Goal: Task Accomplishment & Management: Manage account settings

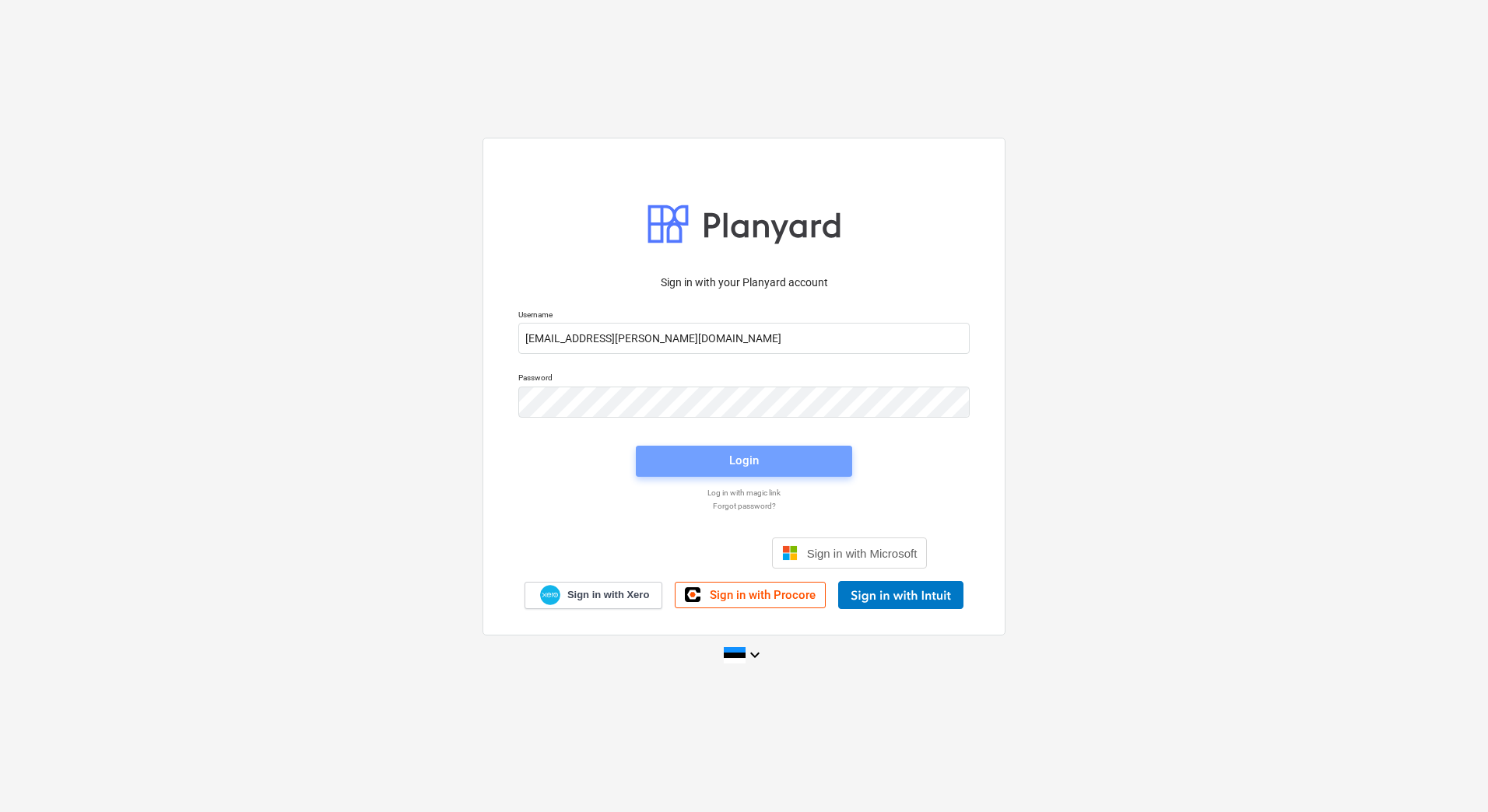
click at [793, 458] on span "Login" at bounding box center [744, 461] width 179 height 21
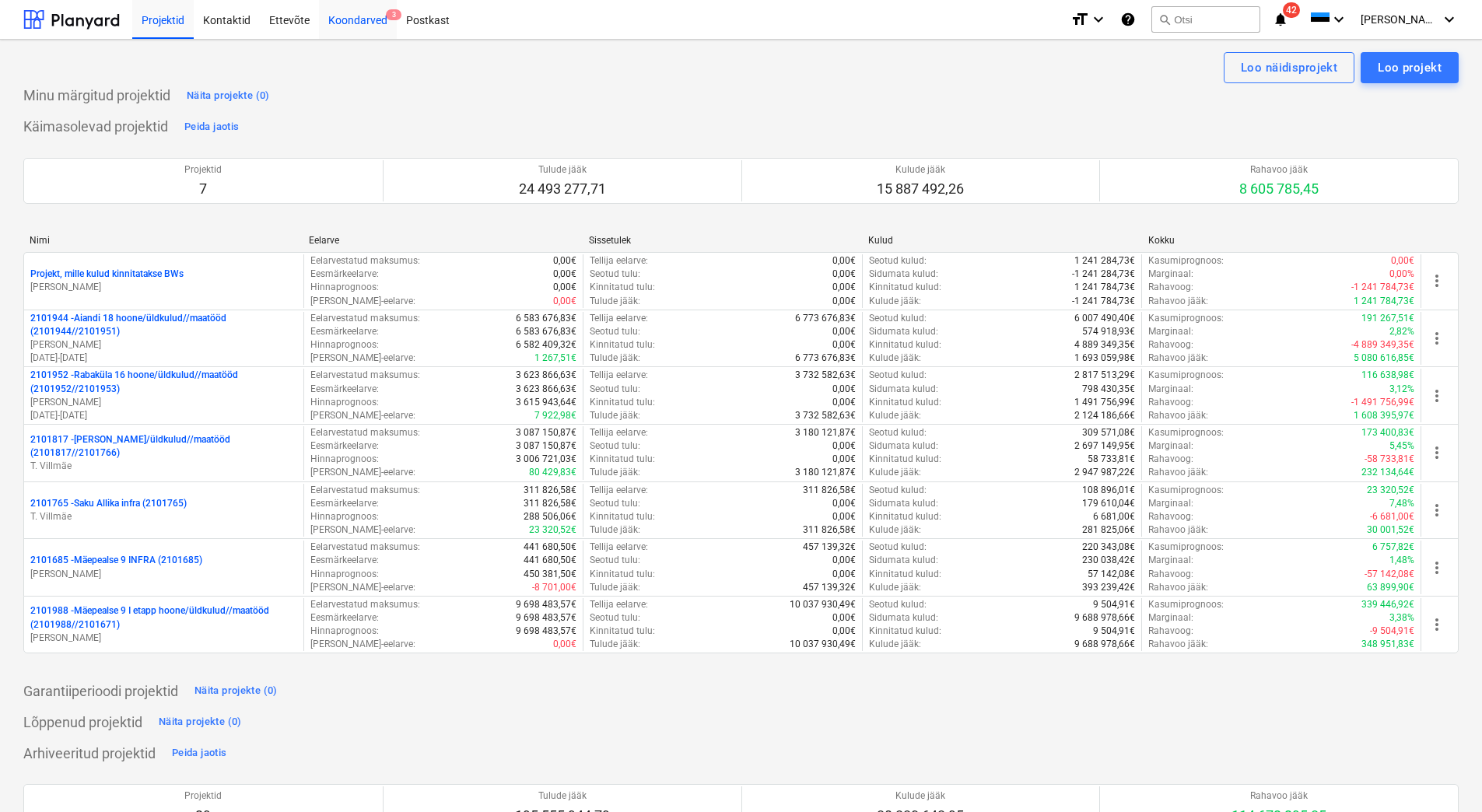
click at [348, 21] on div "Koondarved 3" at bounding box center [358, 19] width 78 height 40
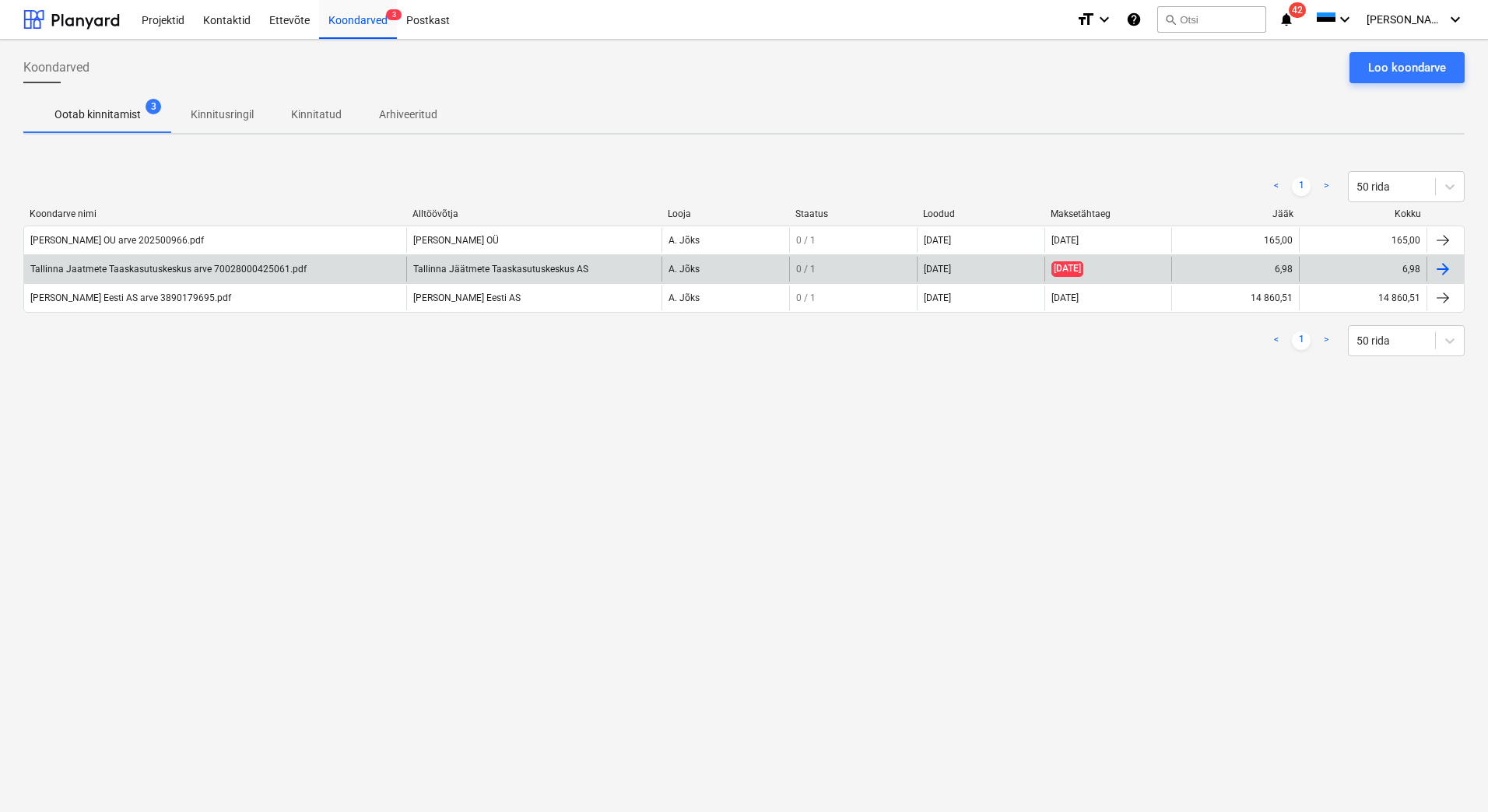
click at [232, 274] on div "Tallinna Jaatmete Taaskasutuskeskus arve 70028000425061.pdf" at bounding box center [215, 269] width 382 height 25
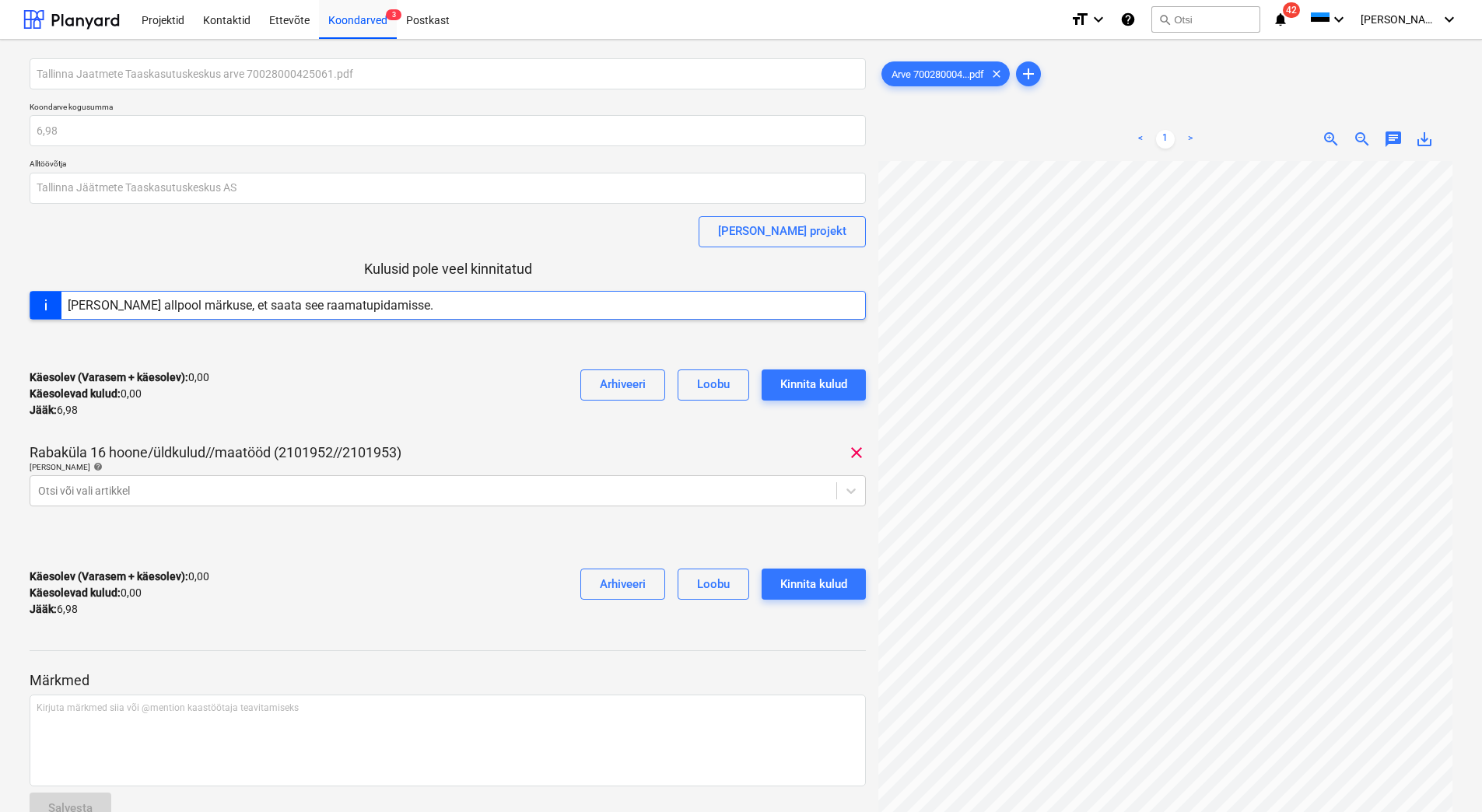
scroll to position [44, 148]
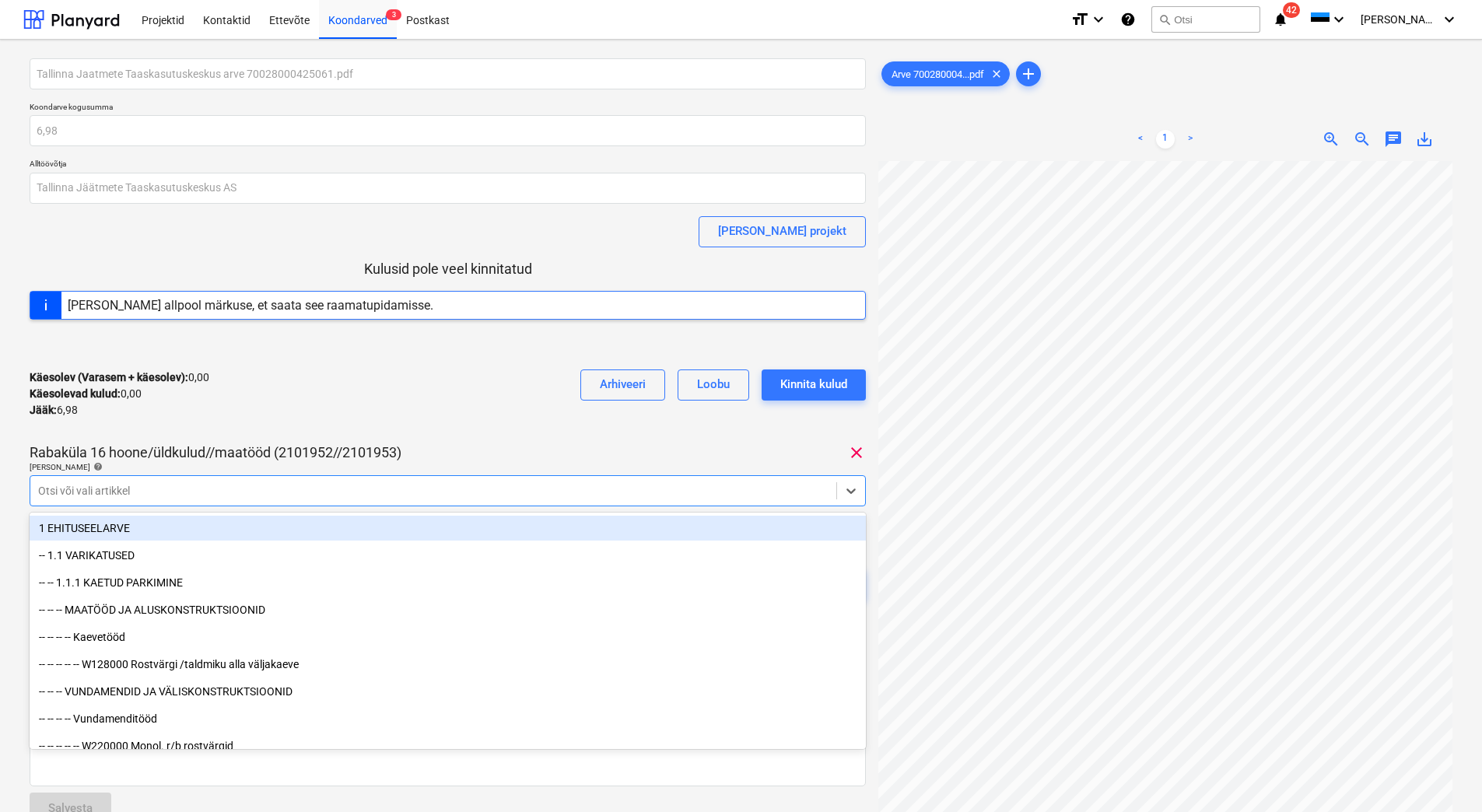
click at [275, 497] on div at bounding box center [433, 491] width 791 height 16
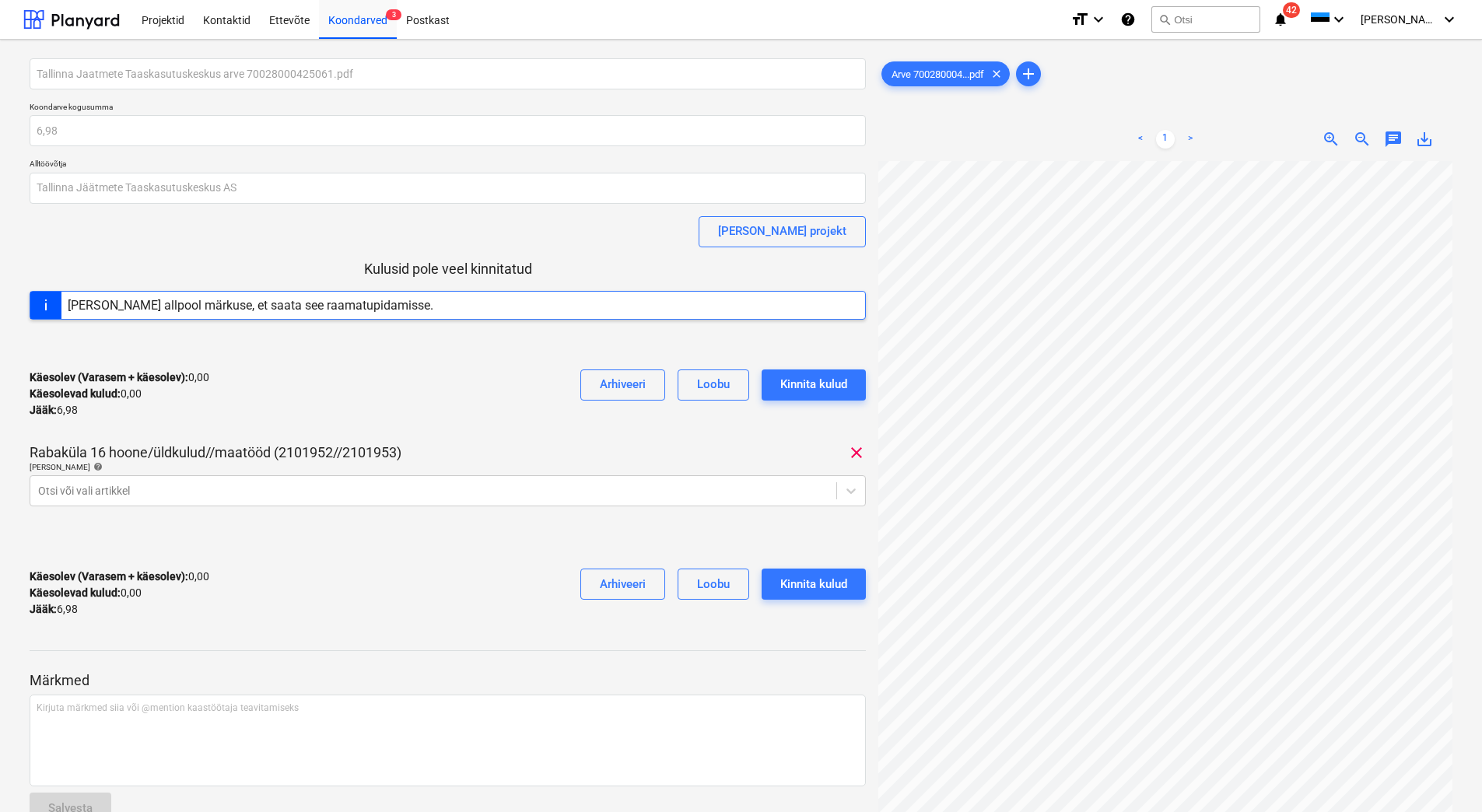
click at [432, 401] on div "Käesolev (Varasem + käesolev) : 0,00 Käesolevad kulud : 0,00 Jääk : 6,98 Arhive…" at bounding box center [447, 393] width 836 height 74
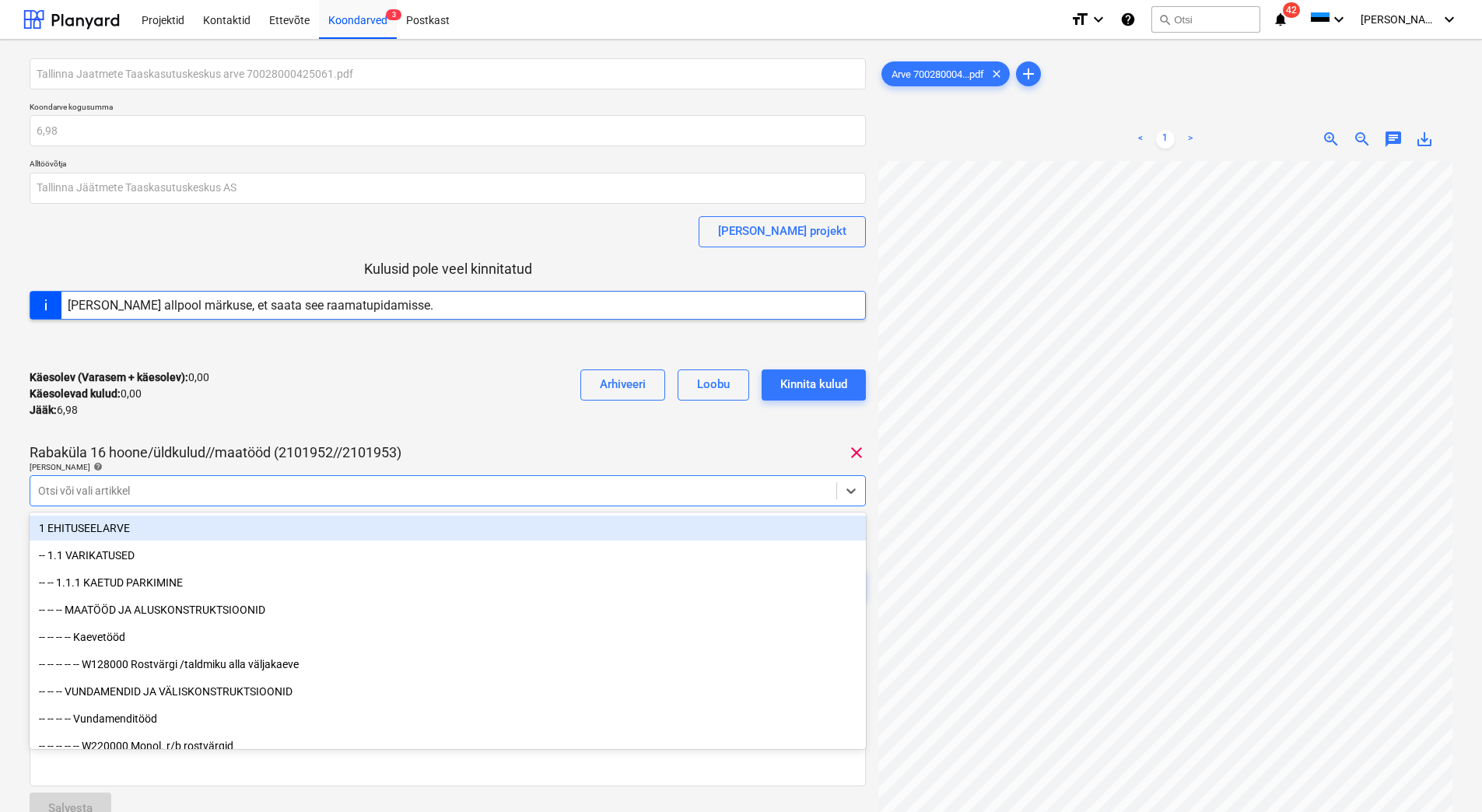
click at [237, 491] on div at bounding box center [433, 491] width 791 height 16
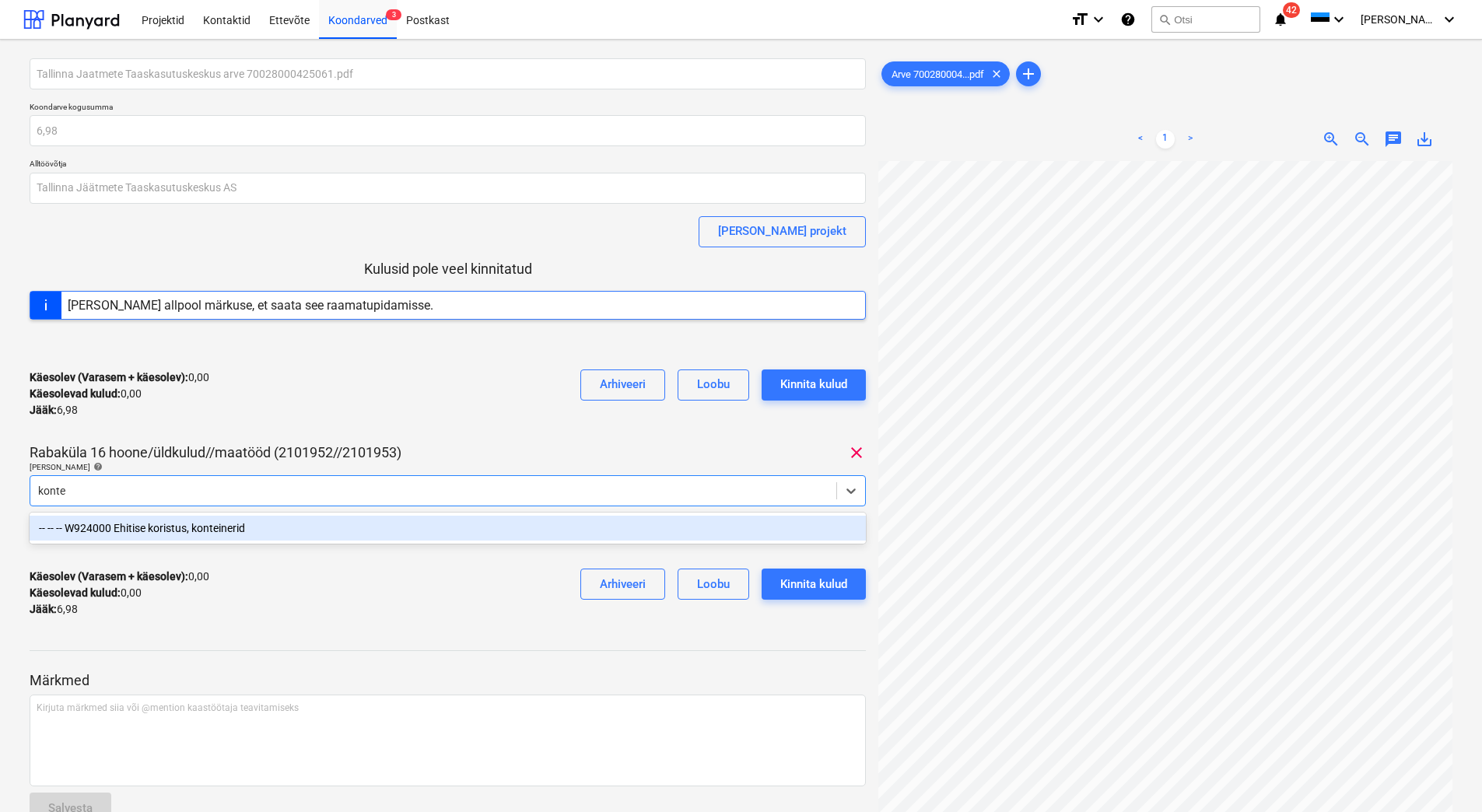
type input "kontei"
click at [234, 527] on div "-- -- -- W924000 Ehitise koristus, konteinerid" at bounding box center [447, 527] width 836 height 25
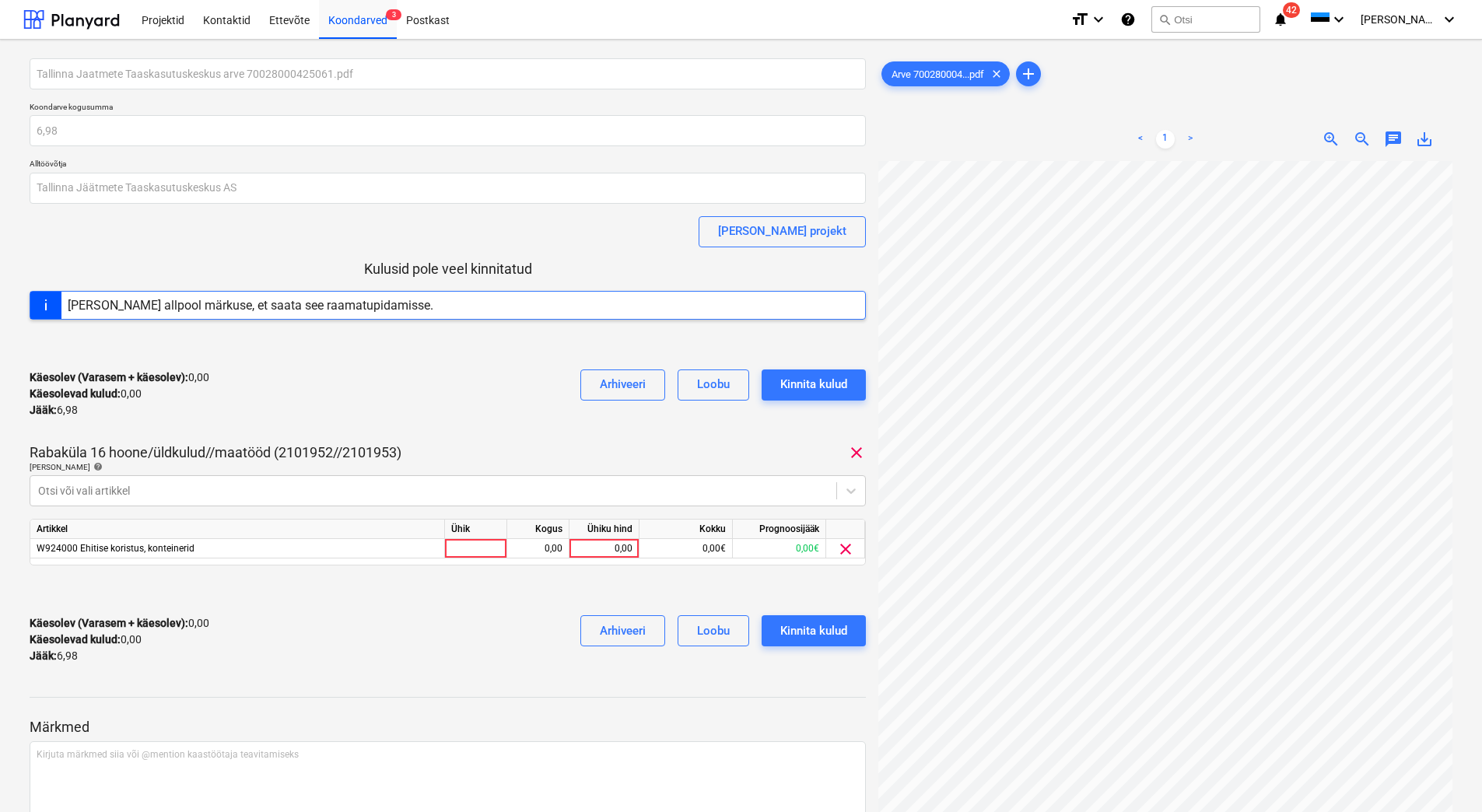
click at [282, 417] on div "Käesolev (Varasem + käesolev) : 0,00 Käesolevad kulud : 0,00 Jääk : 6,98 Arhive…" at bounding box center [447, 393] width 836 height 74
click at [615, 550] on div "0,00" at bounding box center [604, 549] width 57 height 20
type input "6,98"
click at [523, 625] on div "Käesolev (Varasem + käesolev) : 0,00 Käesolevad kulud : 0,00 Jääk : 6,98 Arhive…" at bounding box center [447, 639] width 836 height 74
click at [809, 628] on div "Kinnita kulud" at bounding box center [814, 631] width 67 height 21
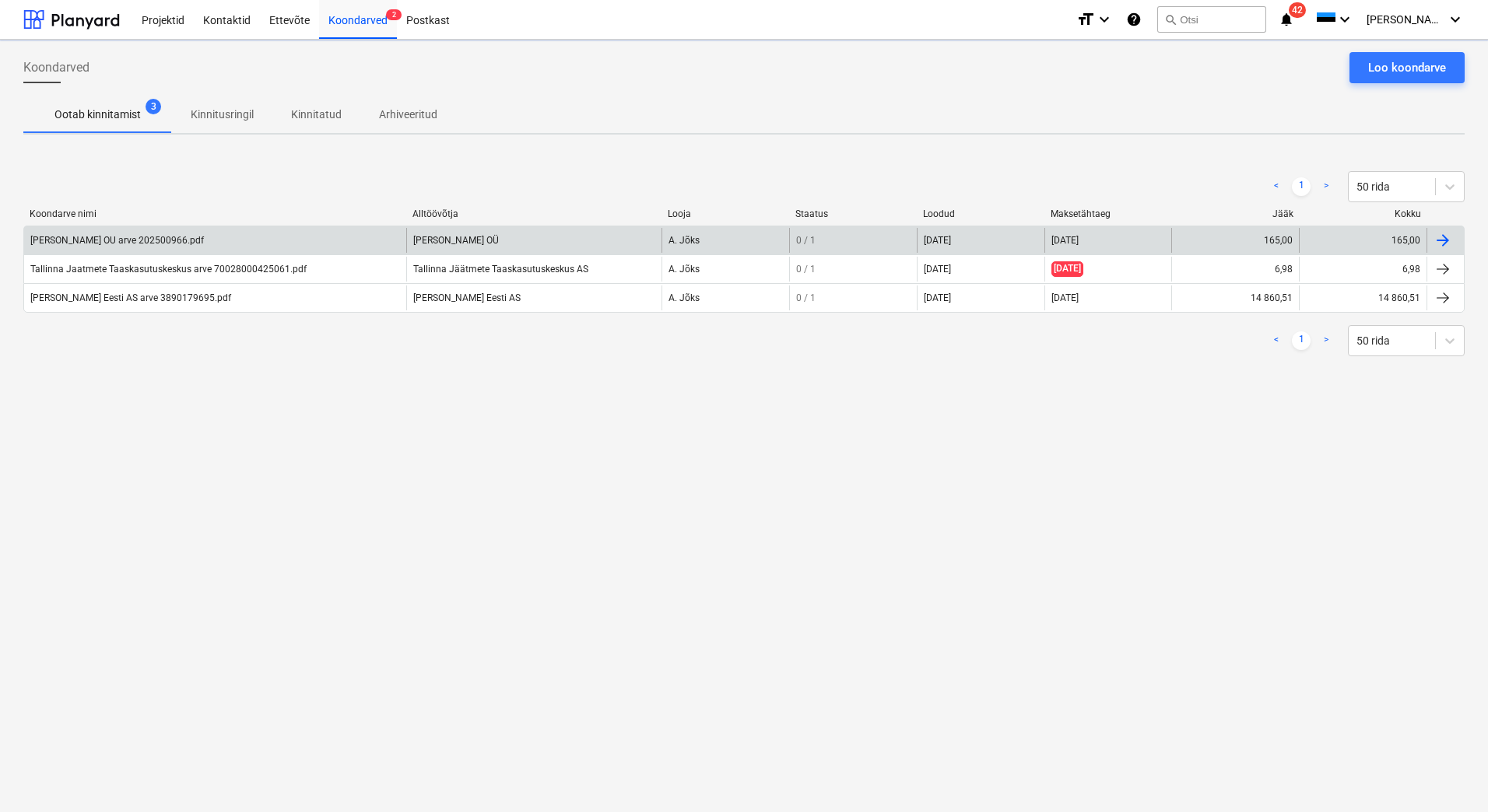
click at [71, 234] on div "[PERSON_NAME] OU arve 202500966.pdf" at bounding box center [215, 239] width 382 height 25
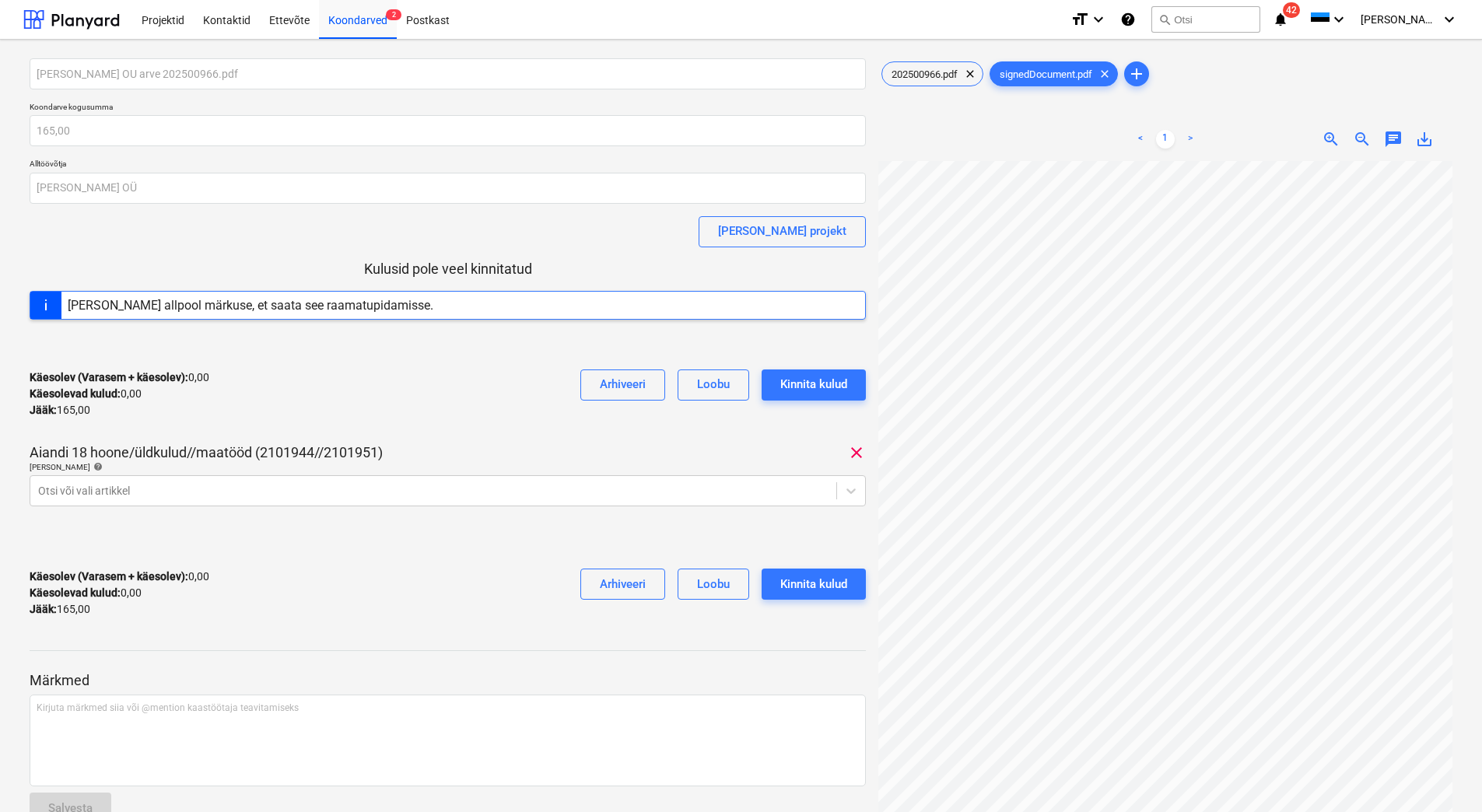
scroll to position [59, 129]
click at [932, 71] on span "202500966.pdf" at bounding box center [924, 74] width 85 height 12
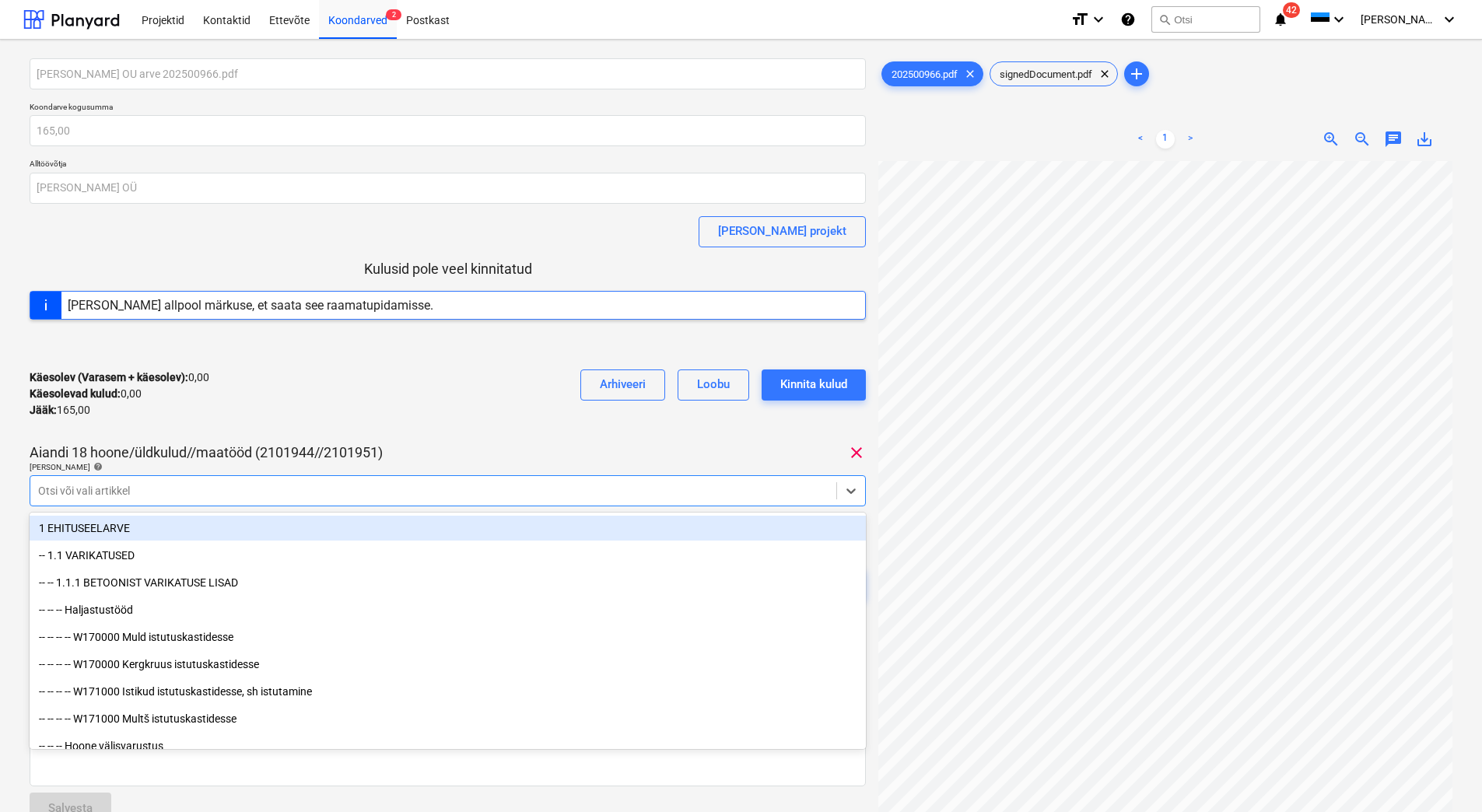
click at [132, 481] on div "Otsi või vali artikkel" at bounding box center [433, 490] width 806 height 21
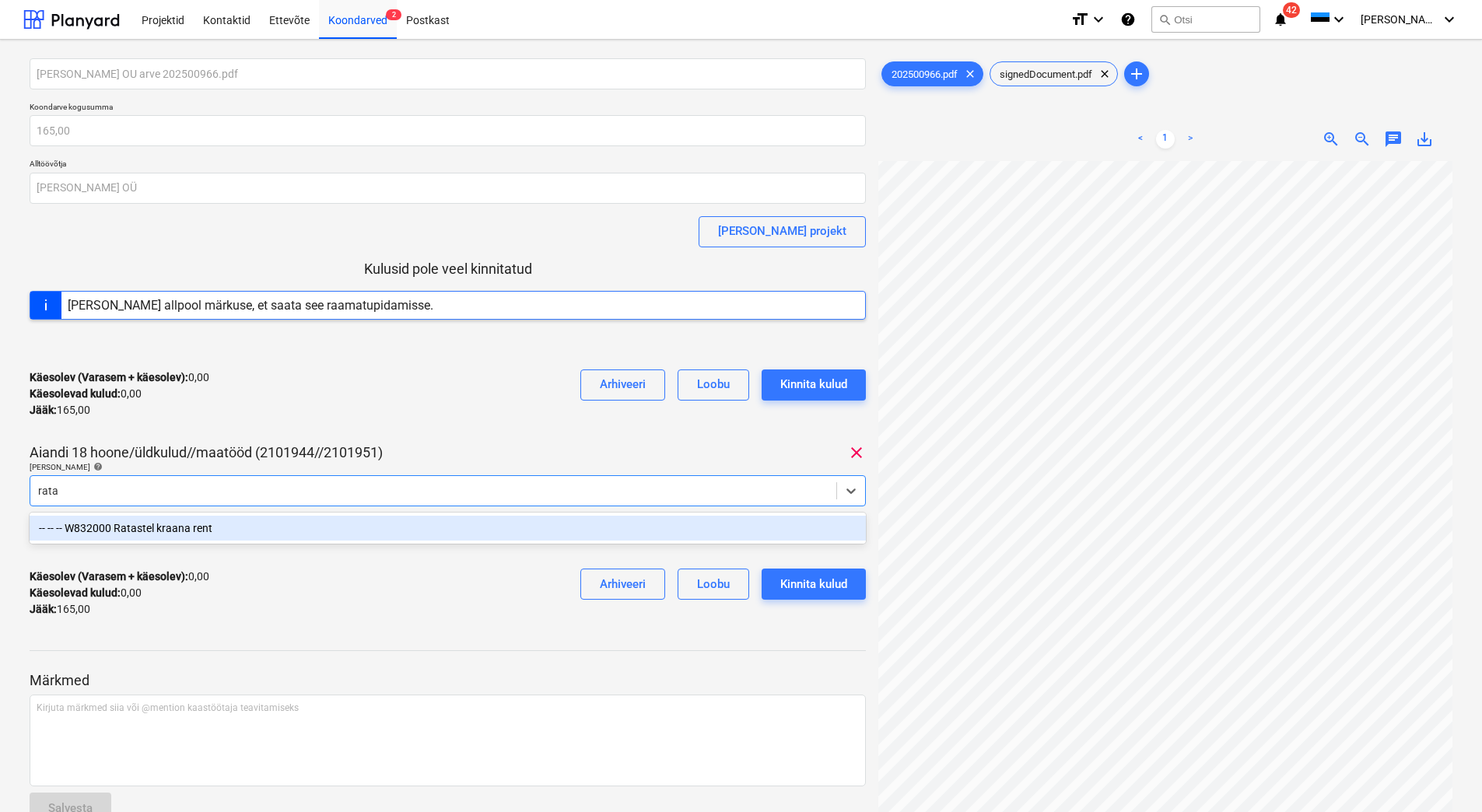
type input "ratas"
click at [149, 527] on div "-- -- -- W832000 Ratastel kraana rent" at bounding box center [447, 527] width 836 height 25
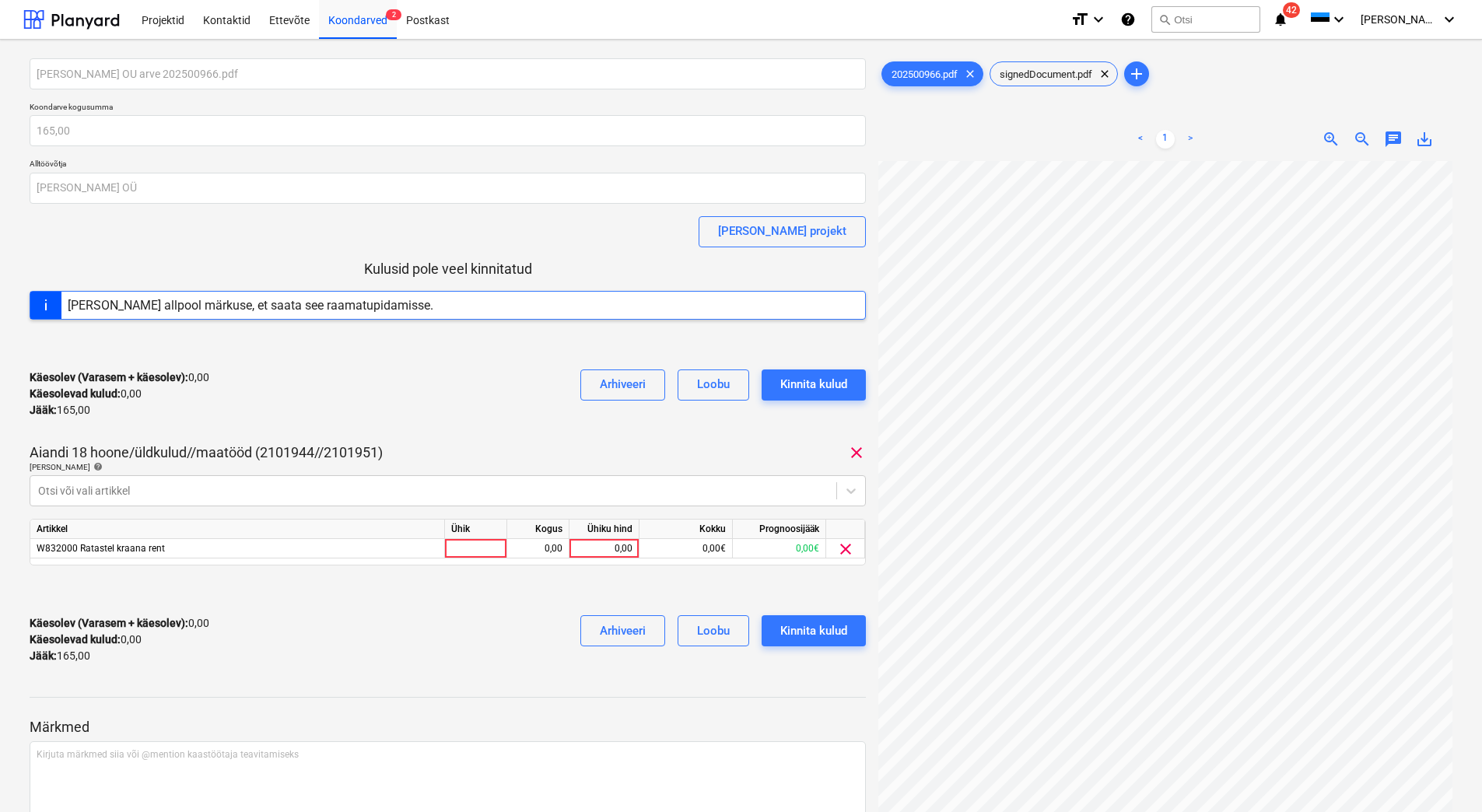
click at [336, 404] on div "Käesolev (Varasem + käesolev) : 0,00 Käesolevad kulud : 0,00 Jääk : 165,00 Arhi…" at bounding box center [447, 393] width 836 height 74
click at [610, 547] on div "0,00" at bounding box center [604, 549] width 57 height 20
type input "165"
click at [529, 622] on div "Käesolev (Varasem + käesolev) : 0,00 Käesolevad kulud : 0,00 Jääk : 165,00 Arhi…" at bounding box center [447, 639] width 836 height 74
click at [823, 630] on div "Kinnita kulud" at bounding box center [814, 631] width 67 height 21
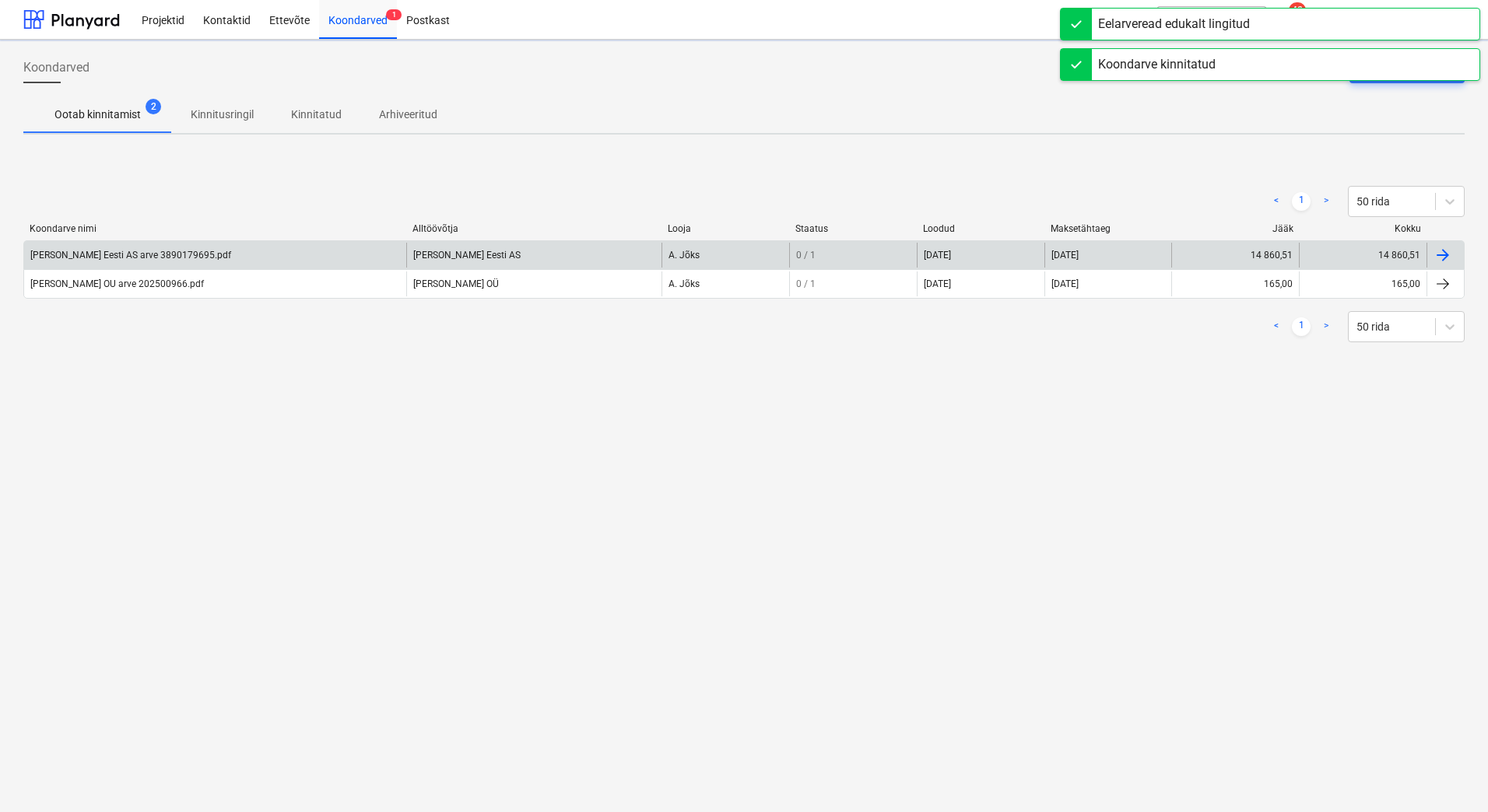
click at [188, 262] on div "[PERSON_NAME] Eesti AS arve 3890179695.pdf" at bounding box center [215, 255] width 382 height 25
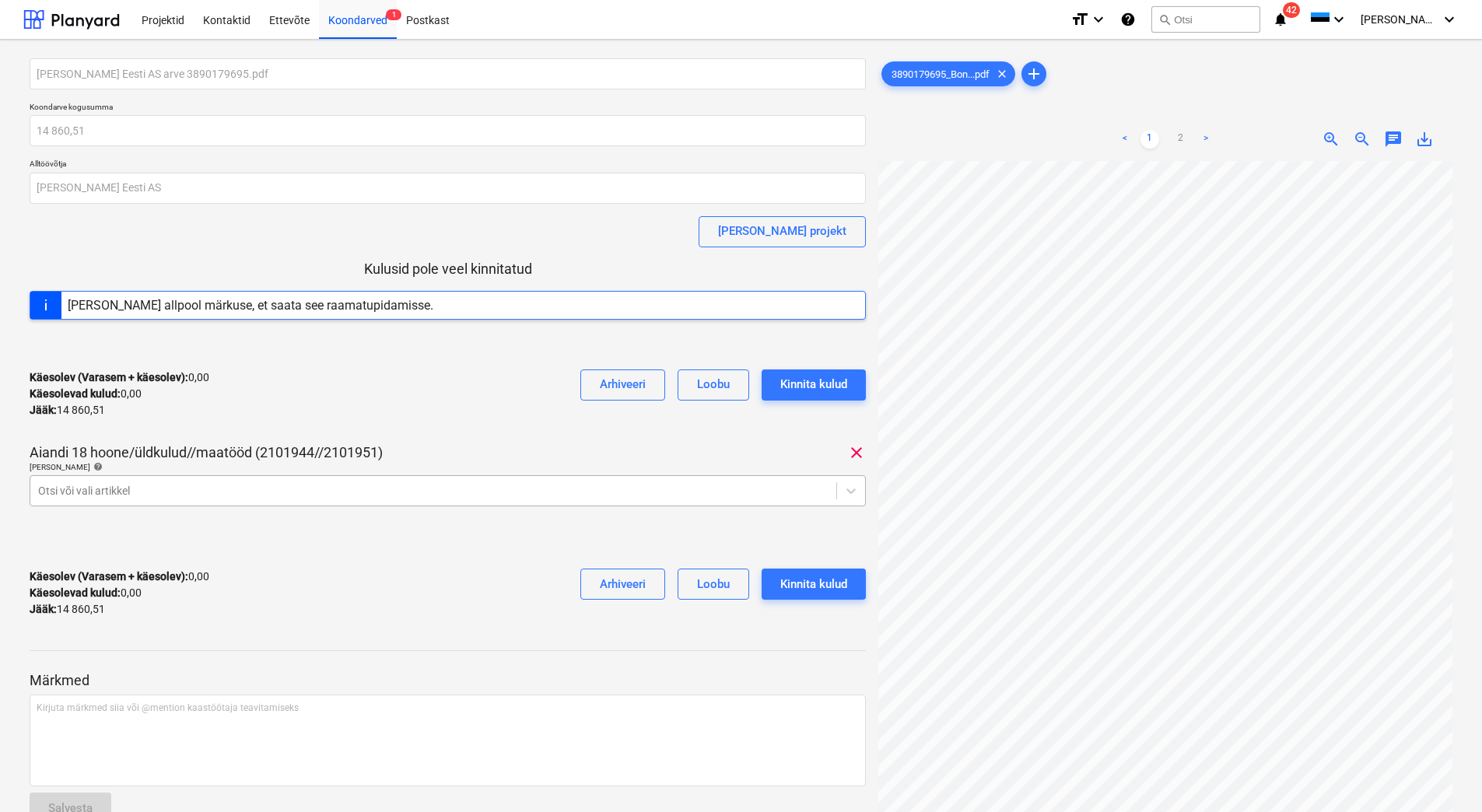
click at [78, 492] on div at bounding box center [433, 491] width 791 height 16
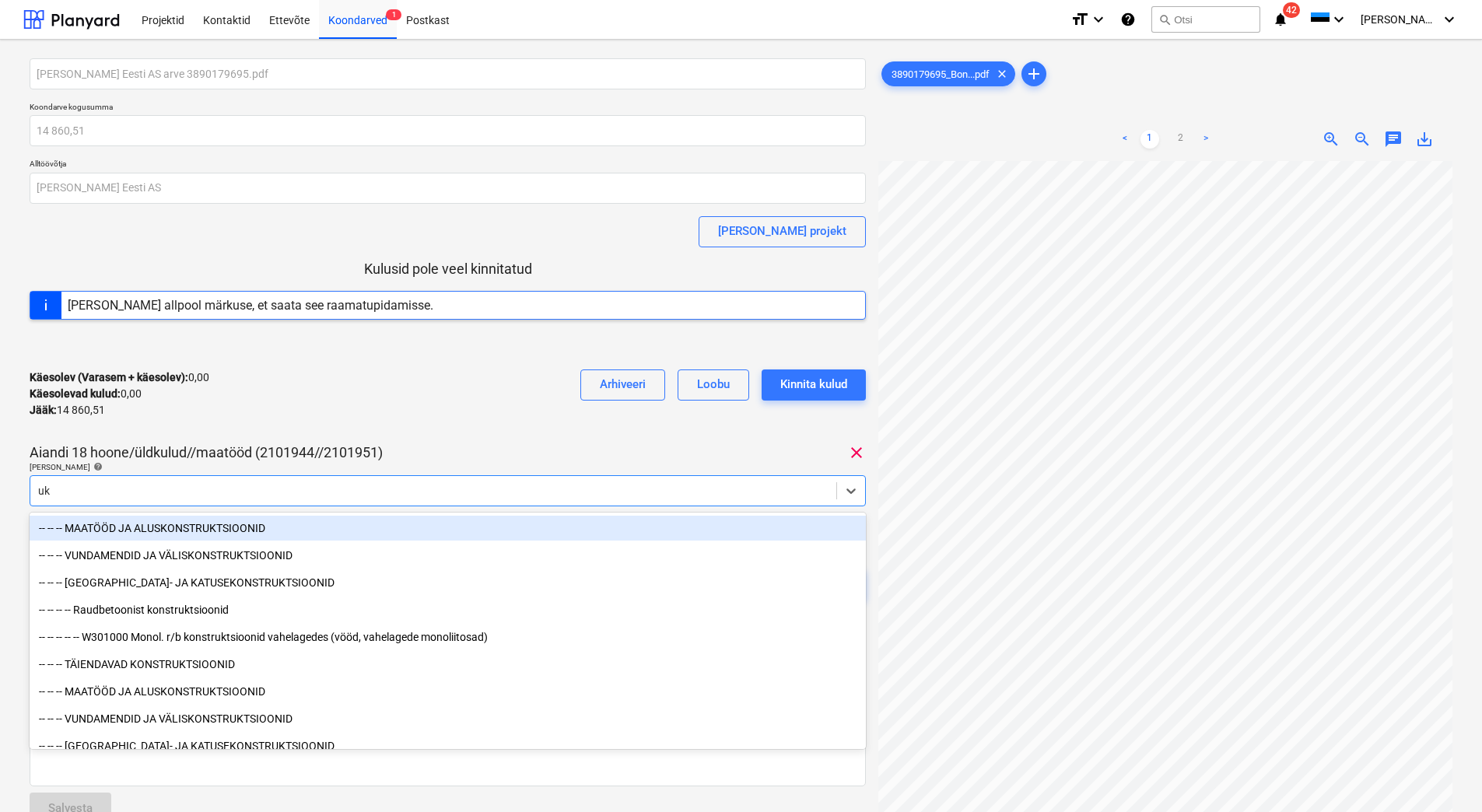
type input "uks"
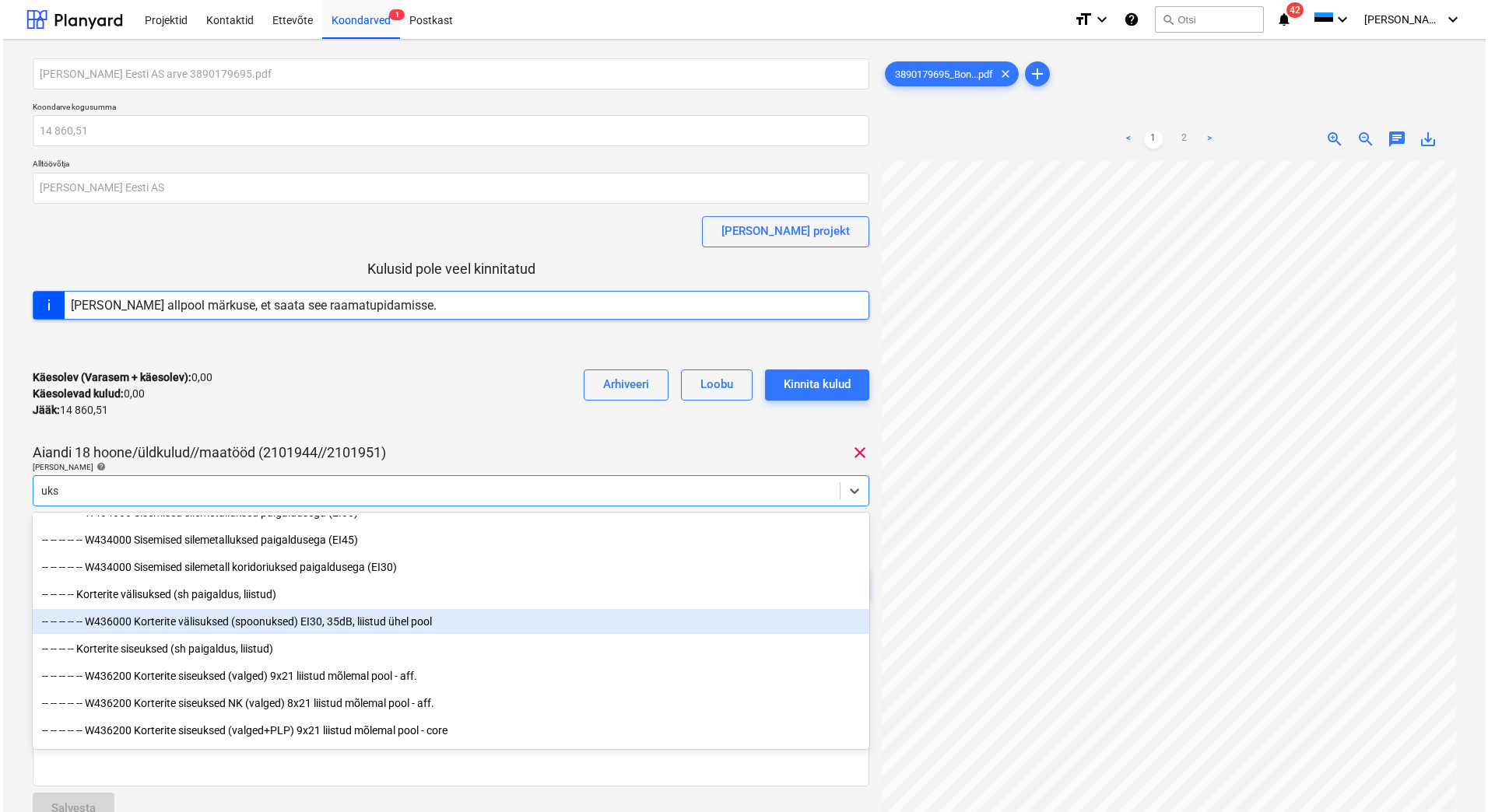
scroll to position [311, 0]
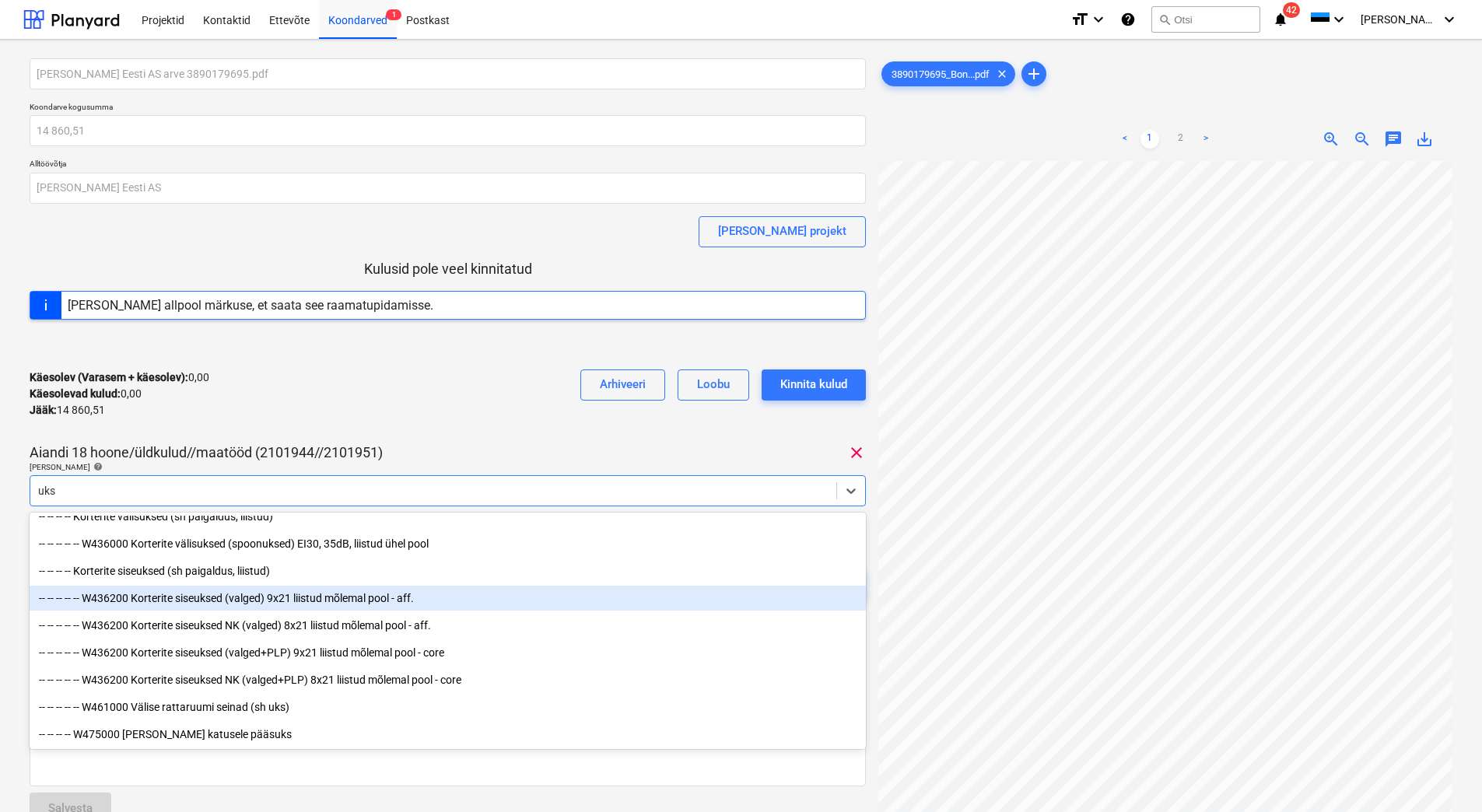
click at [347, 599] on div "-- -- -- -- -- W436200 Korterite siseuksed (valged) 9x21 liistud mõlemal pool -…" at bounding box center [447, 598] width 836 height 25
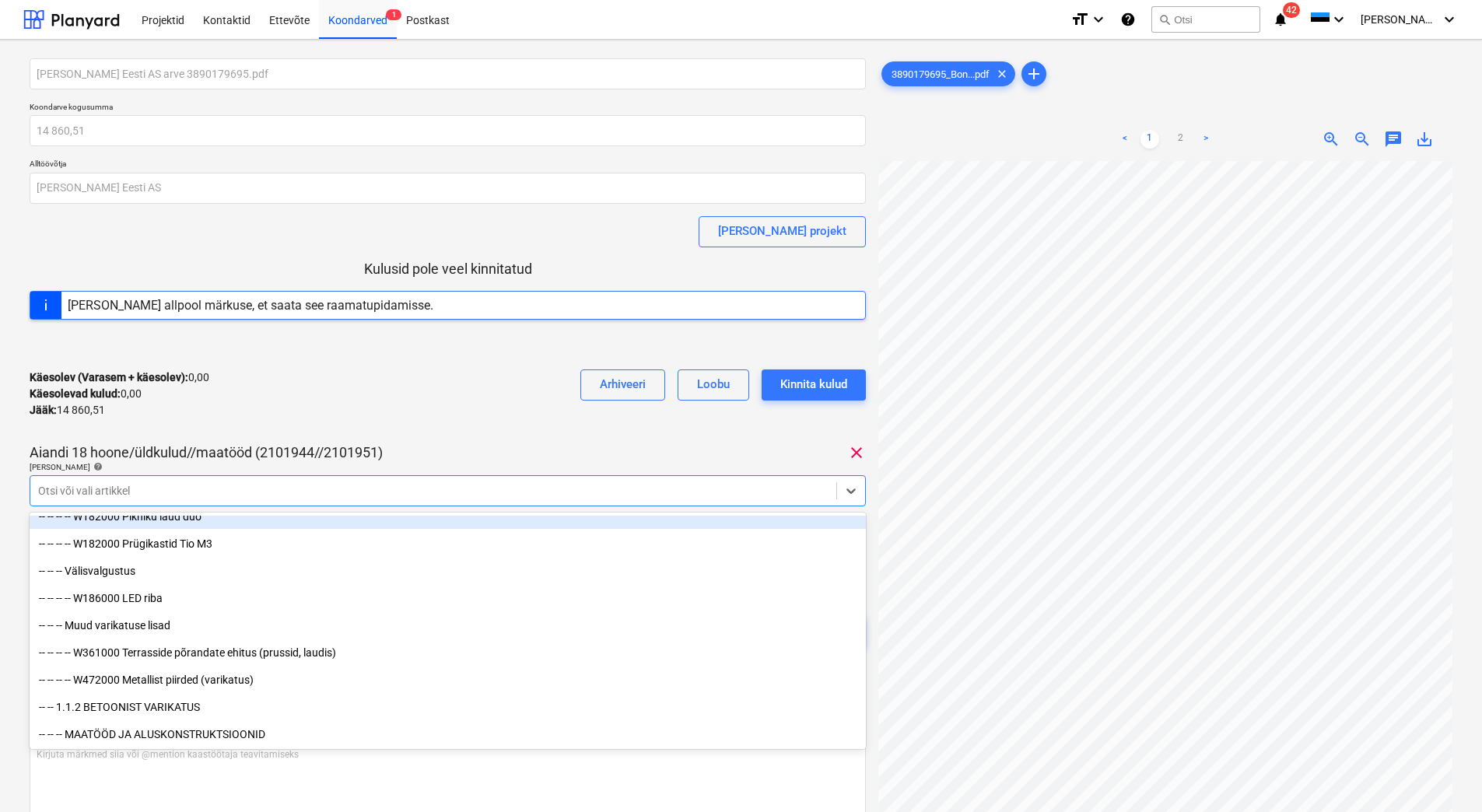
click at [365, 413] on div "Käesolev (Varasem + käesolev) : 0,00 Käesolevad kulud : 0,00 Jääk : 14 860,51 A…" at bounding box center [447, 393] width 836 height 74
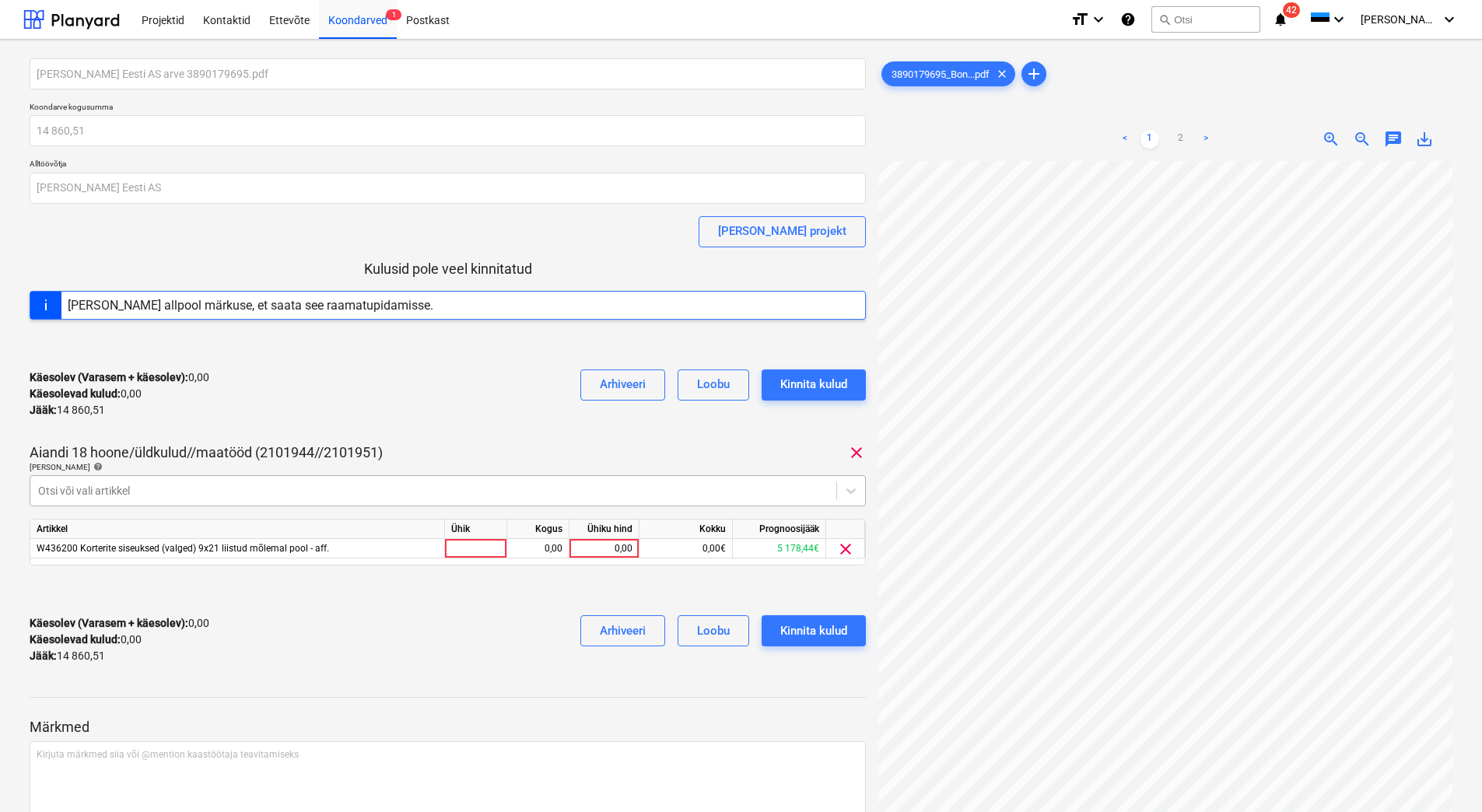
click at [242, 486] on div at bounding box center [433, 491] width 791 height 16
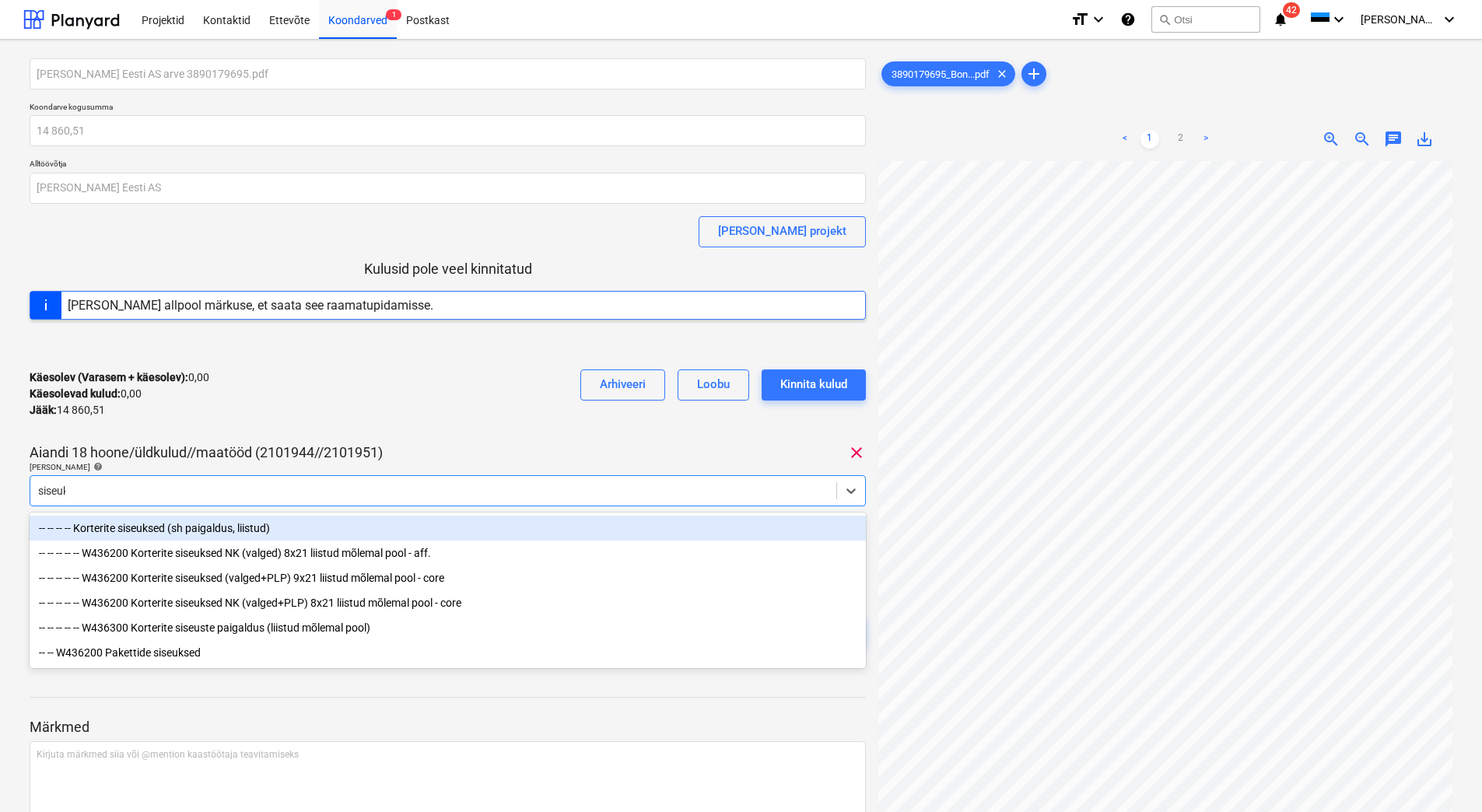
type input "siseuks"
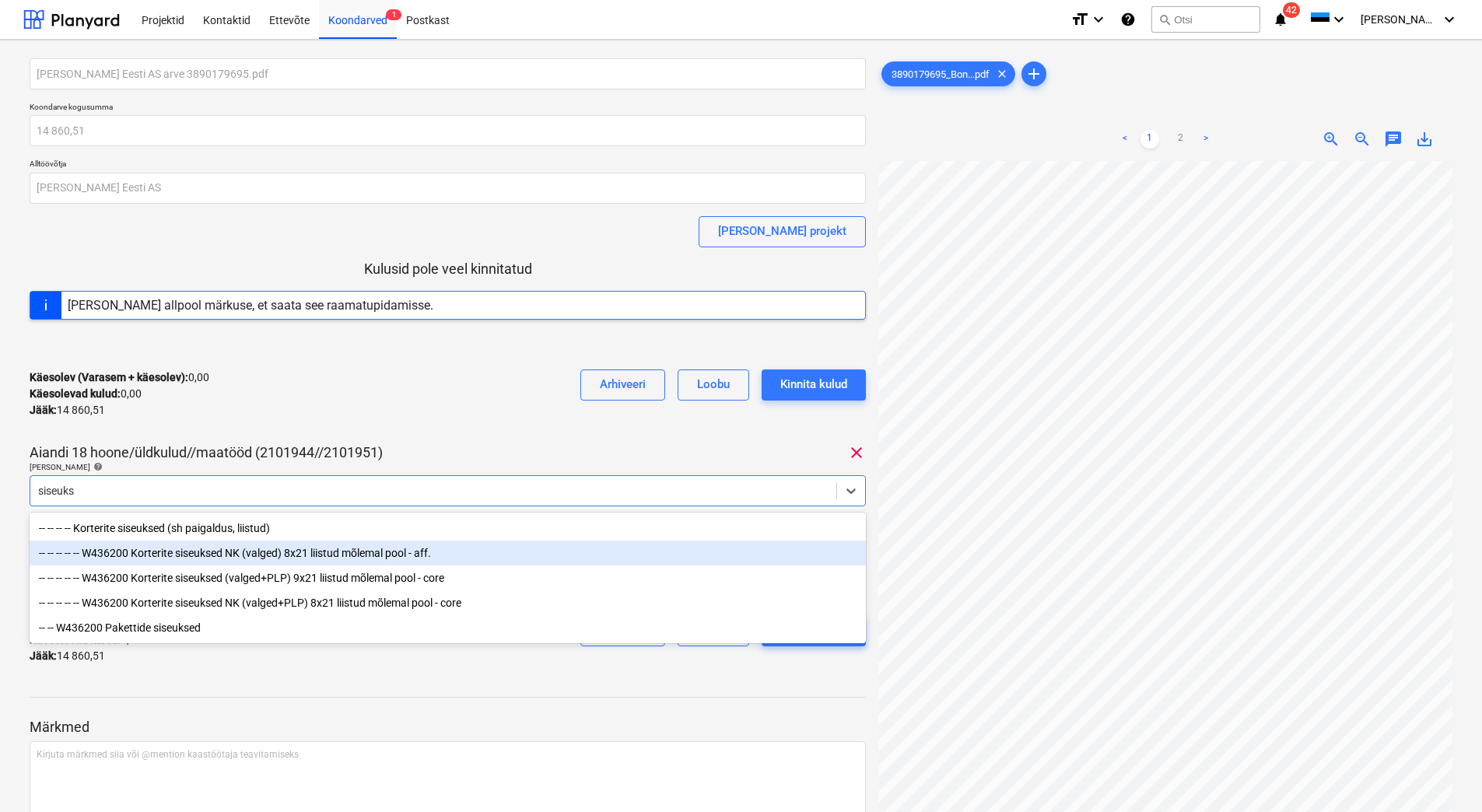
click at [280, 557] on div "-- -- -- -- -- W436200 Korterite siseuksed NK (valged) 8x21 liistud mõlemal poo…" at bounding box center [447, 553] width 836 height 25
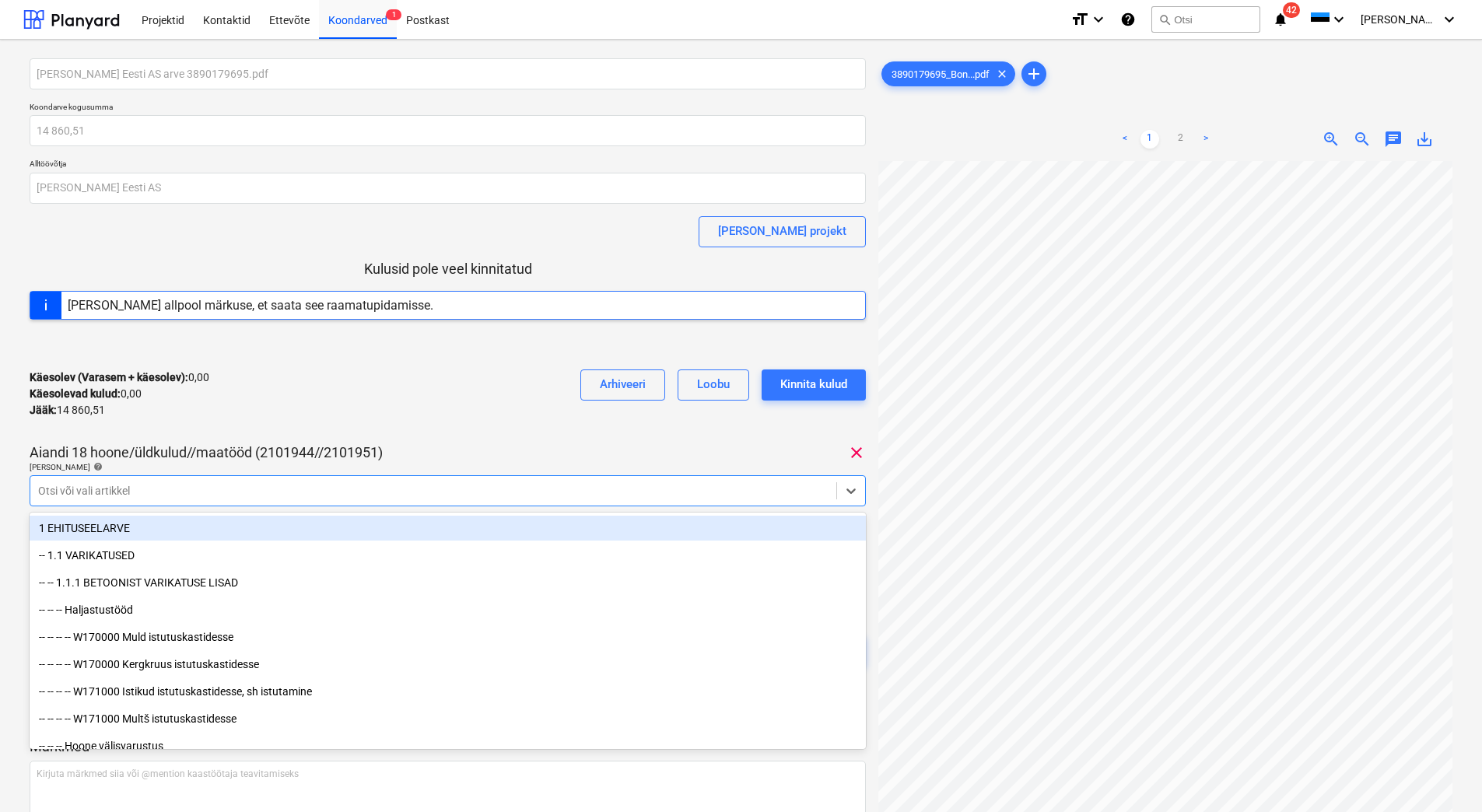
click at [320, 410] on div "Käesolev (Varasem + käesolev) : 0,00 Käesolevad kulud : 0,00 Jääk : 14 860,51 A…" at bounding box center [447, 393] width 836 height 74
click at [288, 495] on div at bounding box center [433, 491] width 791 height 16
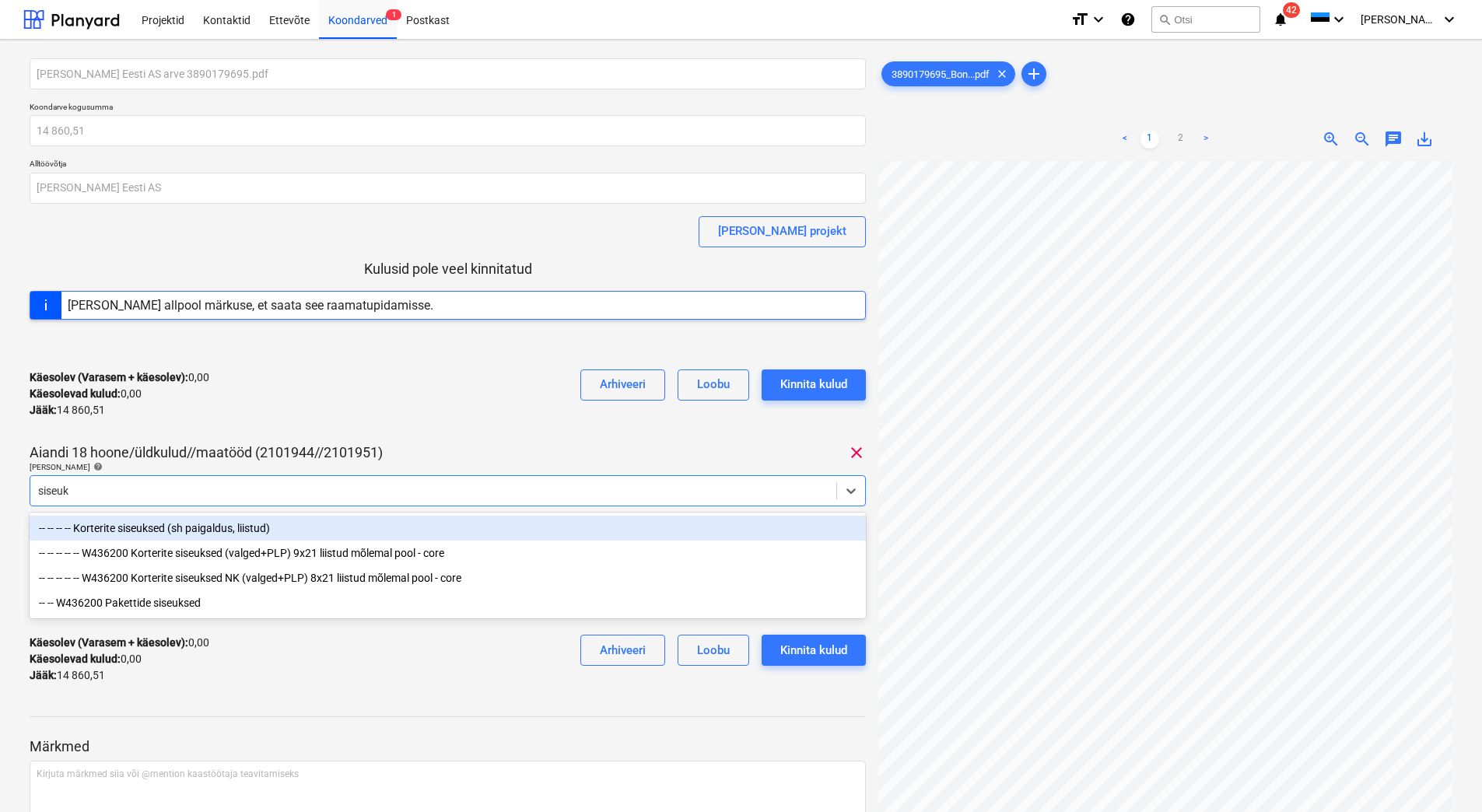
type input "siseuks"
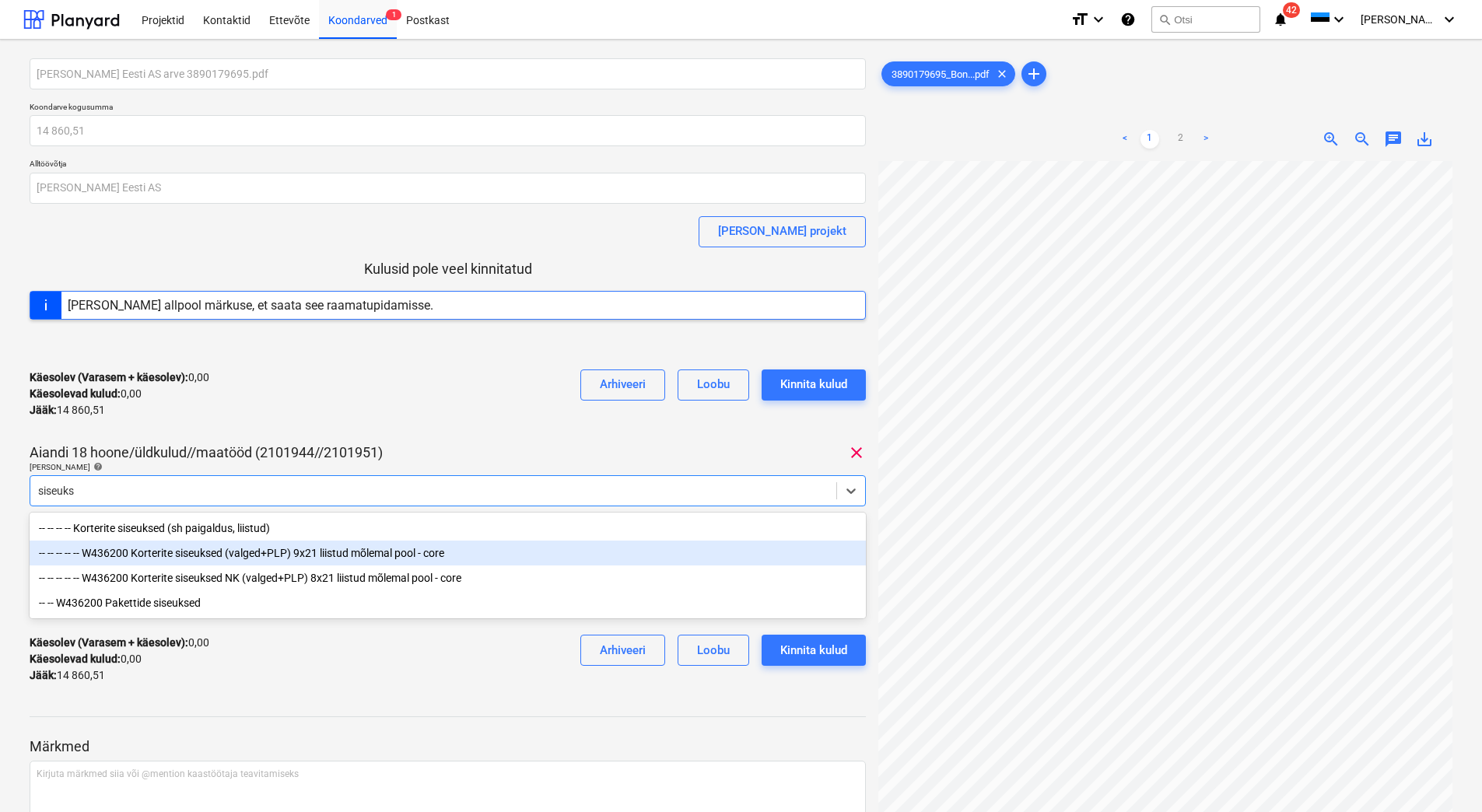
click at [248, 558] on div "-- -- -- -- -- W436200 Korterite siseuksed (valged+PLP) 9x21 liistud mõlemal po…" at bounding box center [447, 553] width 836 height 25
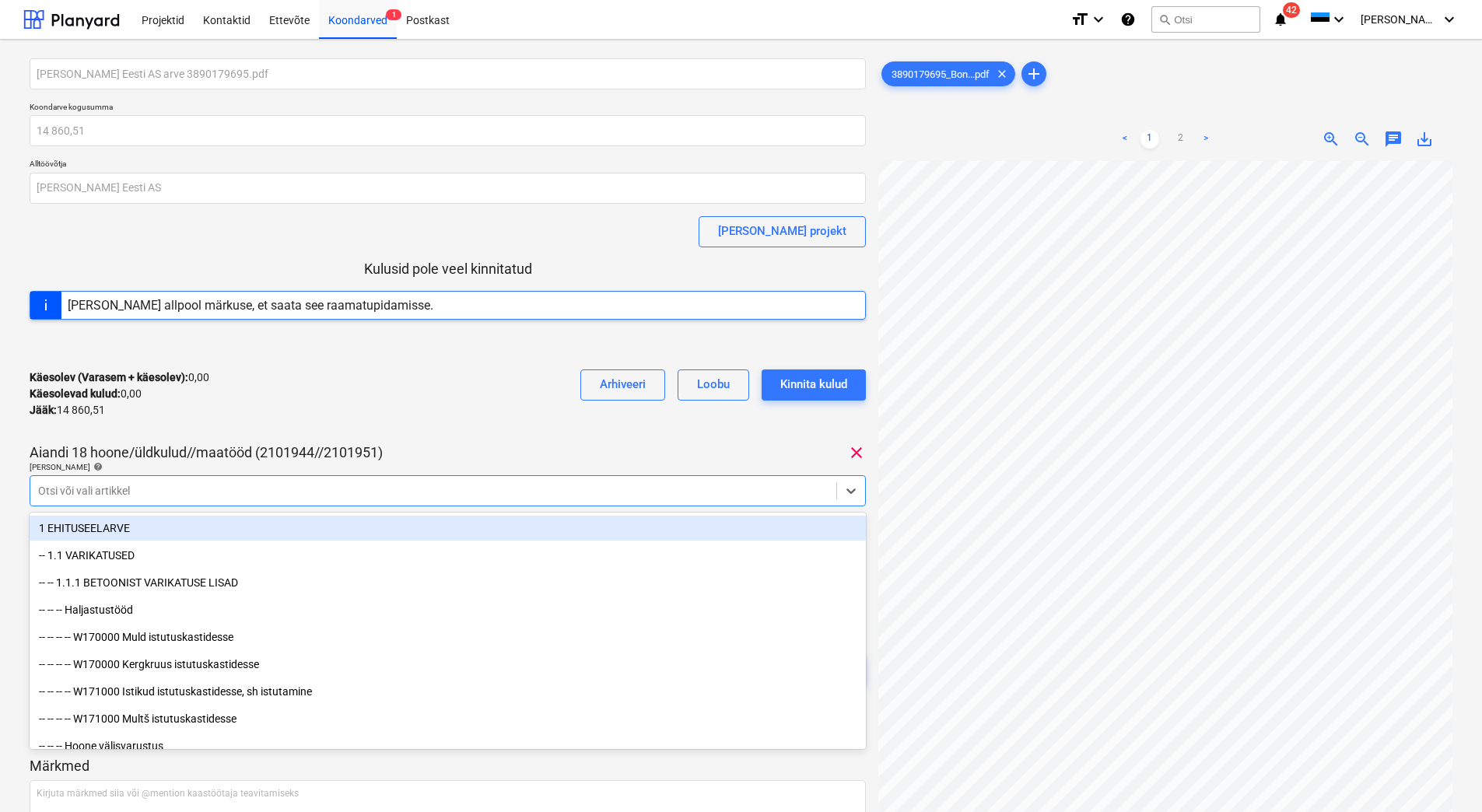
click at [349, 406] on div "Käesolev (Varasem + käesolev) : 0,00 Käesolevad kulud : 0,00 Jääk : 14 860,51 A…" at bounding box center [447, 393] width 836 height 74
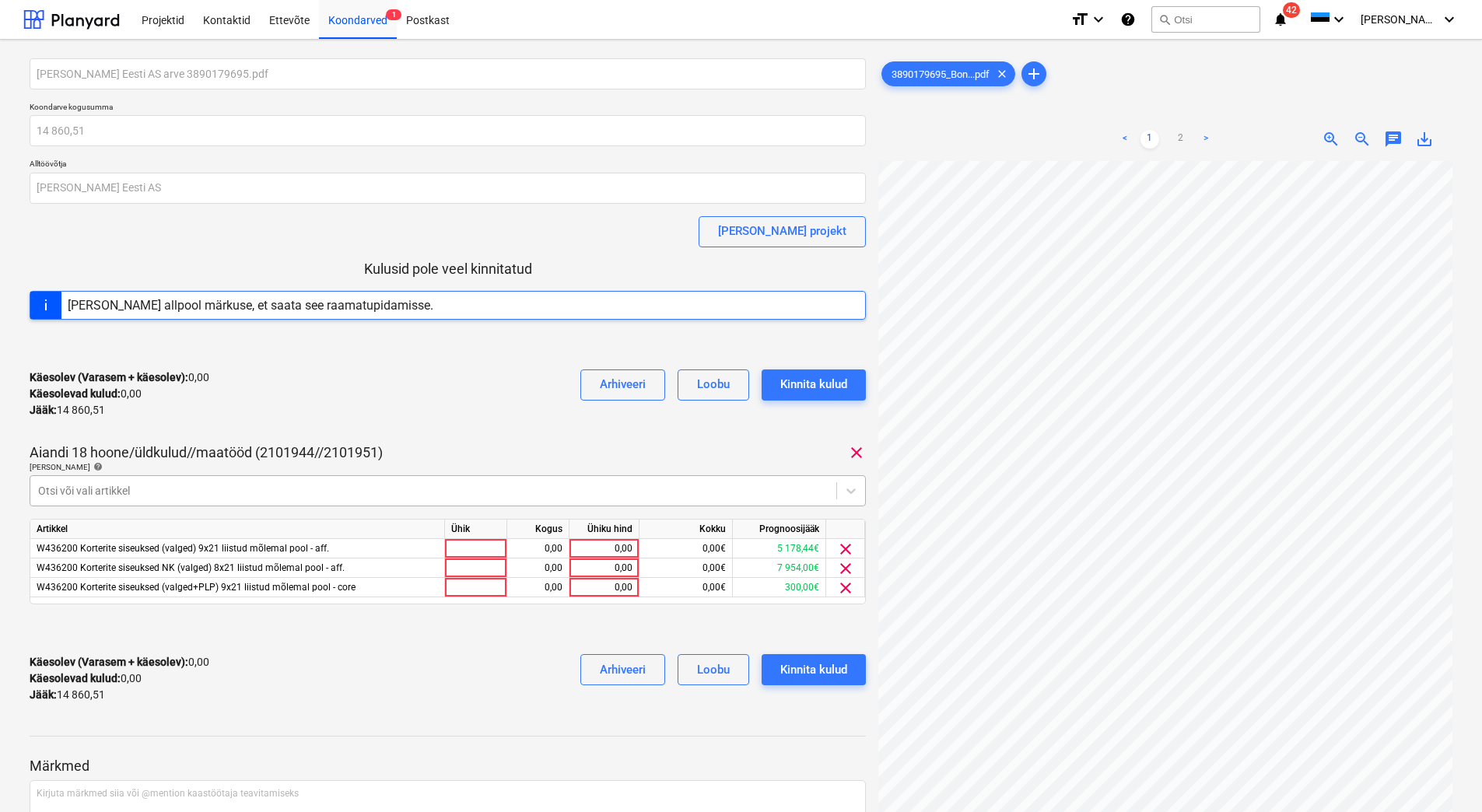
click at [327, 495] on div at bounding box center [433, 491] width 791 height 16
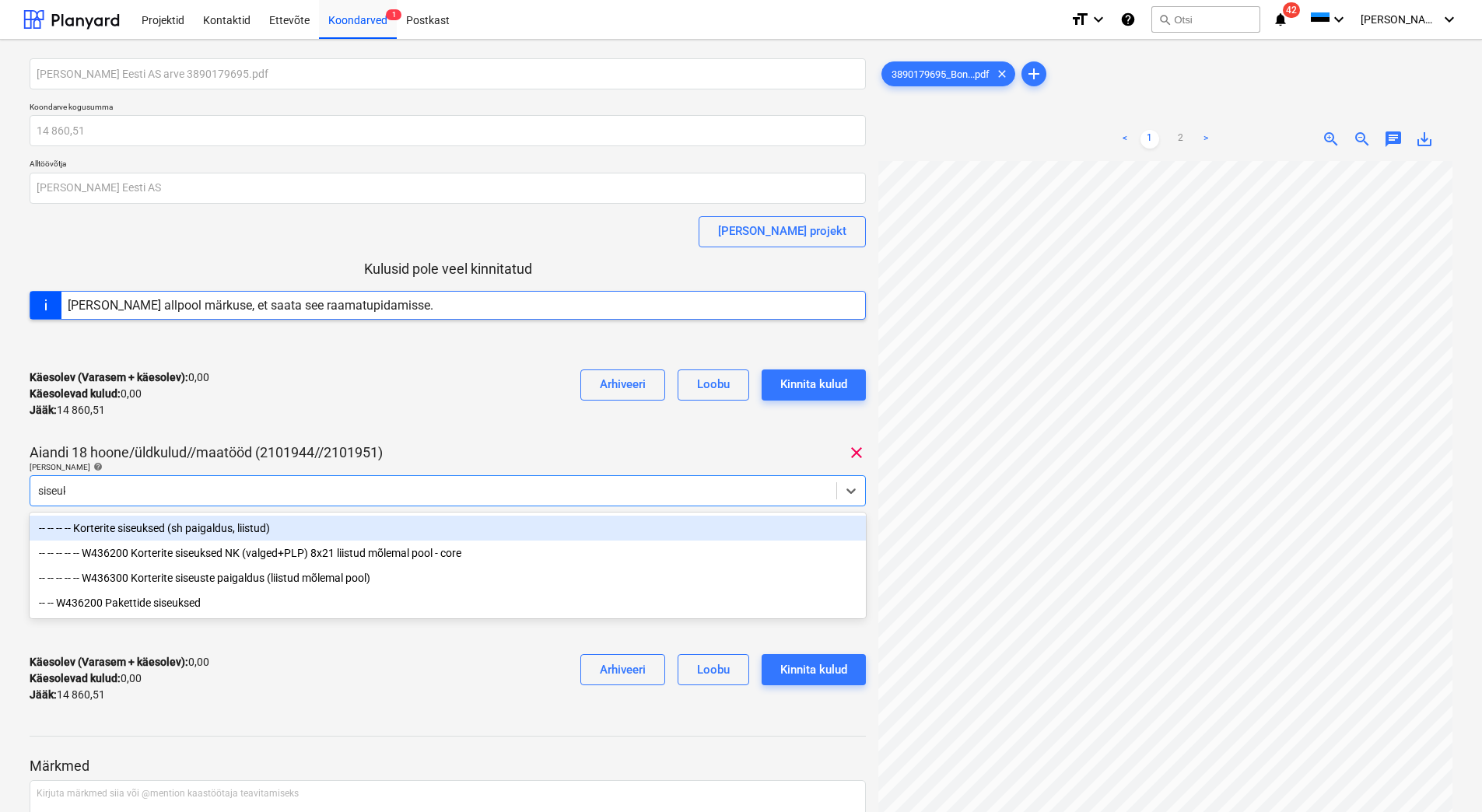
type input "siseuks"
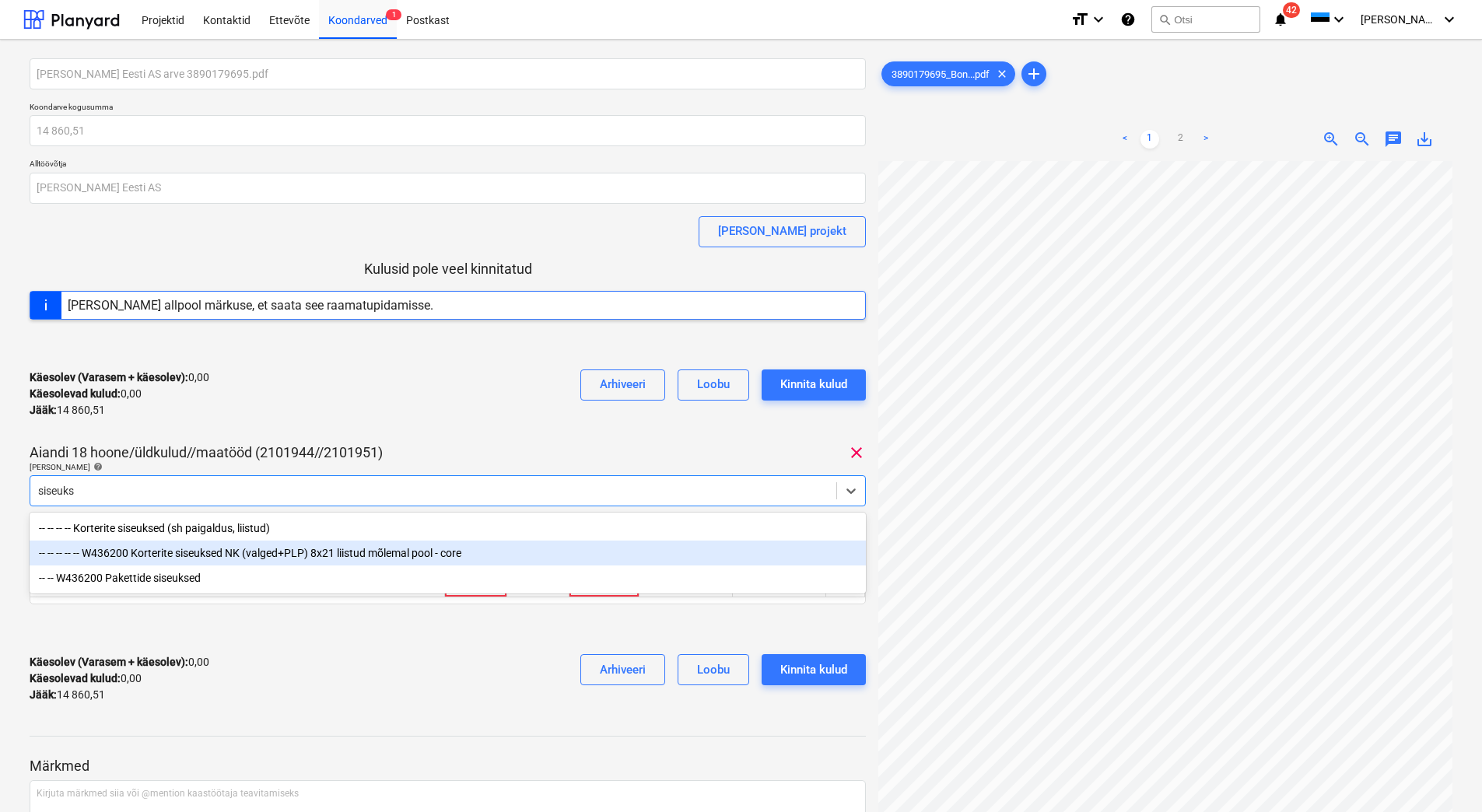
click at [263, 552] on div "-- -- -- -- -- W436200 Korterite siseuksed NK (valged+PLP) 8x21 liistud mõlemal…" at bounding box center [447, 553] width 836 height 25
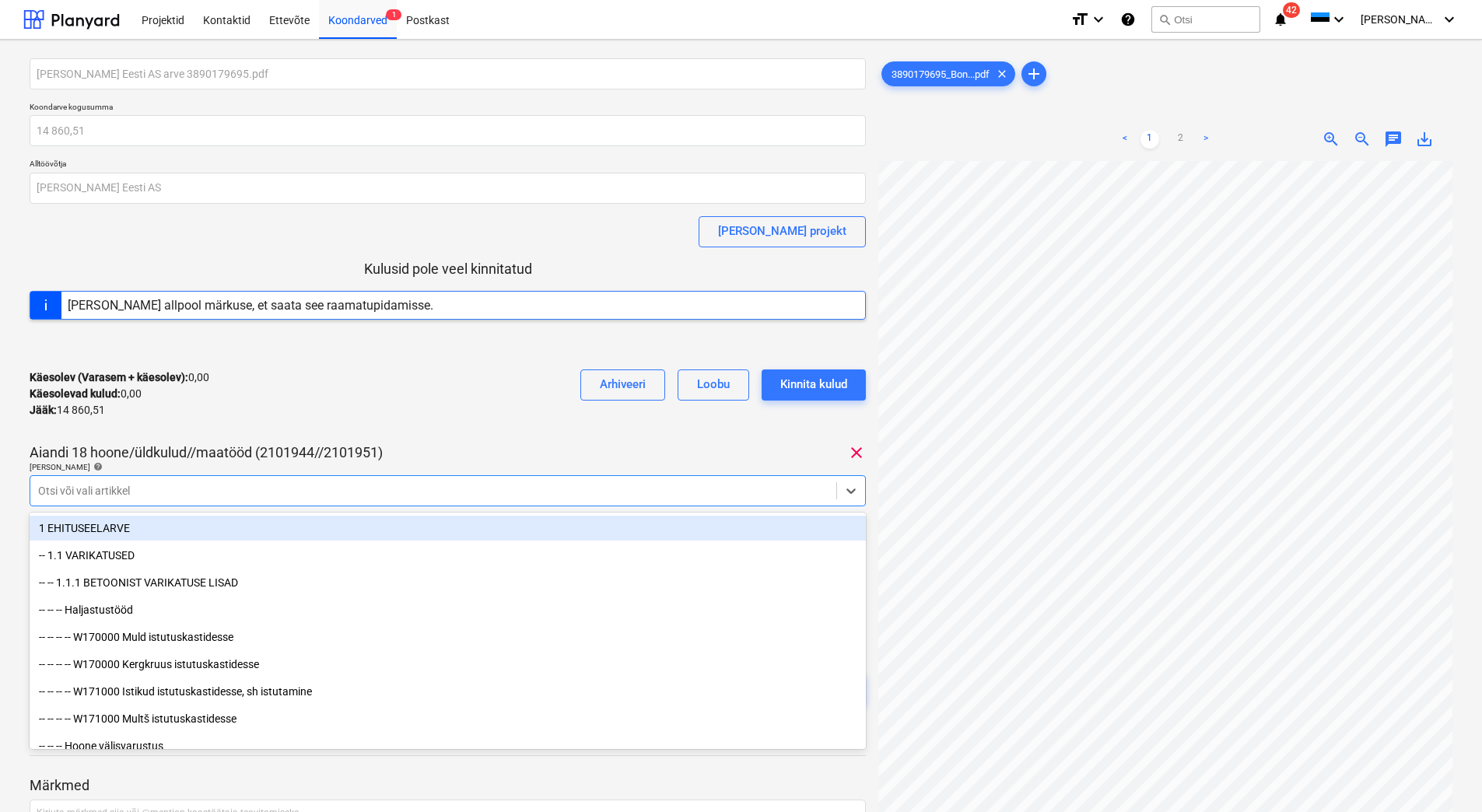
click at [345, 400] on div "Käesolev (Varasem + käesolev) : 0,00 Käesolevad kulud : 0,00 Jääk : 14 860,51 A…" at bounding box center [447, 393] width 836 height 74
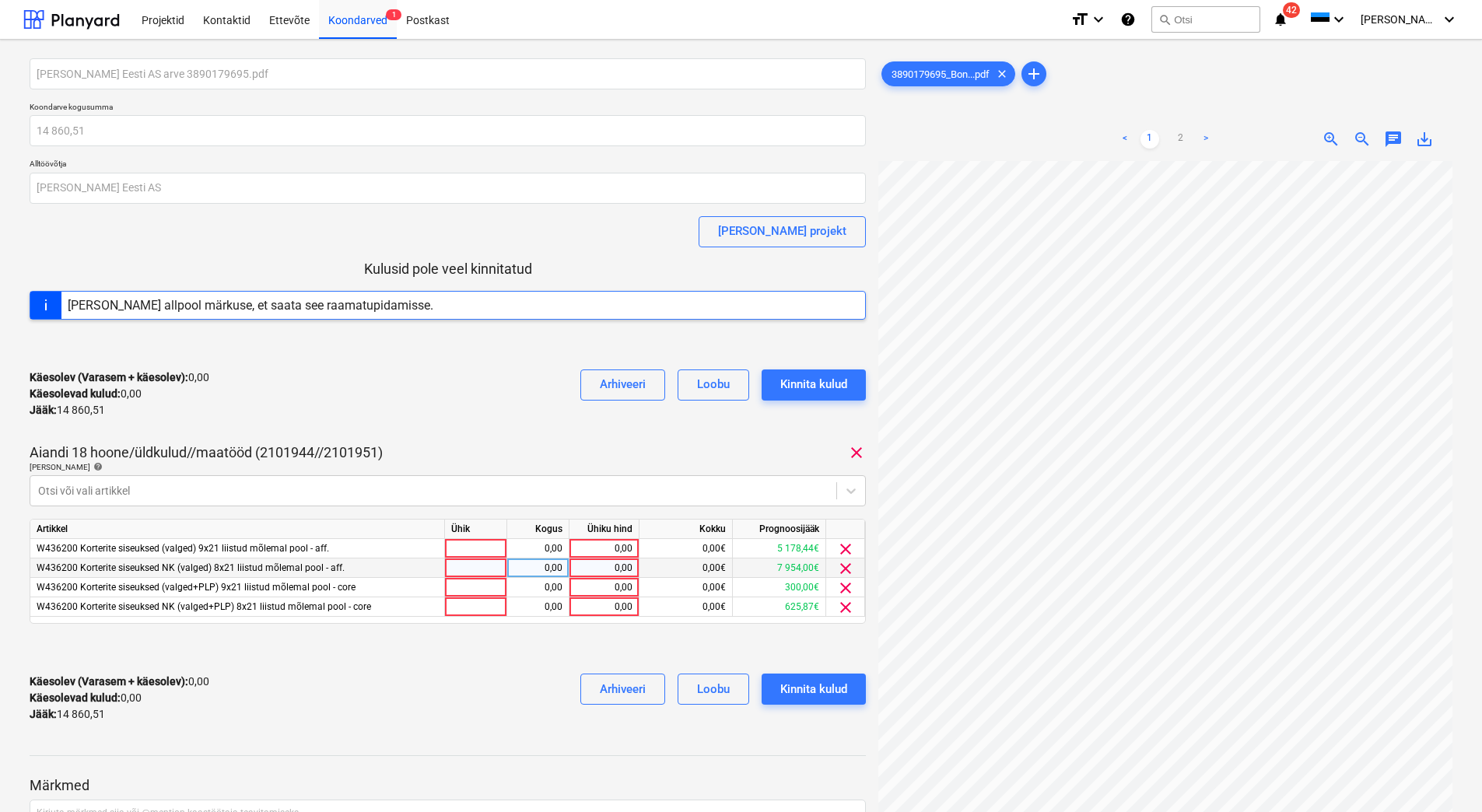
click at [603, 560] on div "0,00" at bounding box center [604, 568] width 57 height 20
type input "7954"
click at [524, 442] on div "[PERSON_NAME] Eesti AS arve 3890179695.pdf Koondarve kogusumma 14 860,51 Alltöö…" at bounding box center [447, 396] width 836 height 676
click at [604, 547] on div "0,00" at bounding box center [604, 549] width 57 height 20
type input "5178,44"
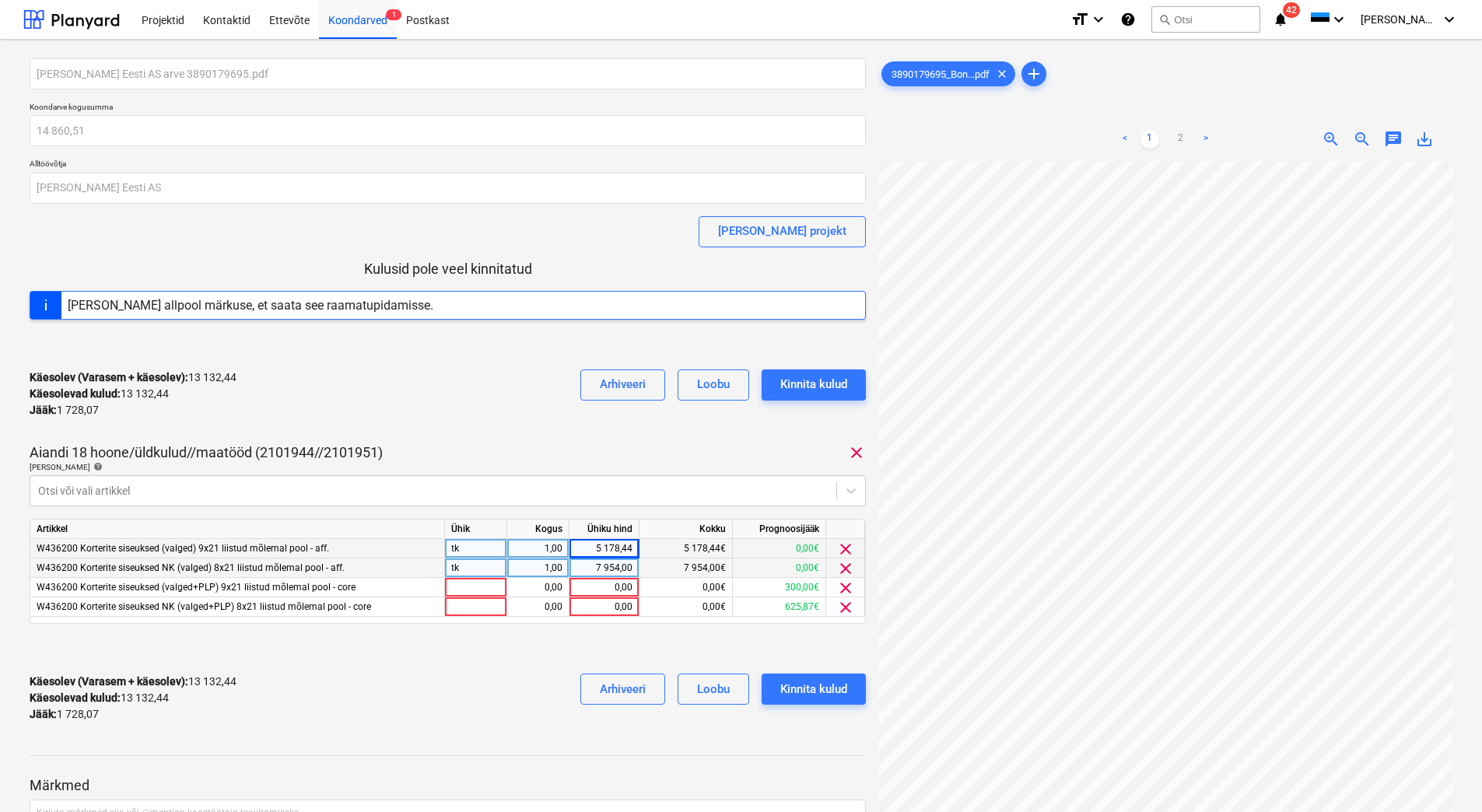
click at [529, 450] on div "Aiandi 18 hoone/üldkulud//maatööd (2101944//2101951) clear" at bounding box center [447, 453] width 836 height 19
click at [599, 563] on div "7 954,00" at bounding box center [604, 568] width 57 height 20
click at [598, 592] on div "0,00" at bounding box center [604, 588] width 57 height 20
type input "300"
click at [510, 686] on div "Käesolev (Varasem + käesolev) : 13 132,44 Käesolevad kulud : 13 132,44 Jääk : 1…" at bounding box center [447, 698] width 836 height 74
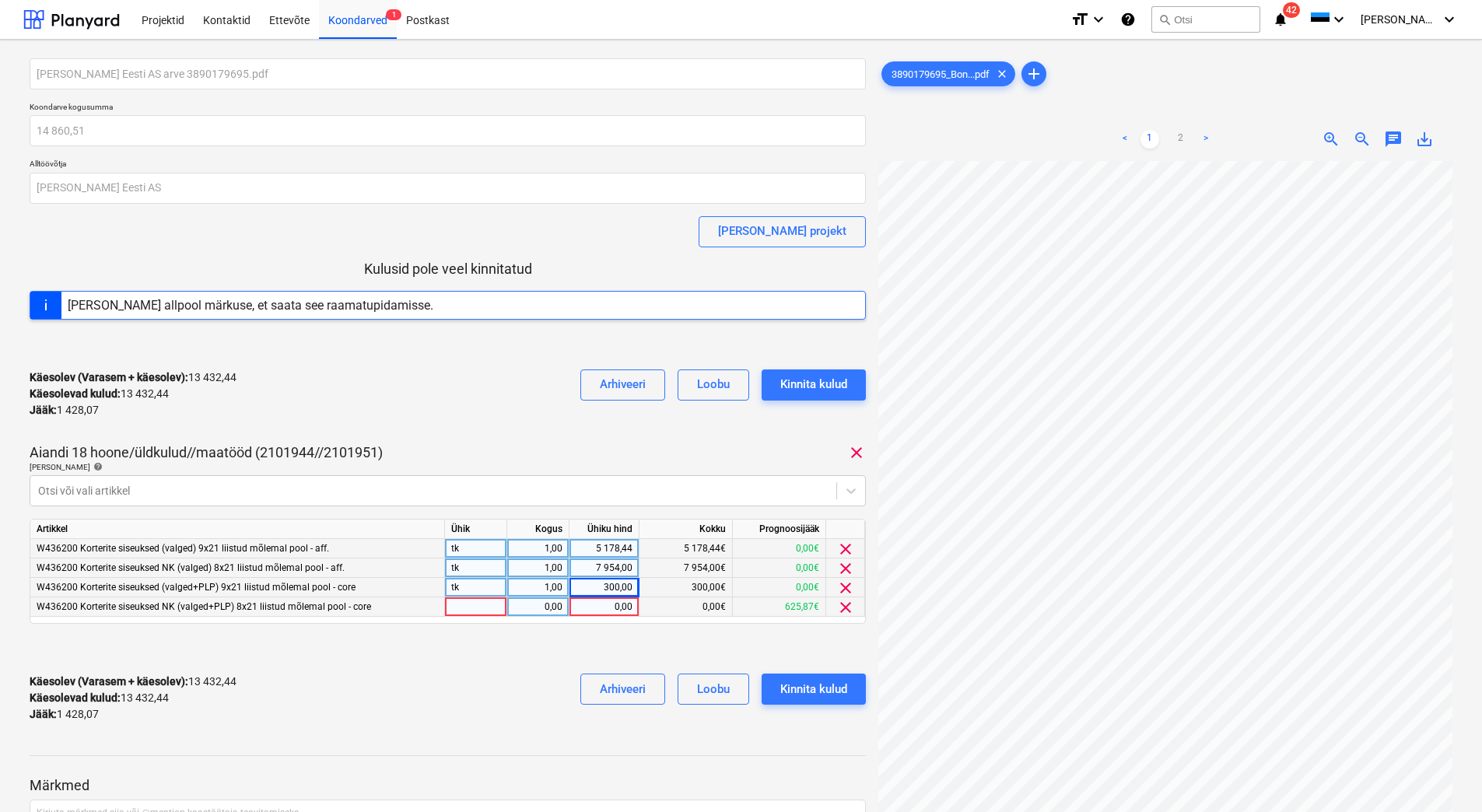
click at [599, 609] on div "0,00" at bounding box center [604, 607] width 57 height 20
type input "625,87"
click at [487, 645] on div at bounding box center [447, 648] width 836 height 25
click at [577, 550] on div "5 178,44" at bounding box center [604, 549] width 57 height 20
click at [534, 450] on div "Aiandi 18 hoone/üldkulud//maatööd (2101944//2101951) clear" at bounding box center [447, 453] width 836 height 19
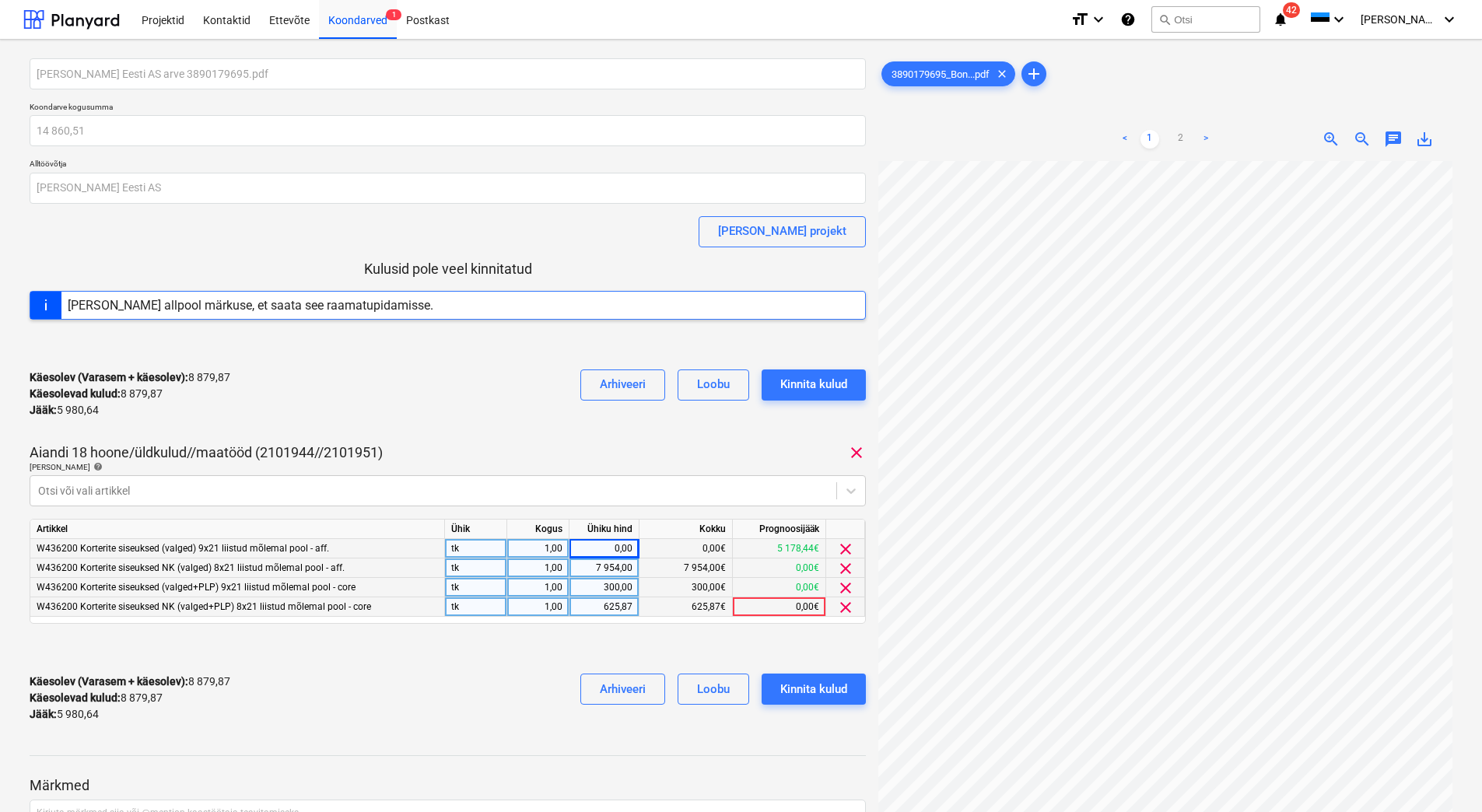
click at [611, 546] on div "0,00" at bounding box center [604, 549] width 57 height 20
type input "5980,64"
click at [487, 408] on div "Käesolev (Varasem + käesolev) : 8 879,87 Käesolevad kulud : 8 879,87 Jääk : 5 9…" at bounding box center [447, 393] width 836 height 74
click at [805, 694] on div "Kinnita kulud" at bounding box center [814, 689] width 67 height 21
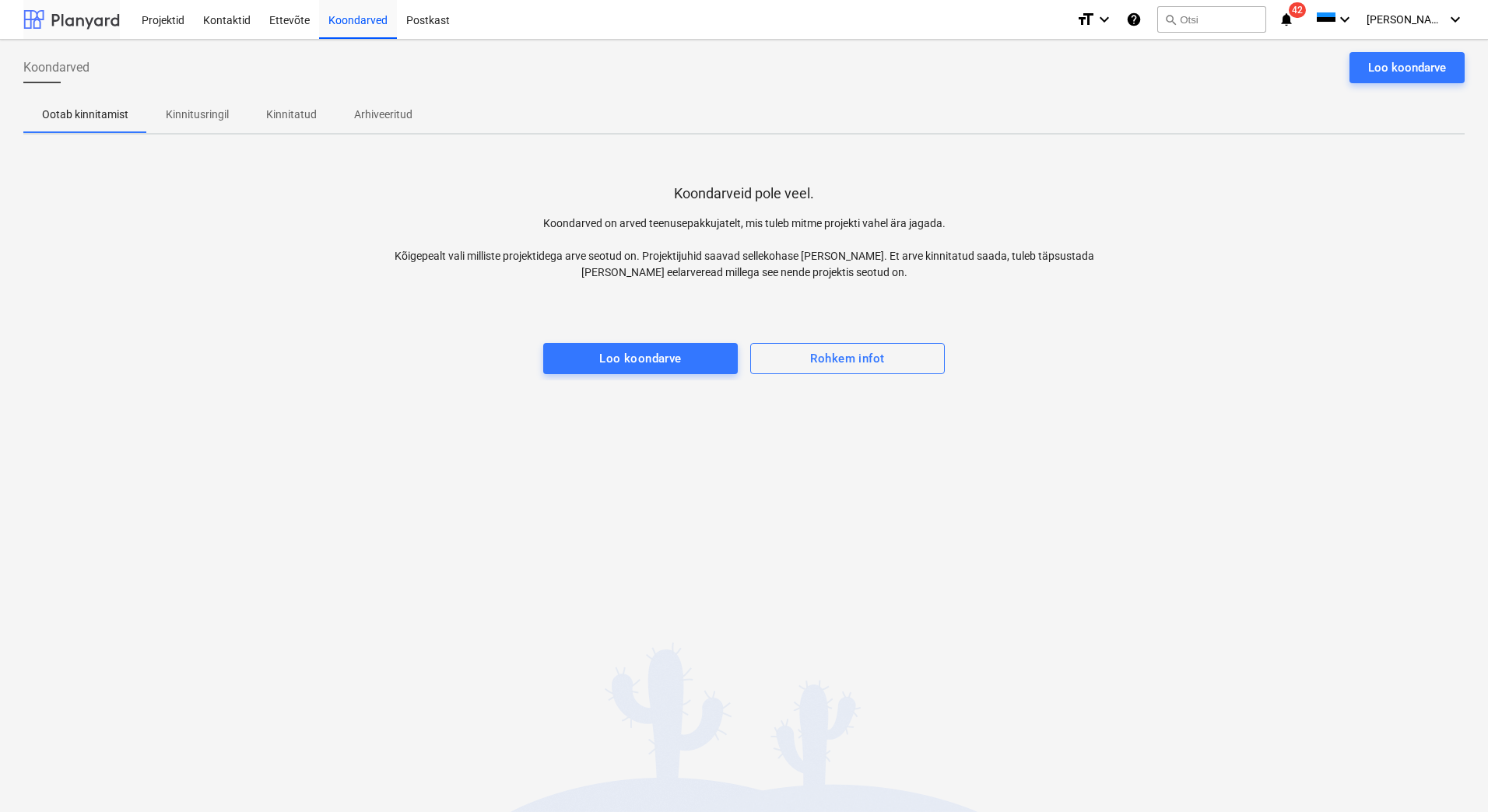
click at [82, 26] on div at bounding box center [71, 19] width 97 height 39
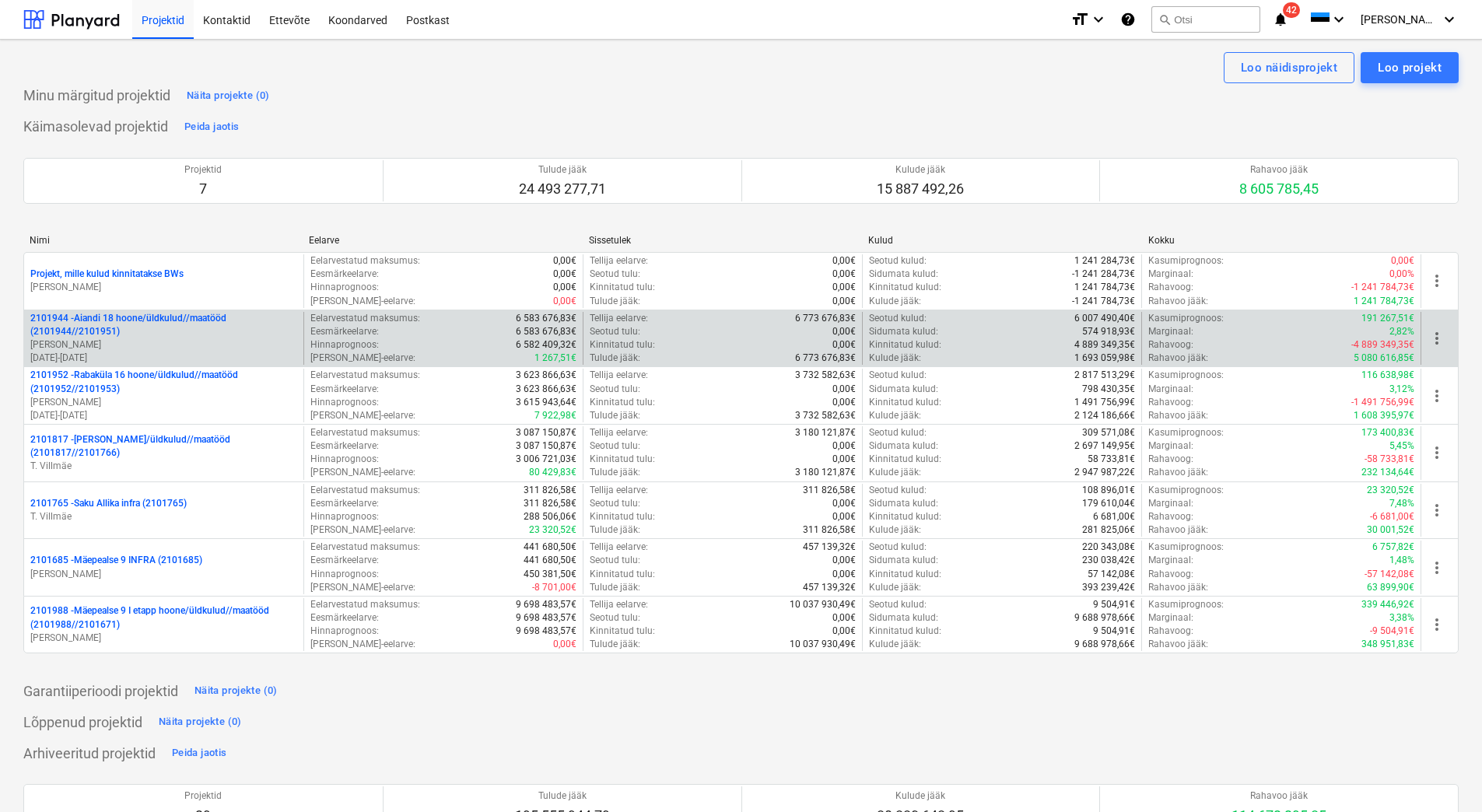
click at [203, 347] on p "[PERSON_NAME]" at bounding box center [163, 345] width 266 height 13
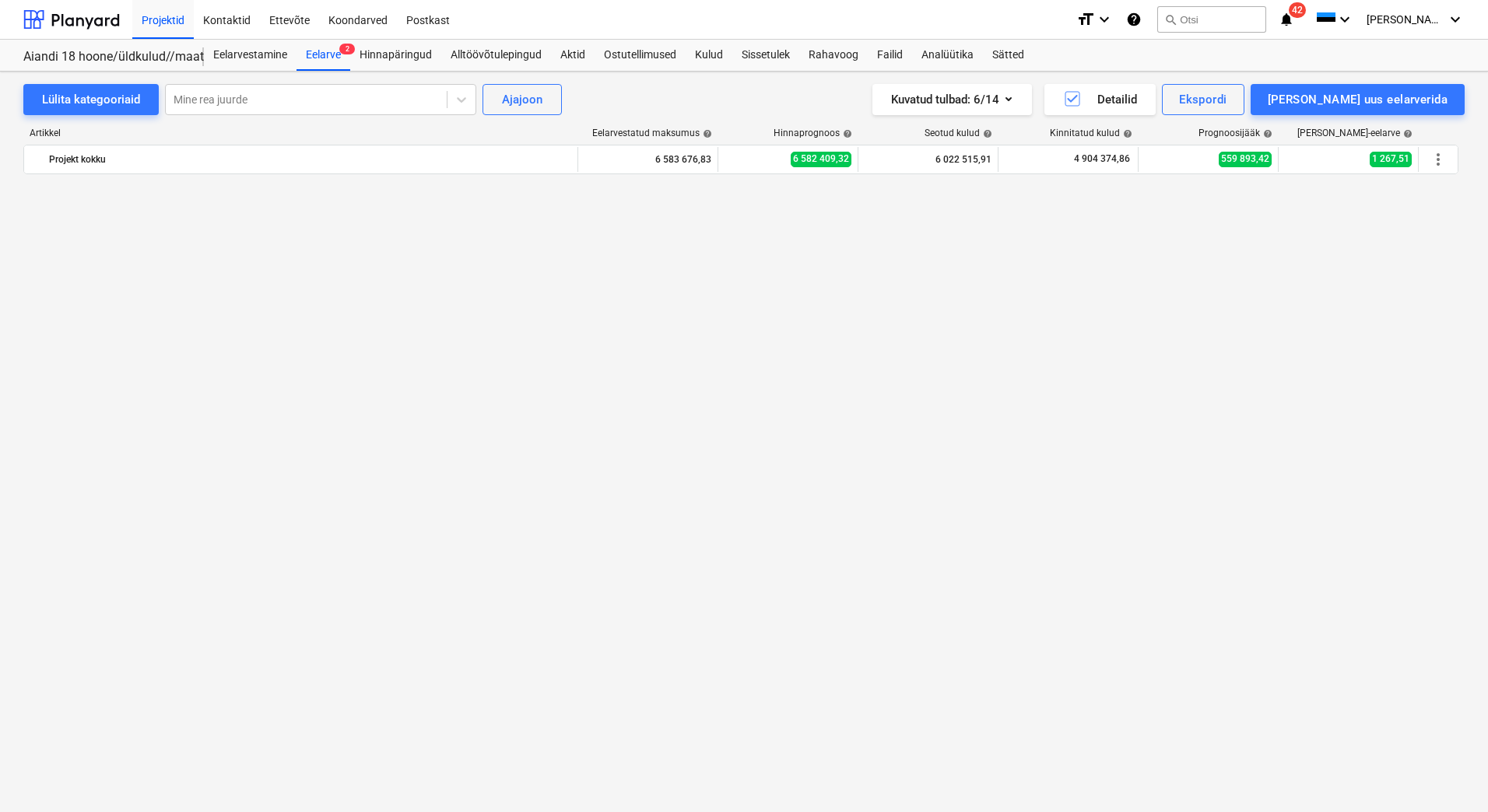
scroll to position [1116, 0]
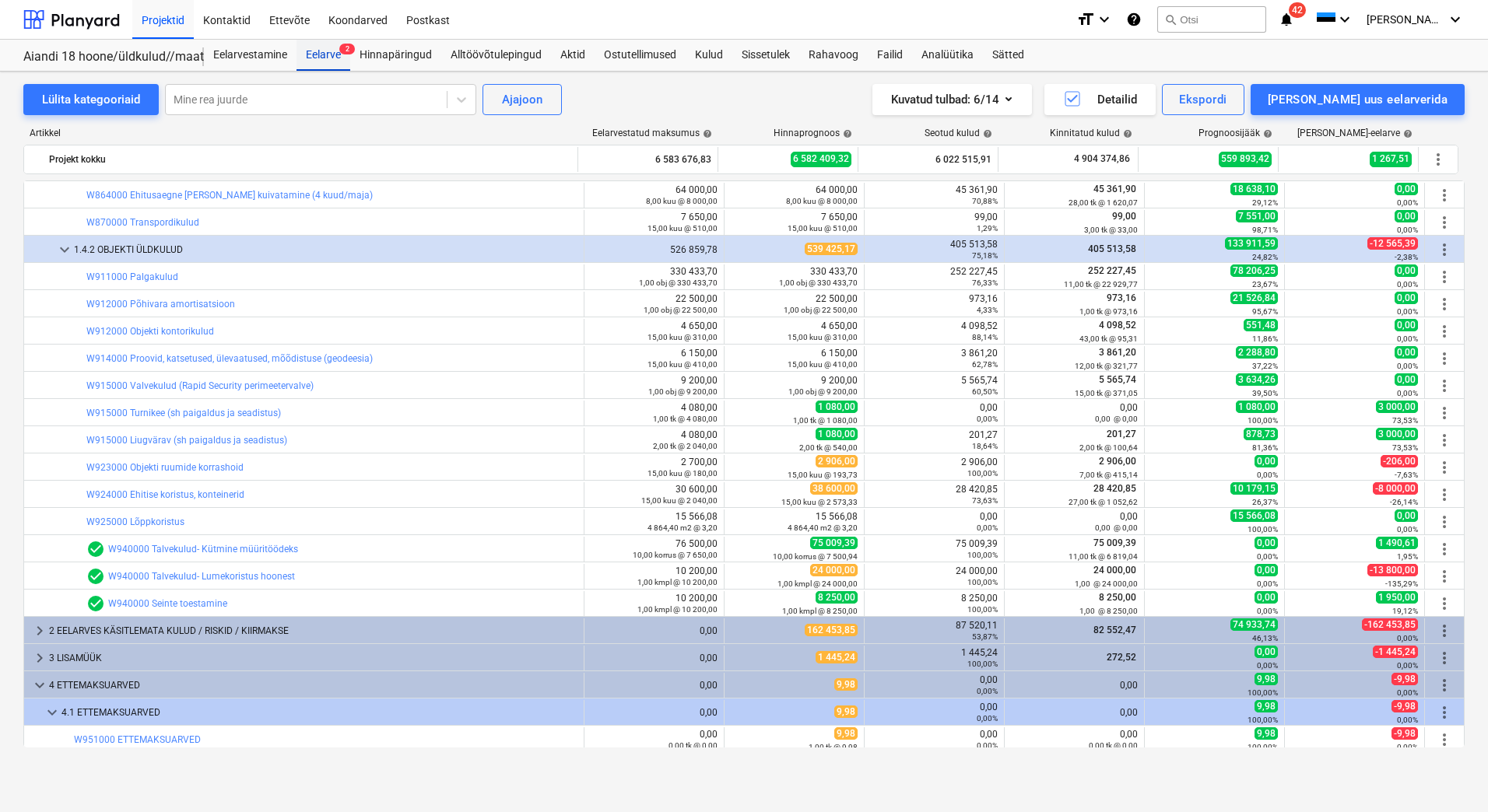
click at [309, 54] on div "Eelarve 2" at bounding box center [324, 55] width 54 height 31
click at [95, 103] on div "Lülita kategooriaid" at bounding box center [91, 100] width 98 height 21
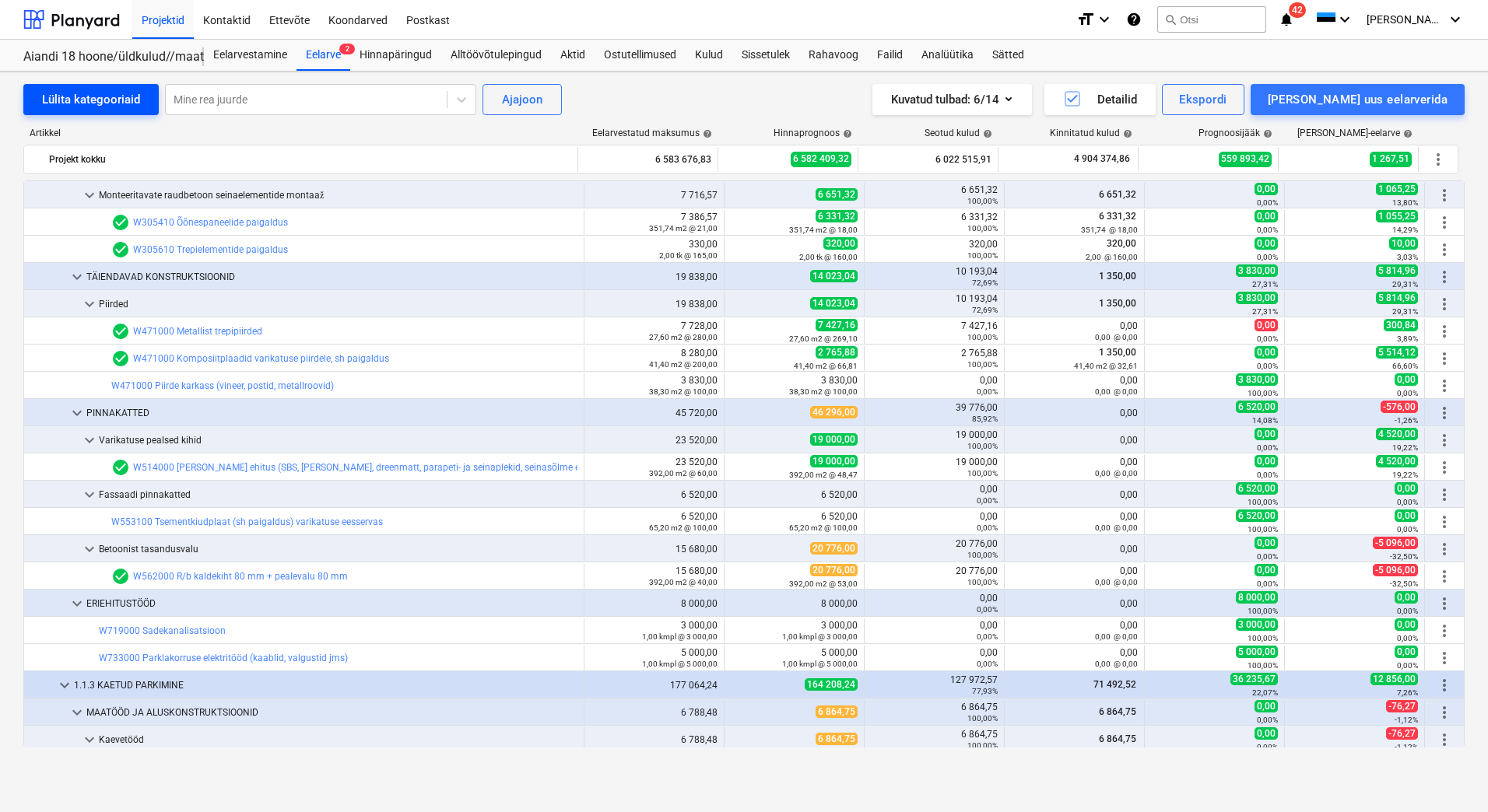
click at [95, 103] on div "Lülita kategooriaid" at bounding box center [91, 100] width 98 height 21
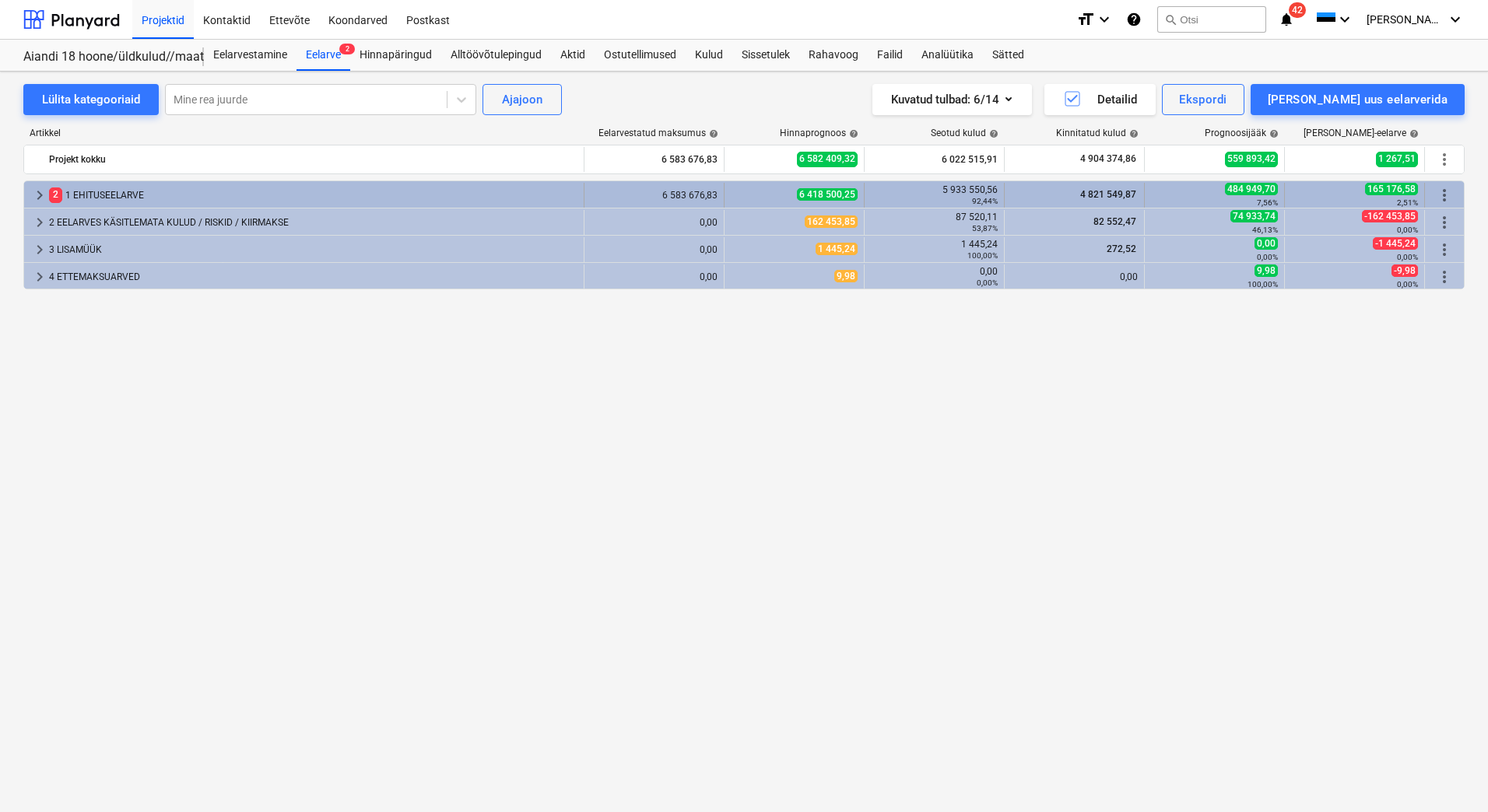
click at [86, 201] on div "2 1 EHITUSEELARVE" at bounding box center [313, 195] width 528 height 25
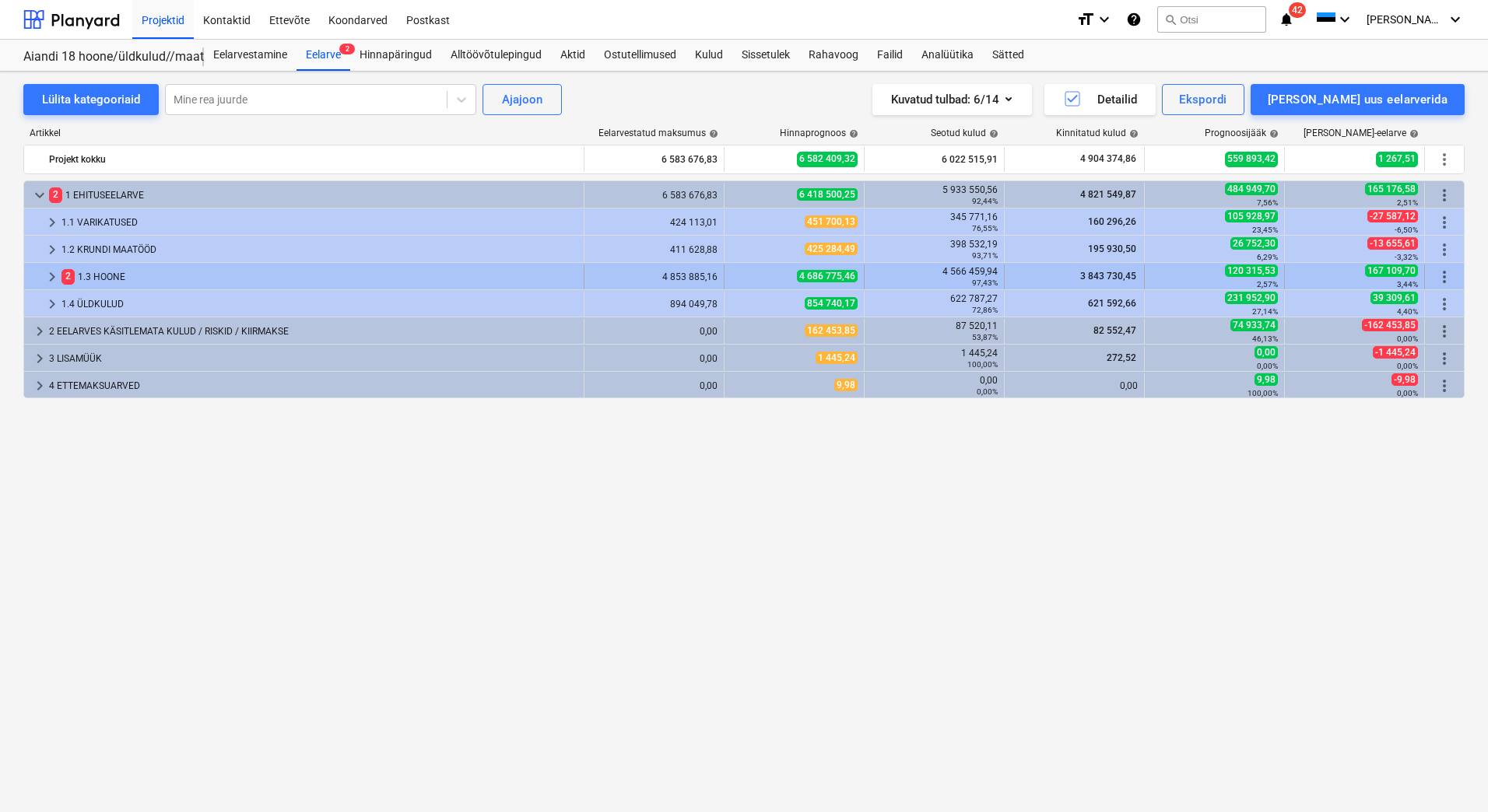
click at [95, 271] on div "2 1.3 HOONE" at bounding box center [319, 277] width 516 height 25
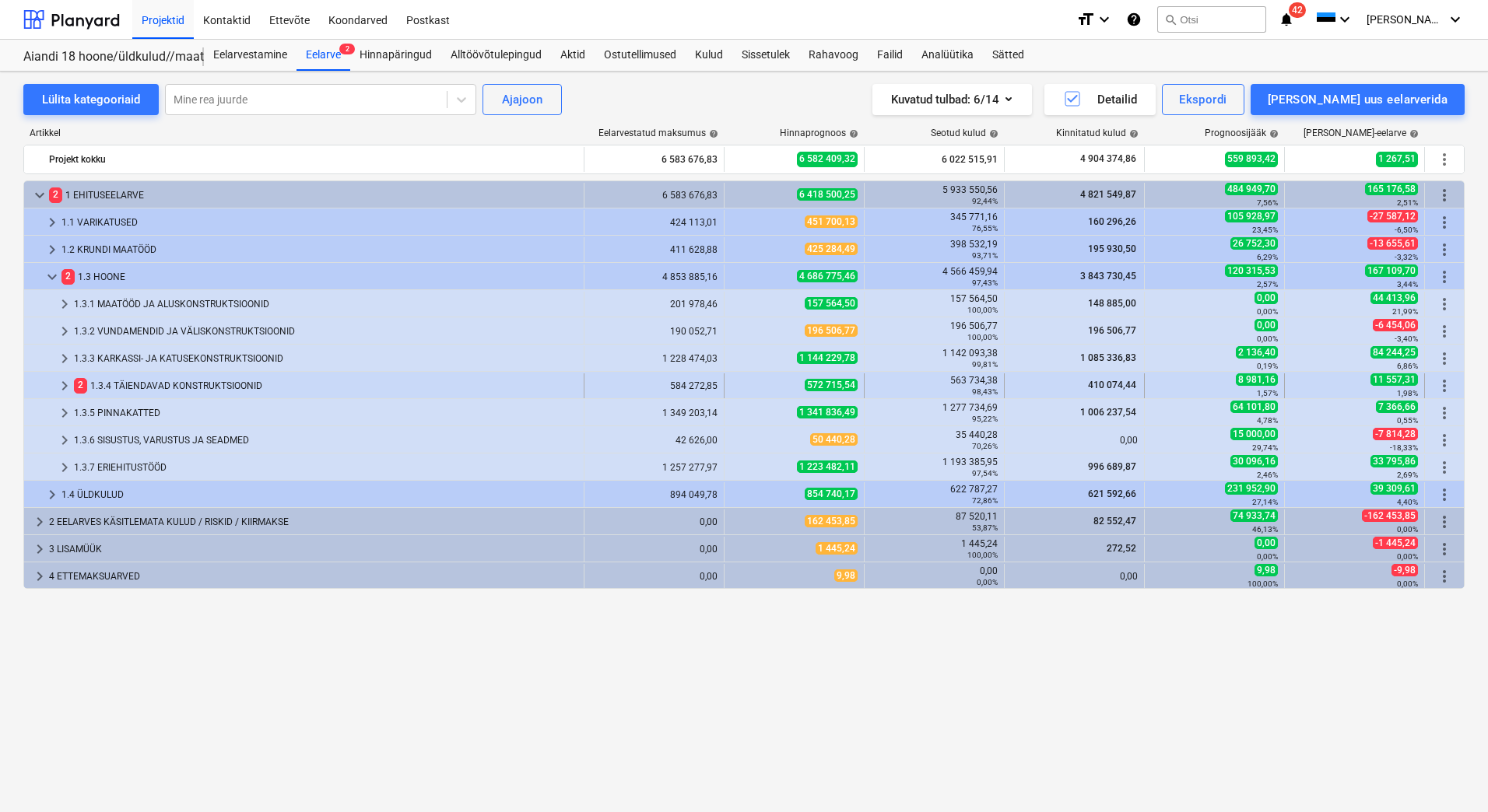
click at [138, 389] on div "2 1.3.4 TÄIENDAVAD KONSTRUKTSIOONID" at bounding box center [325, 385] width 504 height 25
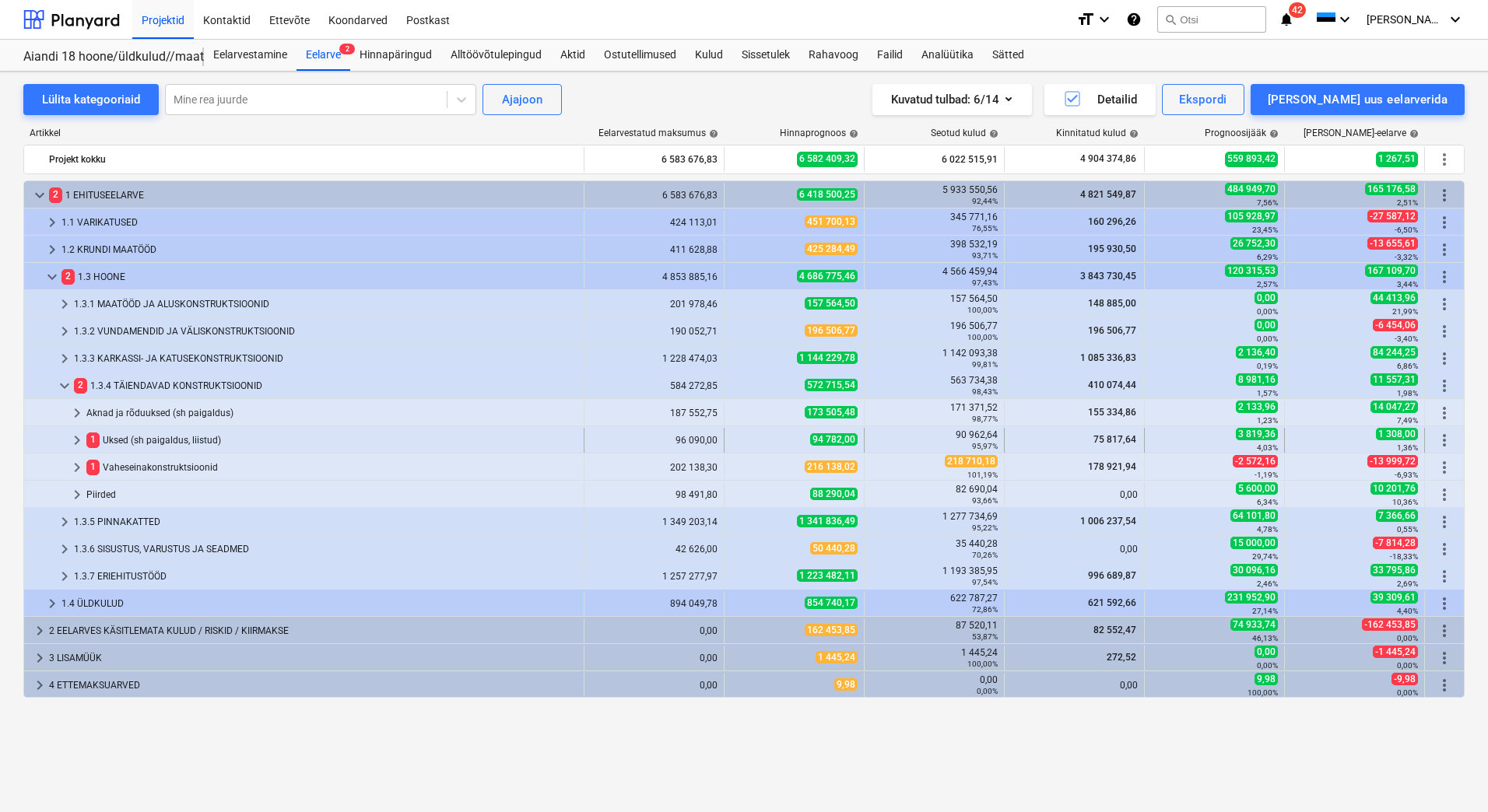
click at [141, 437] on div "1 Uksed (sh paigaldus, liistud)" at bounding box center [332, 440] width 491 height 25
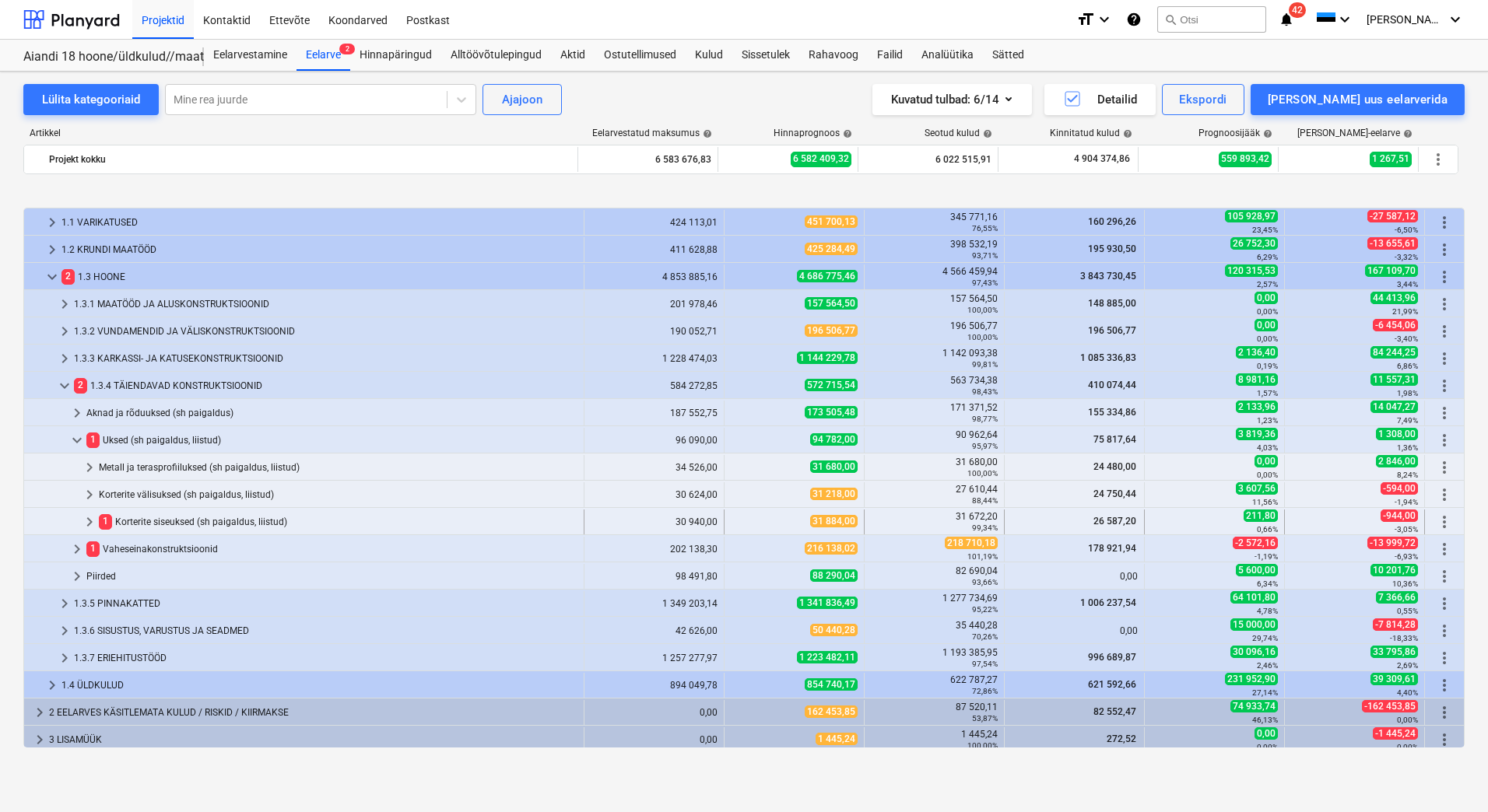
click at [184, 528] on div "1 Korterite siseuksed (sh paigaldus, liistud)" at bounding box center [338, 521] width 478 height 25
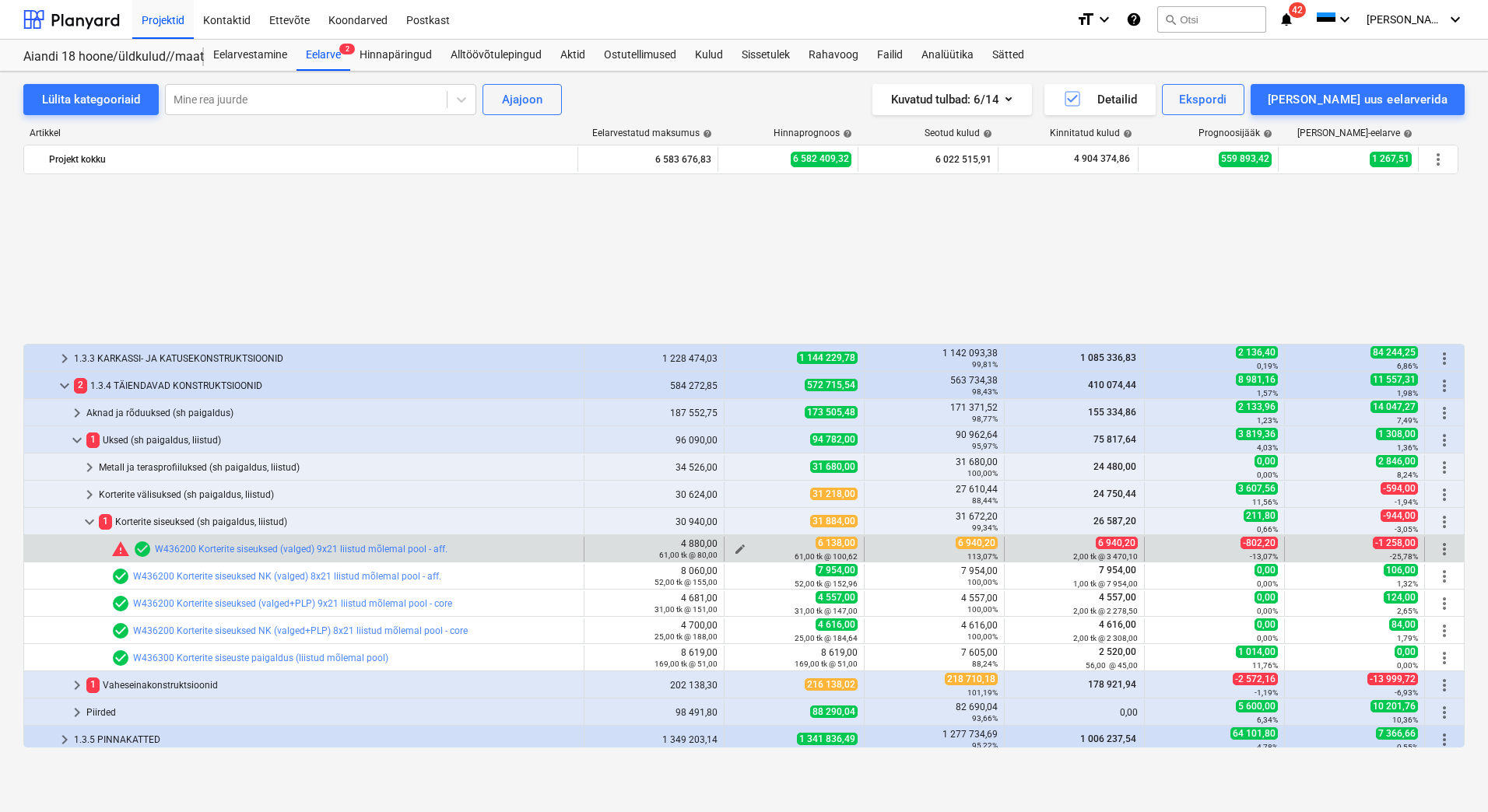
click at [734, 546] on span "edit" at bounding box center [740, 550] width 13 height 13
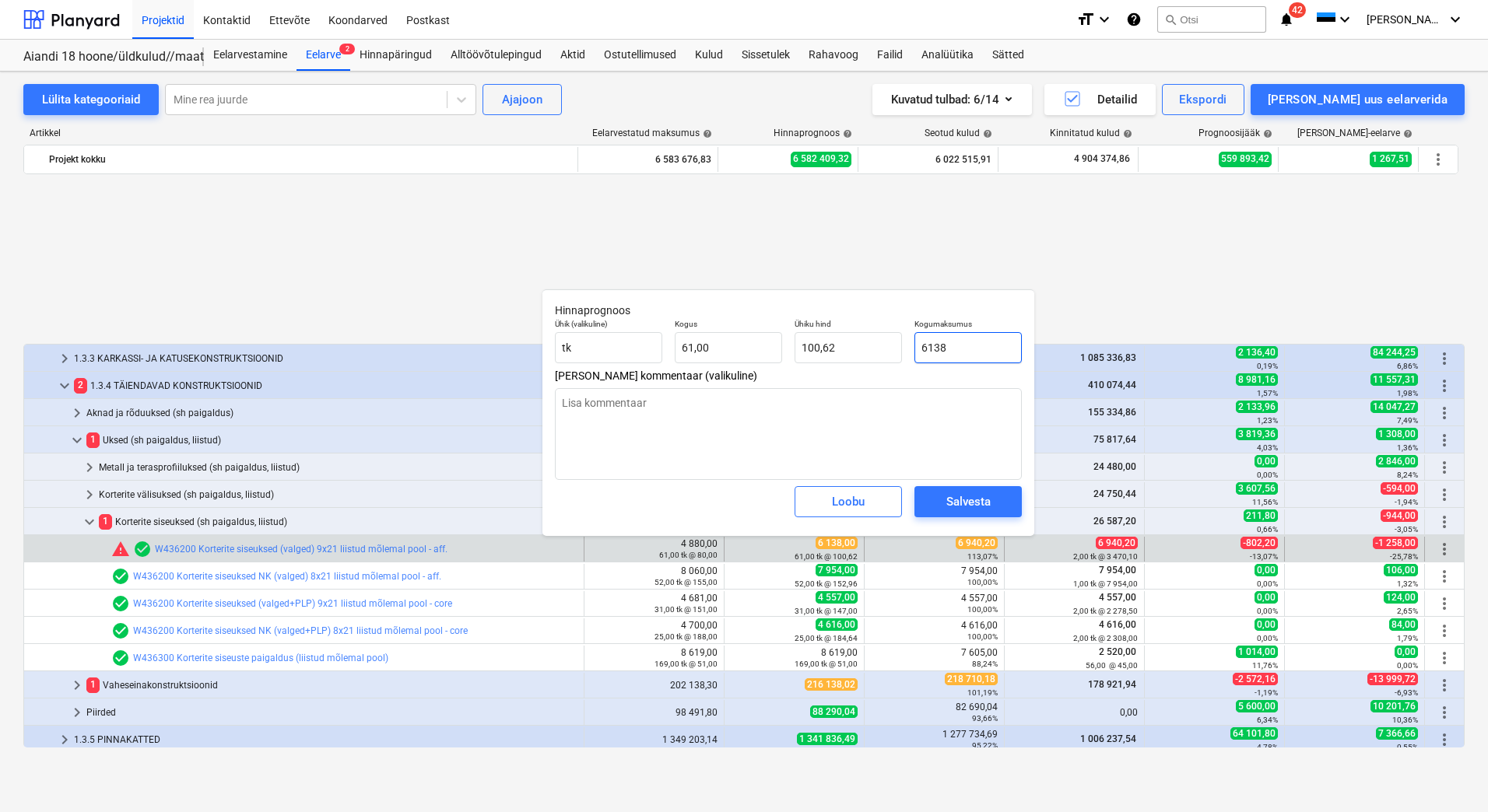
drag, startPoint x: 971, startPoint y: 343, endPoint x: 918, endPoint y: 343, distance: 53.0
click at [918, 343] on input "6138" at bounding box center [968, 347] width 107 height 31
type input "6"
type textarea "x"
type input "0,10"
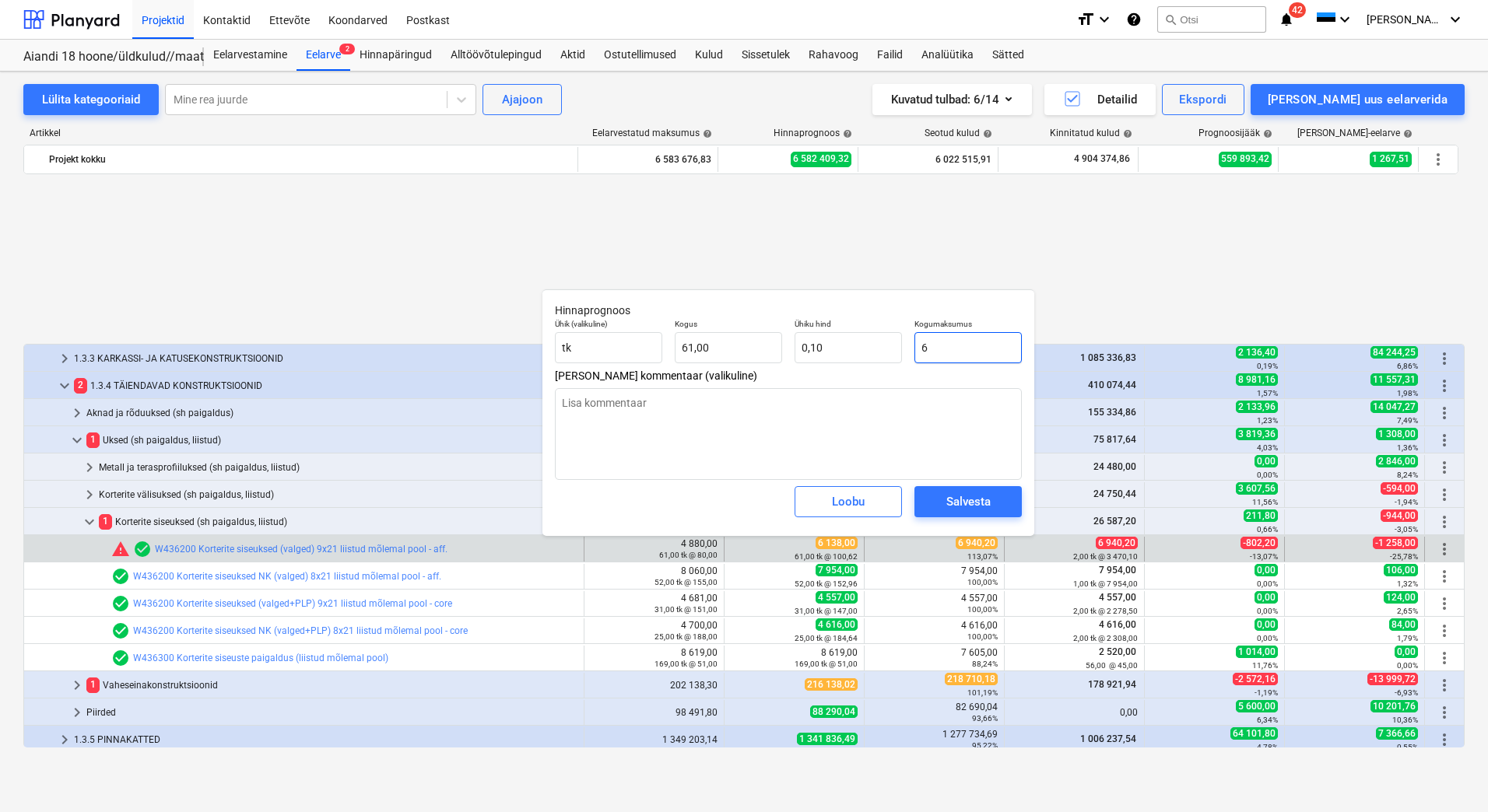
type input "69"
type textarea "x"
type input "1,13"
type input "694"
type textarea "x"
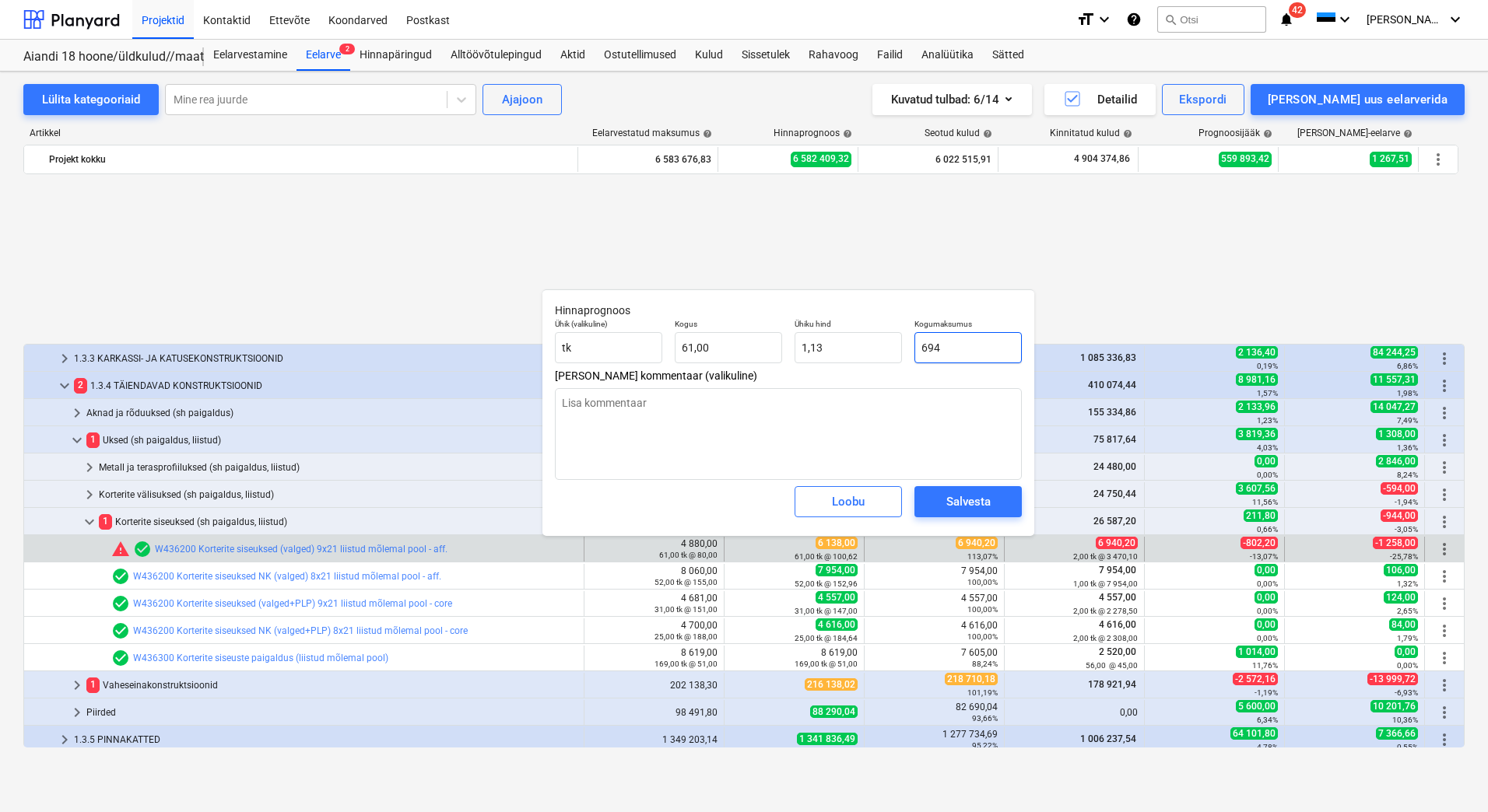
type input "11,38"
type input "6940"
type textarea "x"
type input "113,77"
type input "6940,"
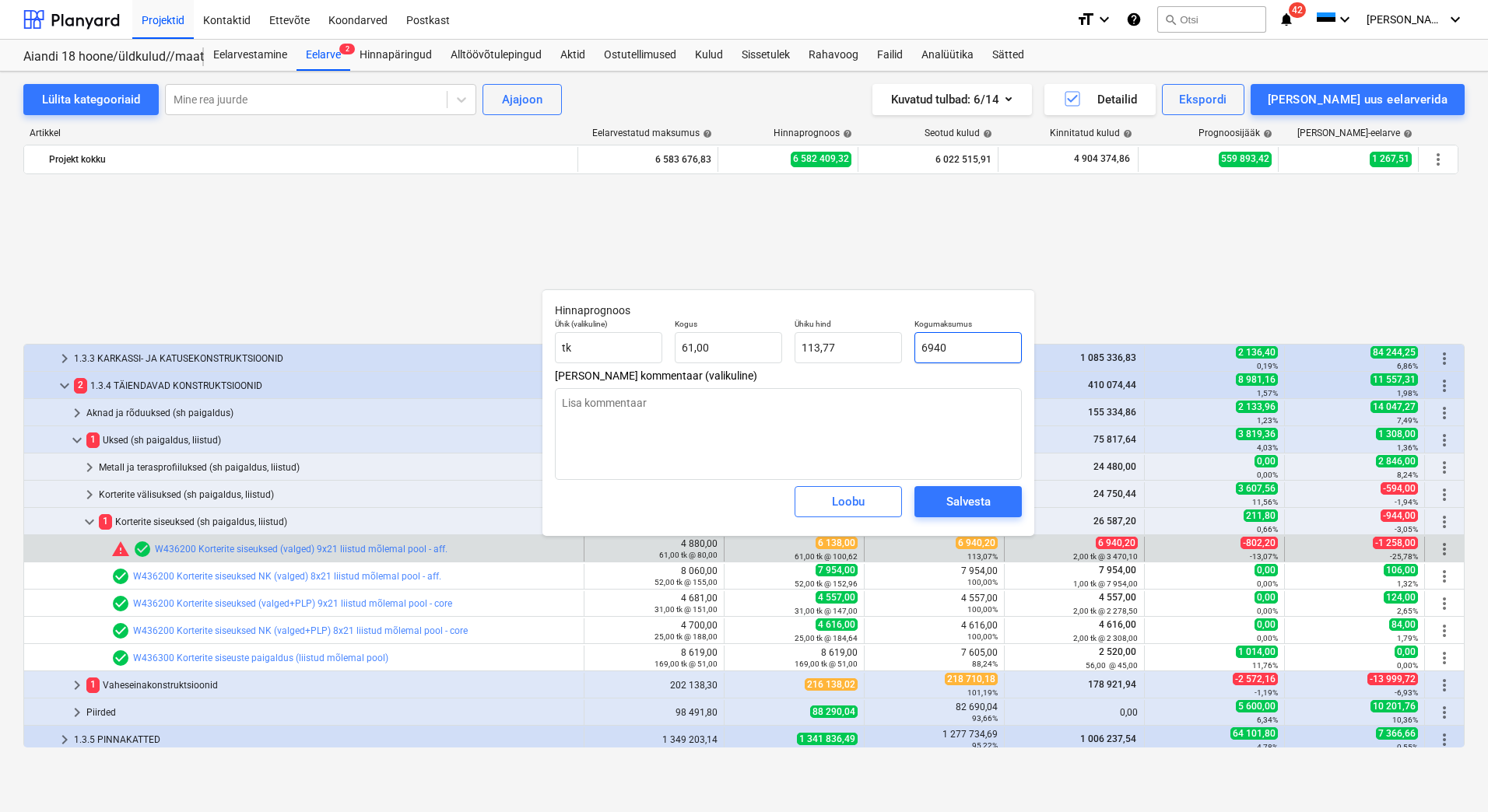
type textarea "x"
type input "6940,2"
type textarea "x"
type input "6940,20"
type textarea "x"
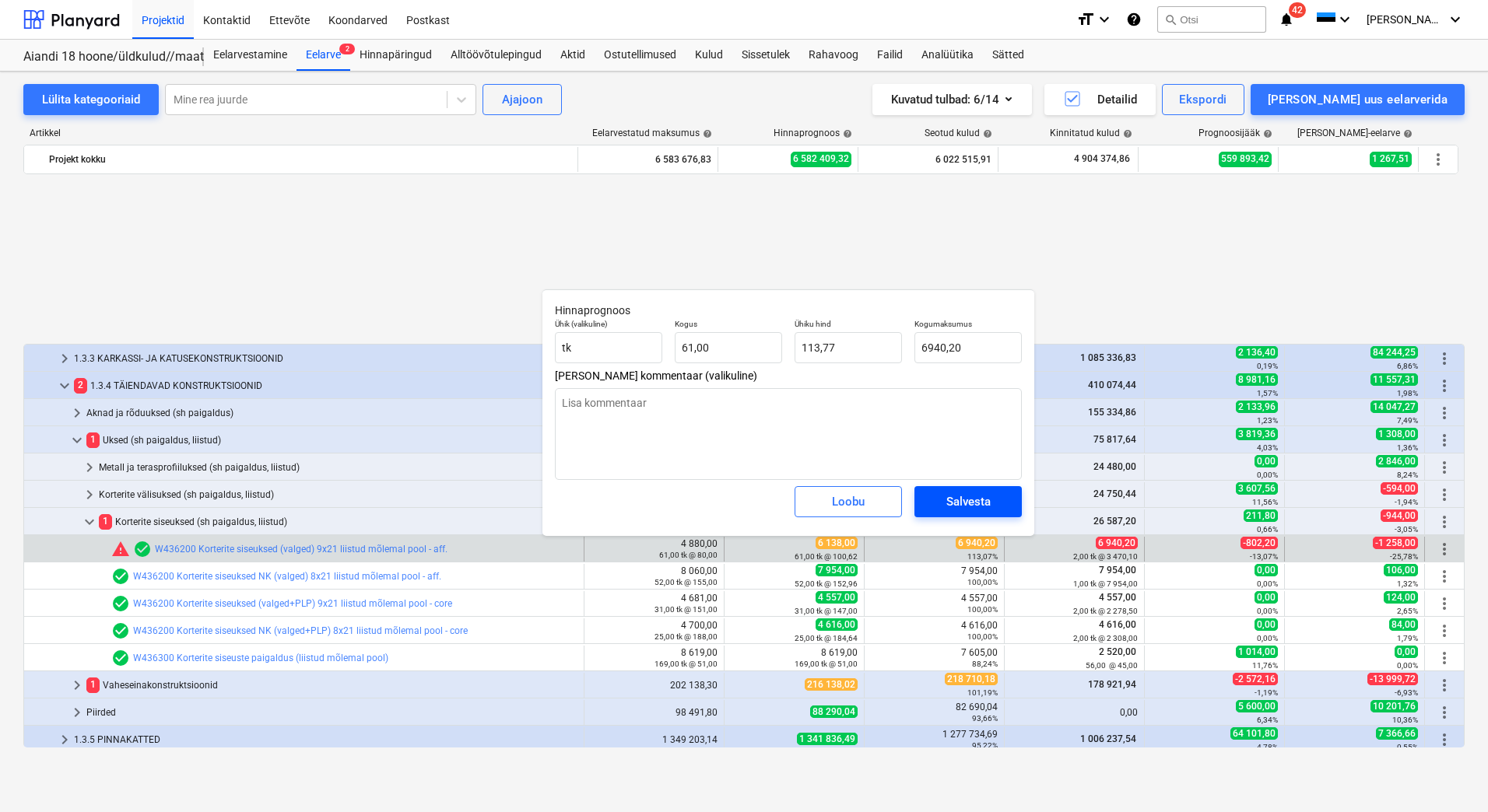
type input "6 940,20"
click at [971, 500] on div "Salvesta" at bounding box center [968, 502] width 44 height 21
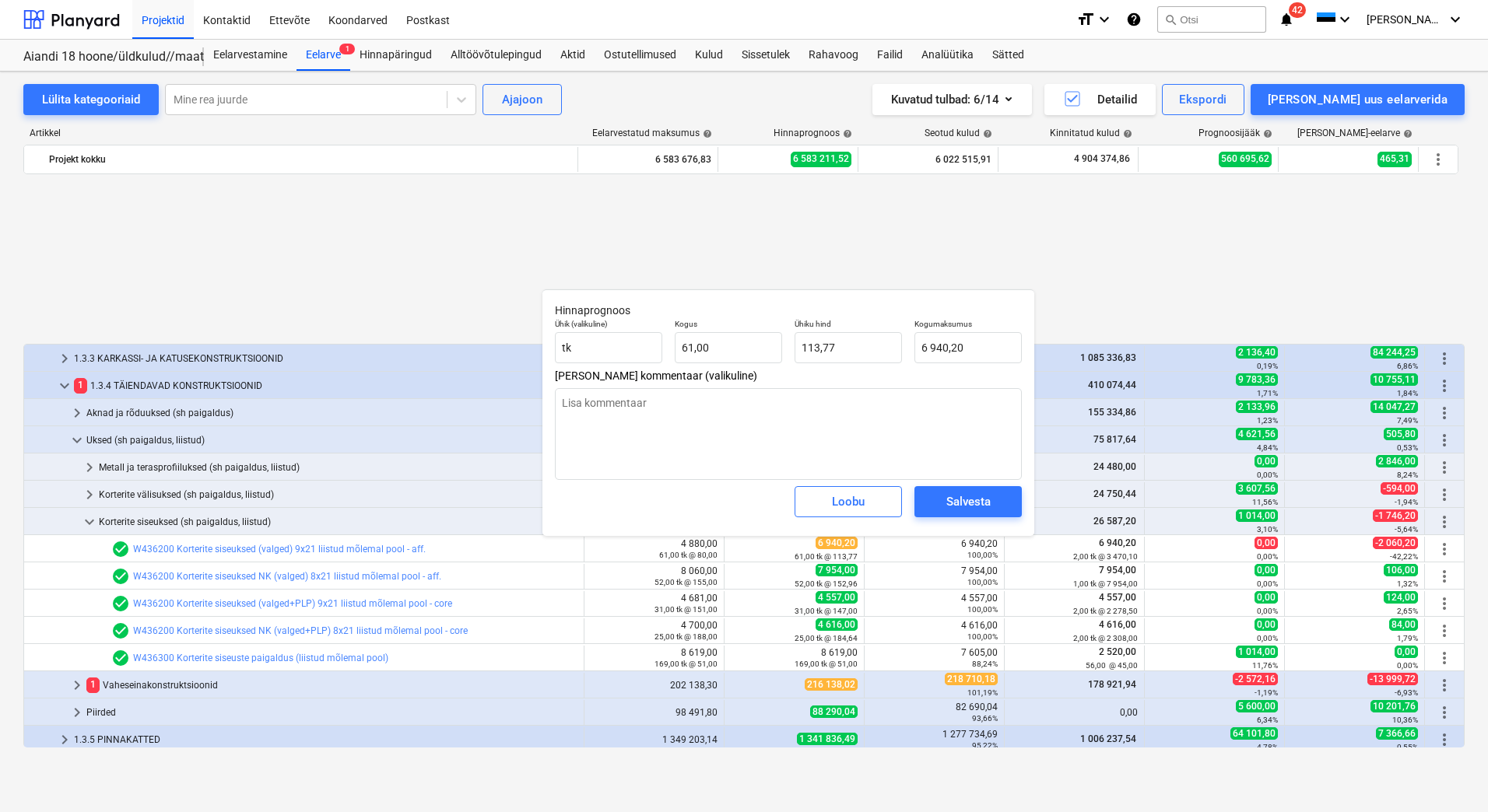
type textarea "x"
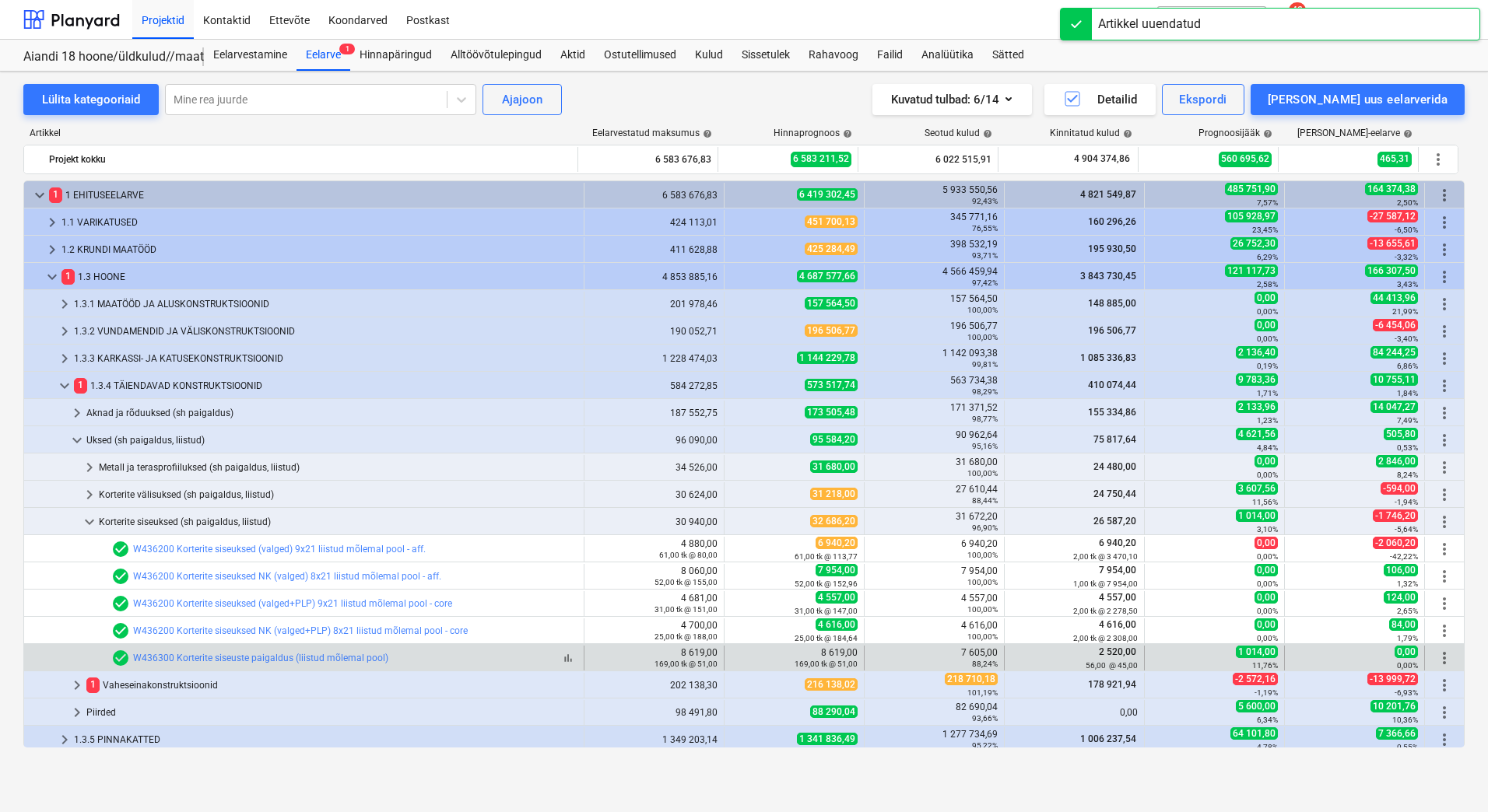
scroll to position [168, 0]
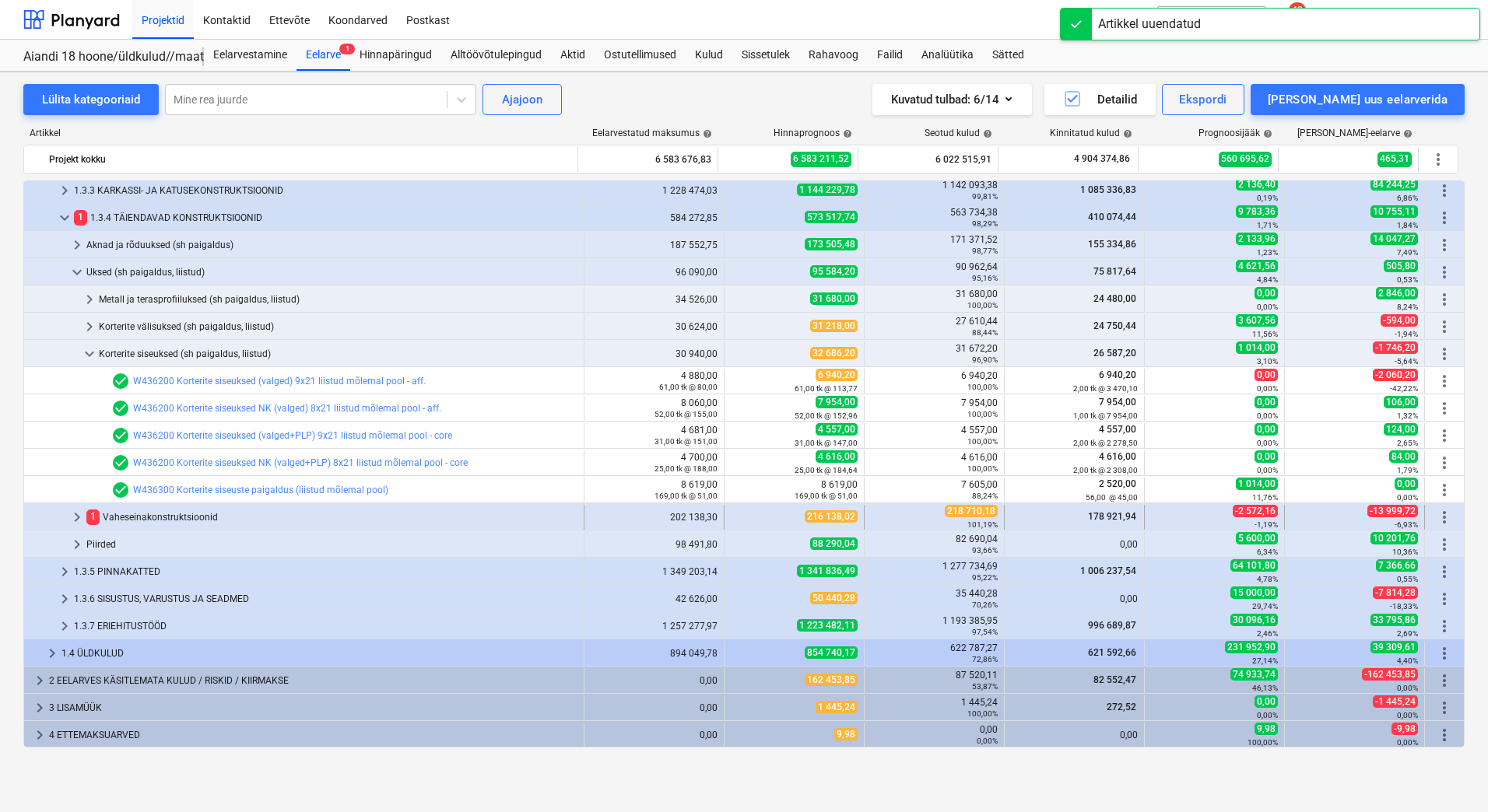
click at [209, 509] on div "1 Vaheseinakonstruktsioonid" at bounding box center [332, 517] width 491 height 25
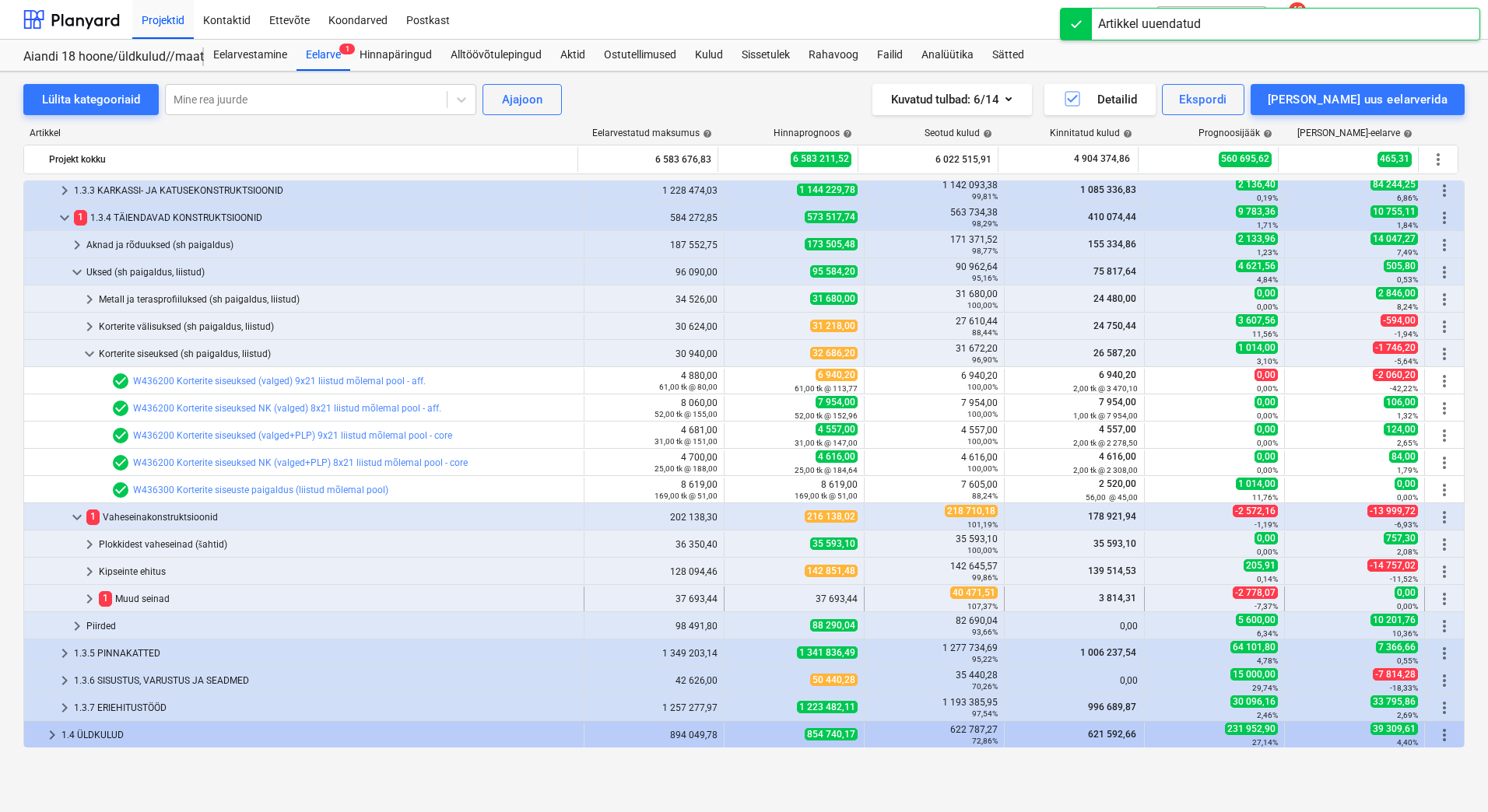
click at [184, 598] on div "1 Muud seinad" at bounding box center [338, 599] width 478 height 25
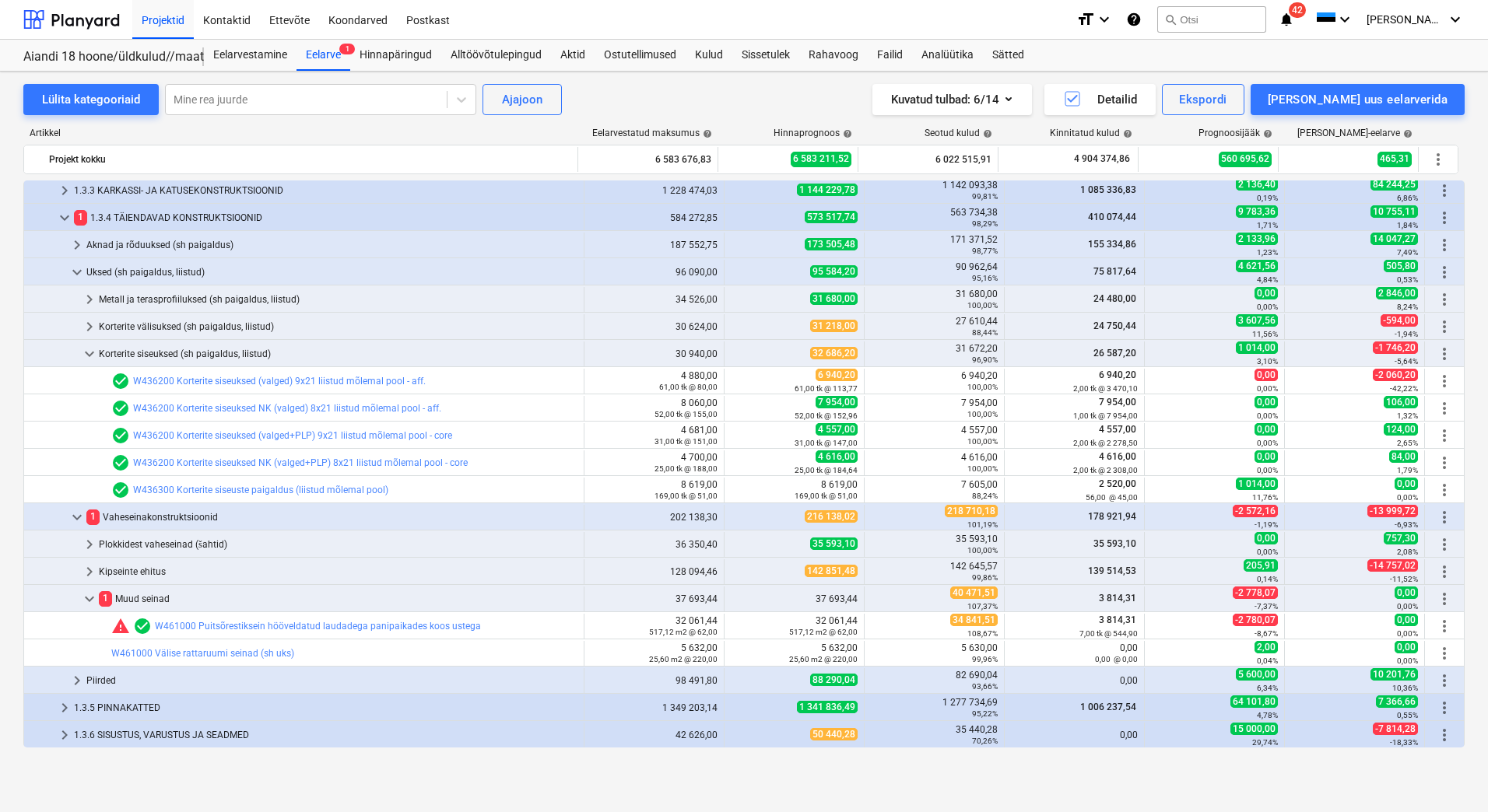
scroll to position [0, 0]
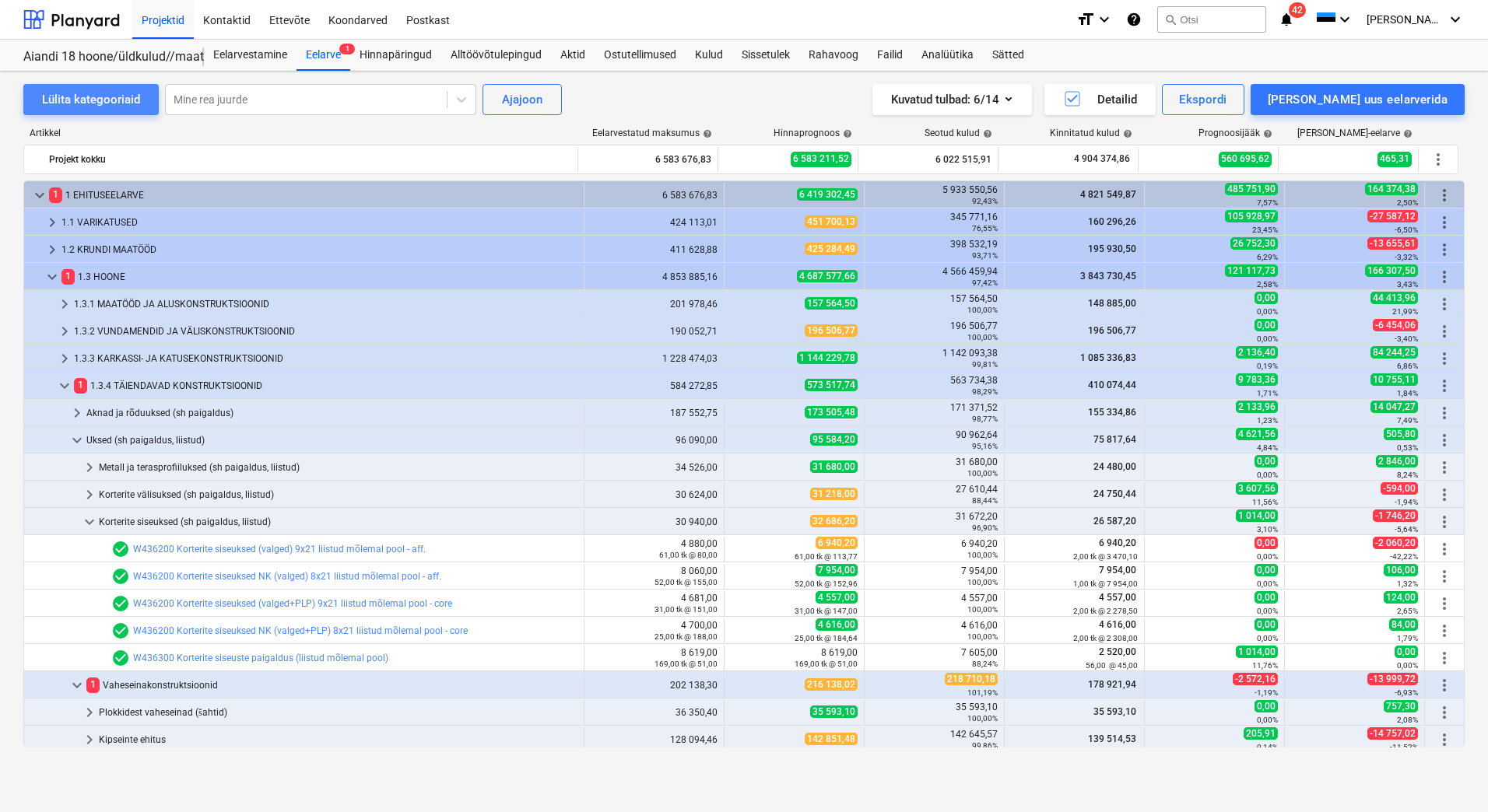
click at [78, 102] on div "Lülita kategooriaid" at bounding box center [91, 100] width 98 height 21
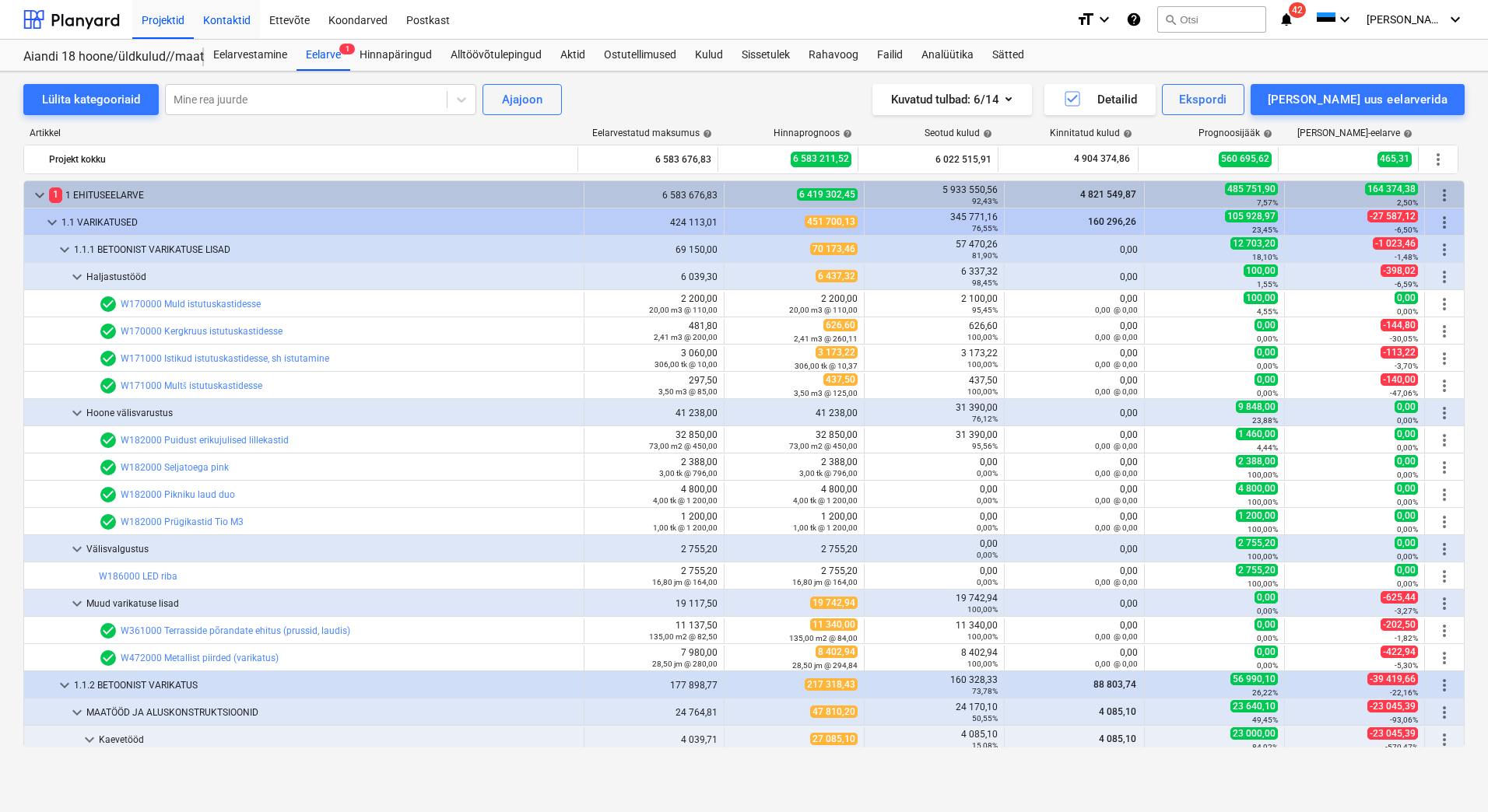
click at [214, 21] on div "Kontaktid" at bounding box center [226, 19] width 66 height 40
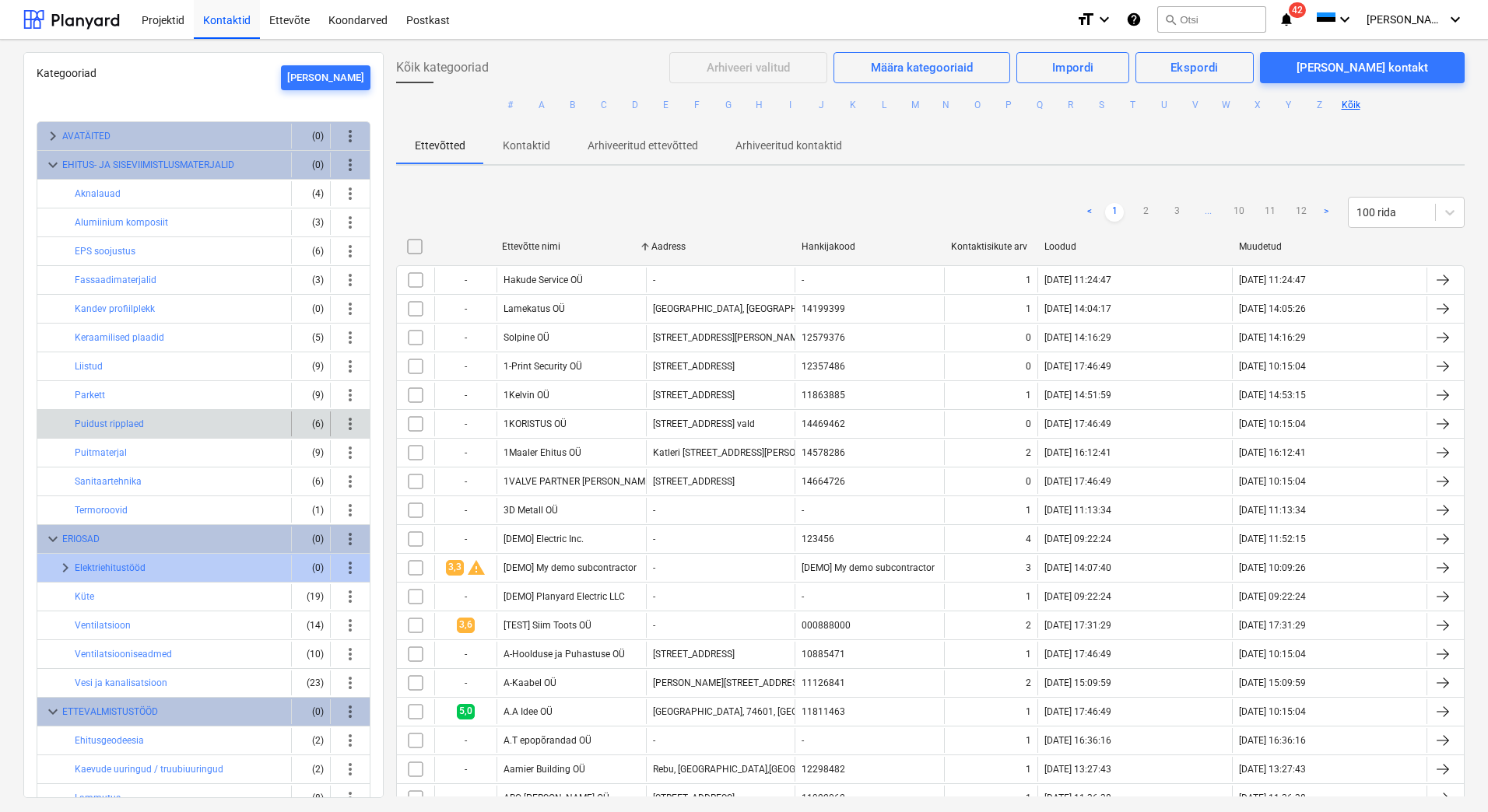
click at [341, 422] on span "more_vert" at bounding box center [351, 424] width 19 height 19
drag, startPoint x: 139, startPoint y: 427, endPoint x: 128, endPoint y: 425, distance: 11.2
click at [136, 427] on div at bounding box center [744, 406] width 1488 height 812
click at [123, 424] on button "Puidust ripplaed" at bounding box center [109, 424] width 69 height 19
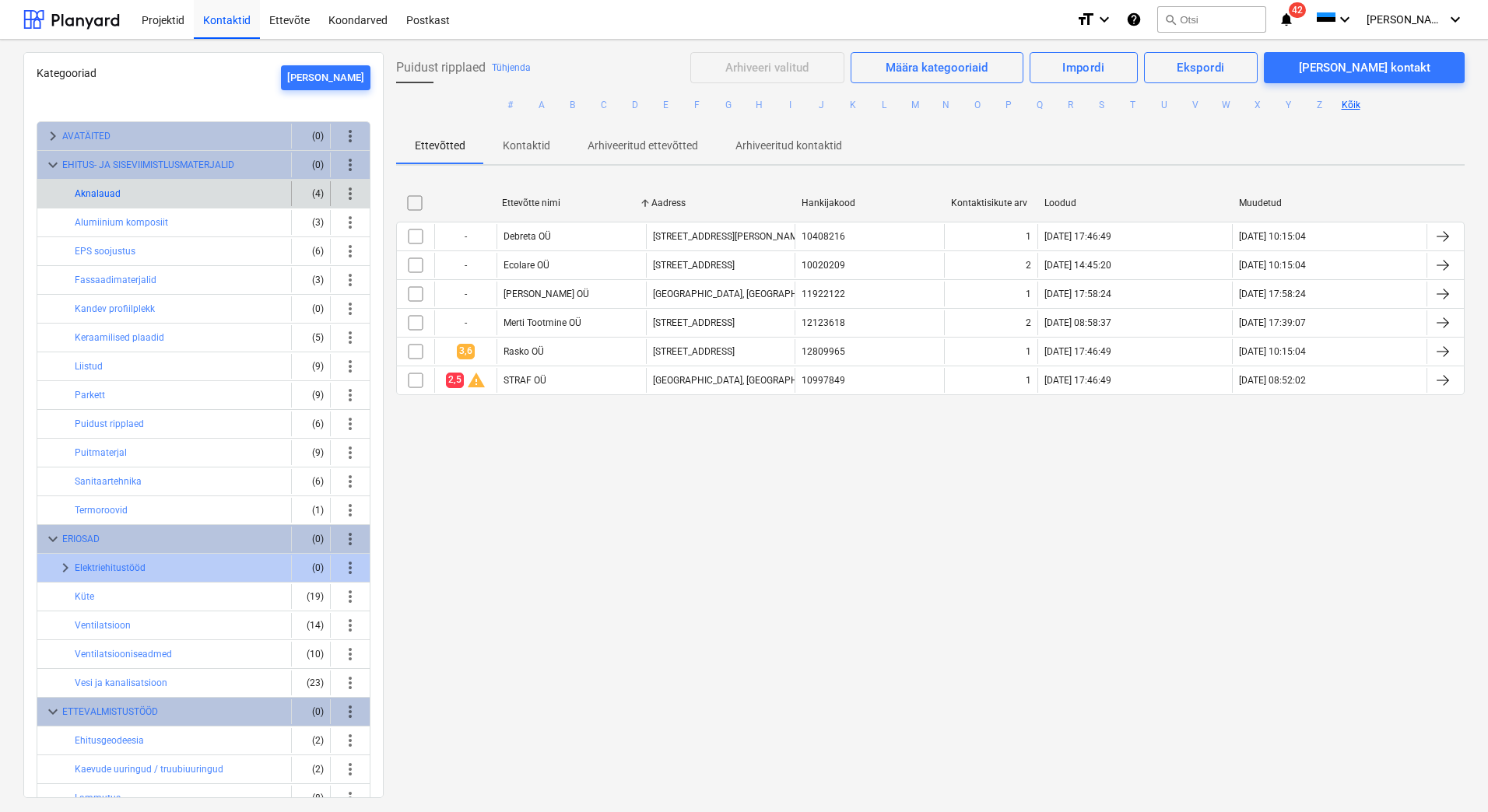
click at [95, 191] on button "Aknalauad" at bounding box center [98, 193] width 46 height 19
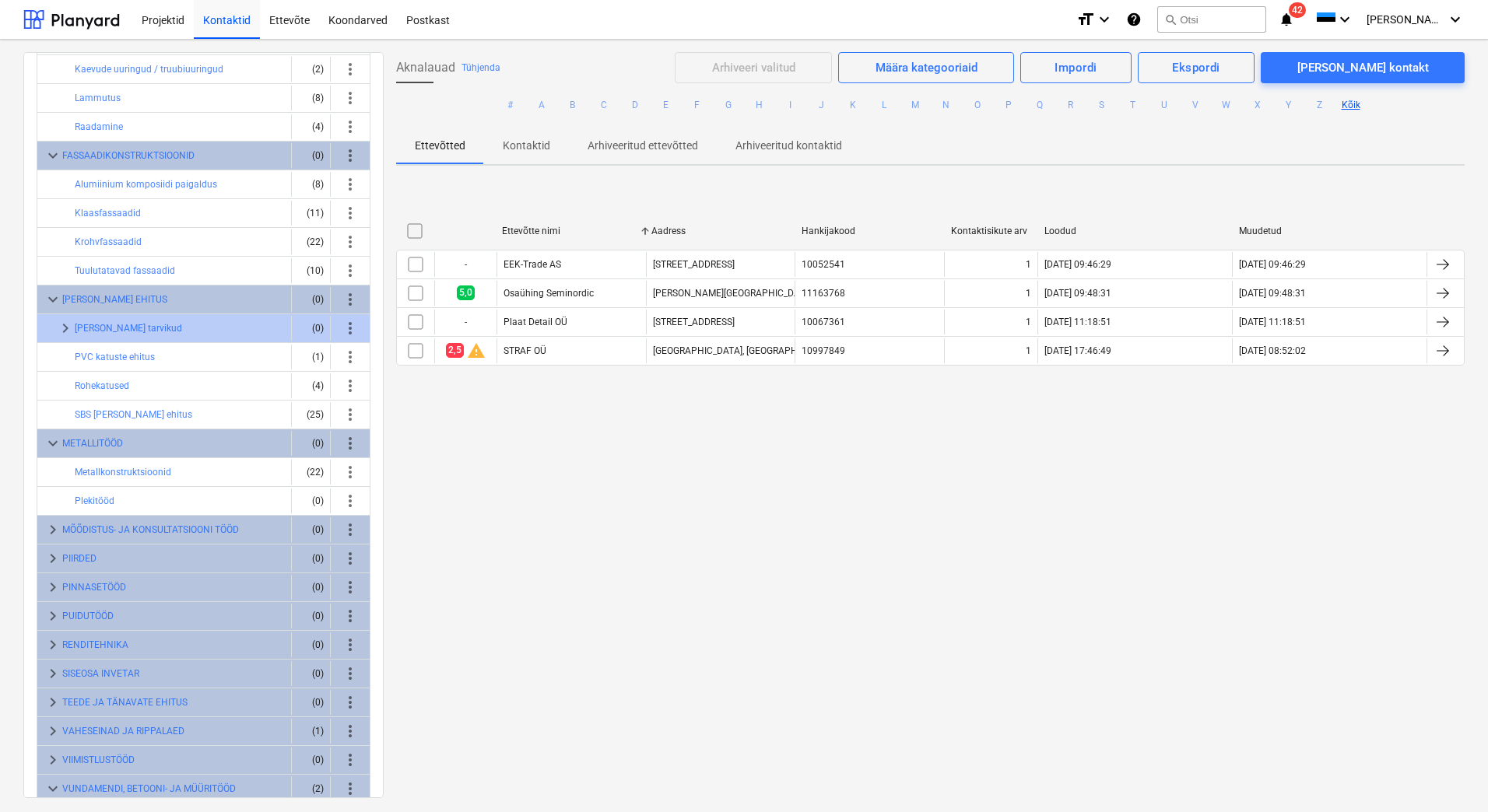
scroll to position [856, 0]
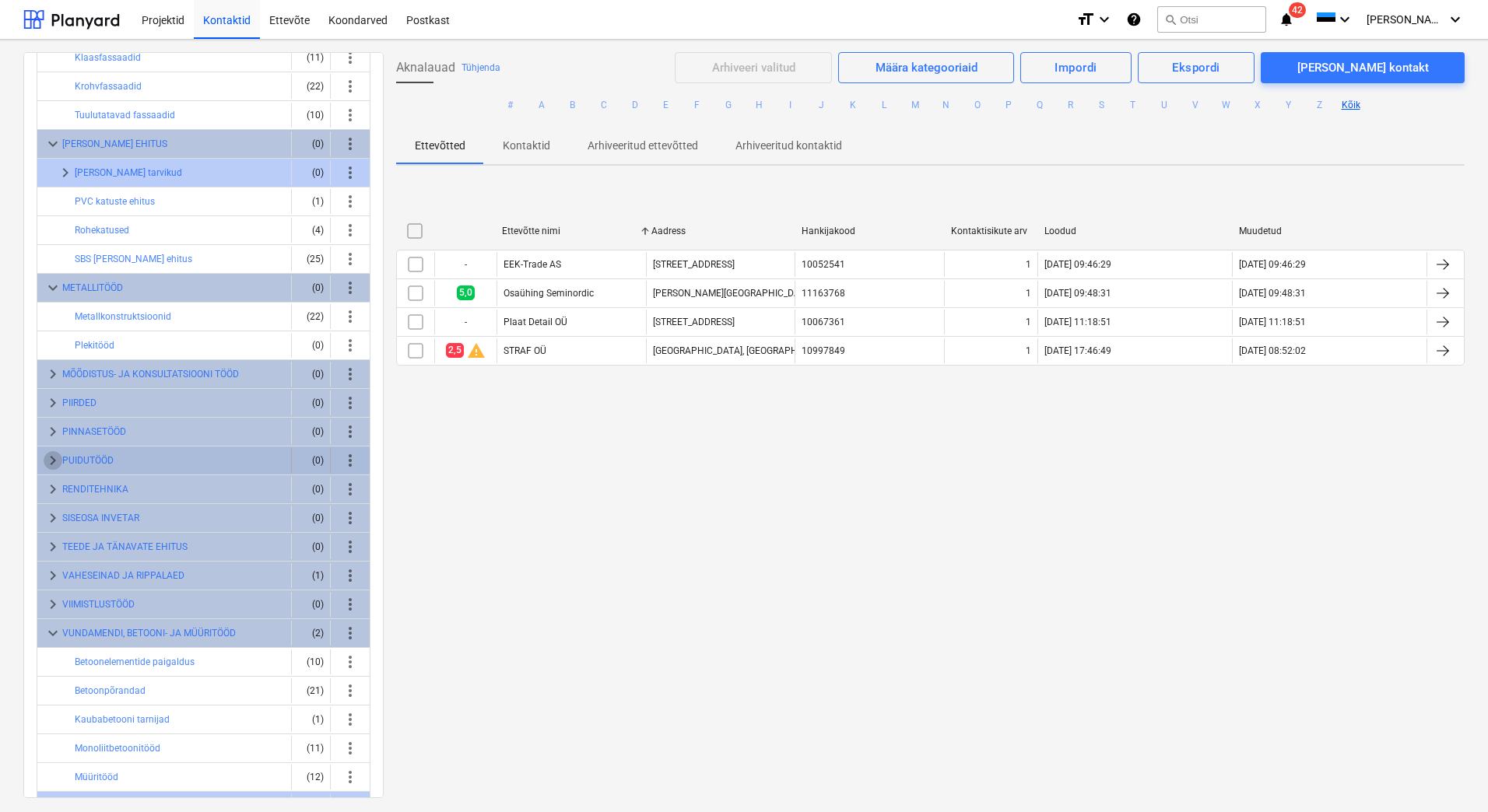
click at [49, 459] on span "keyboard_arrow_right" at bounding box center [53, 461] width 19 height 19
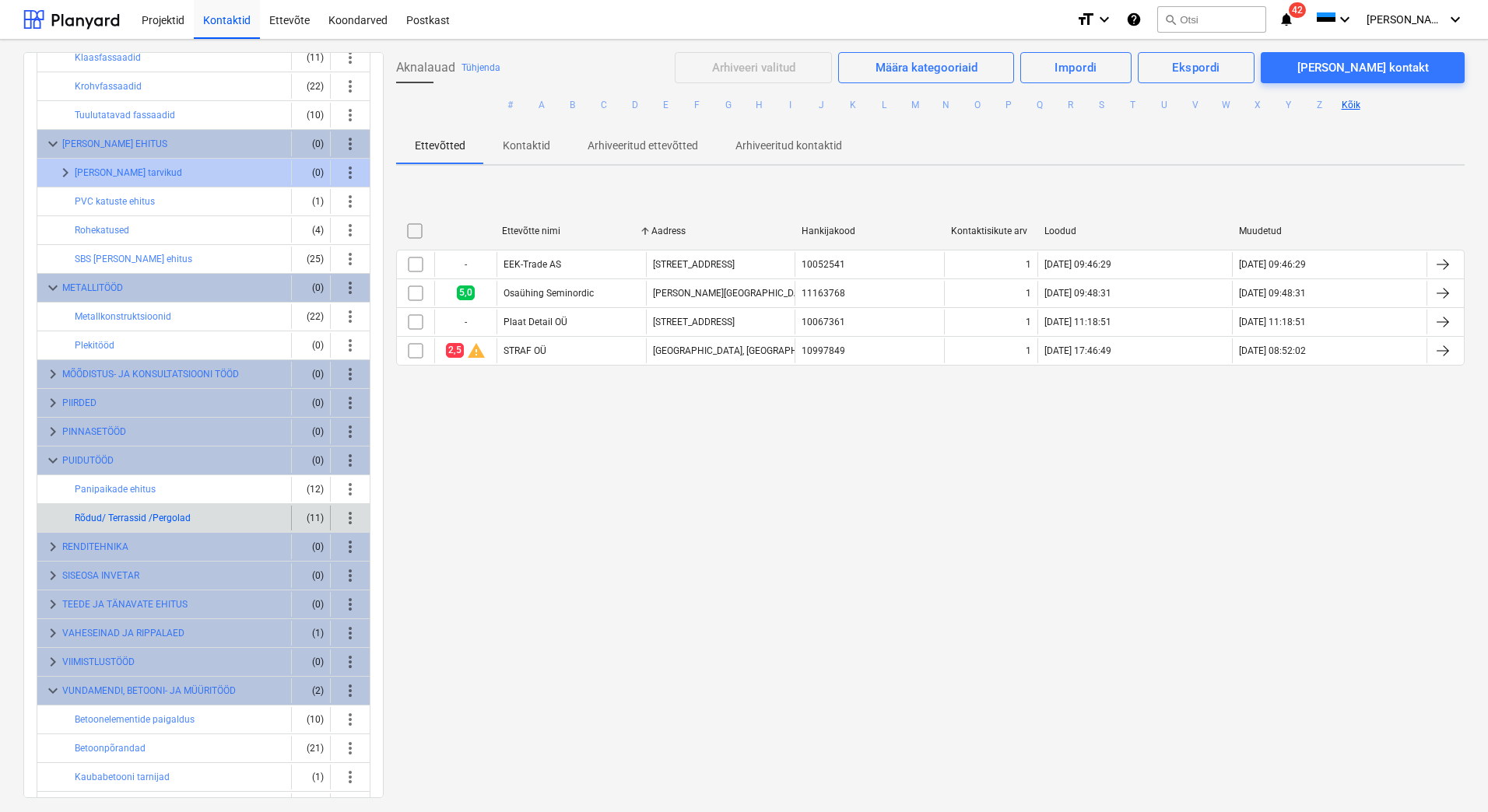
click at [101, 511] on button "Rõdud/ Terrassid /Pergolad" at bounding box center [132, 519] width 116 height 19
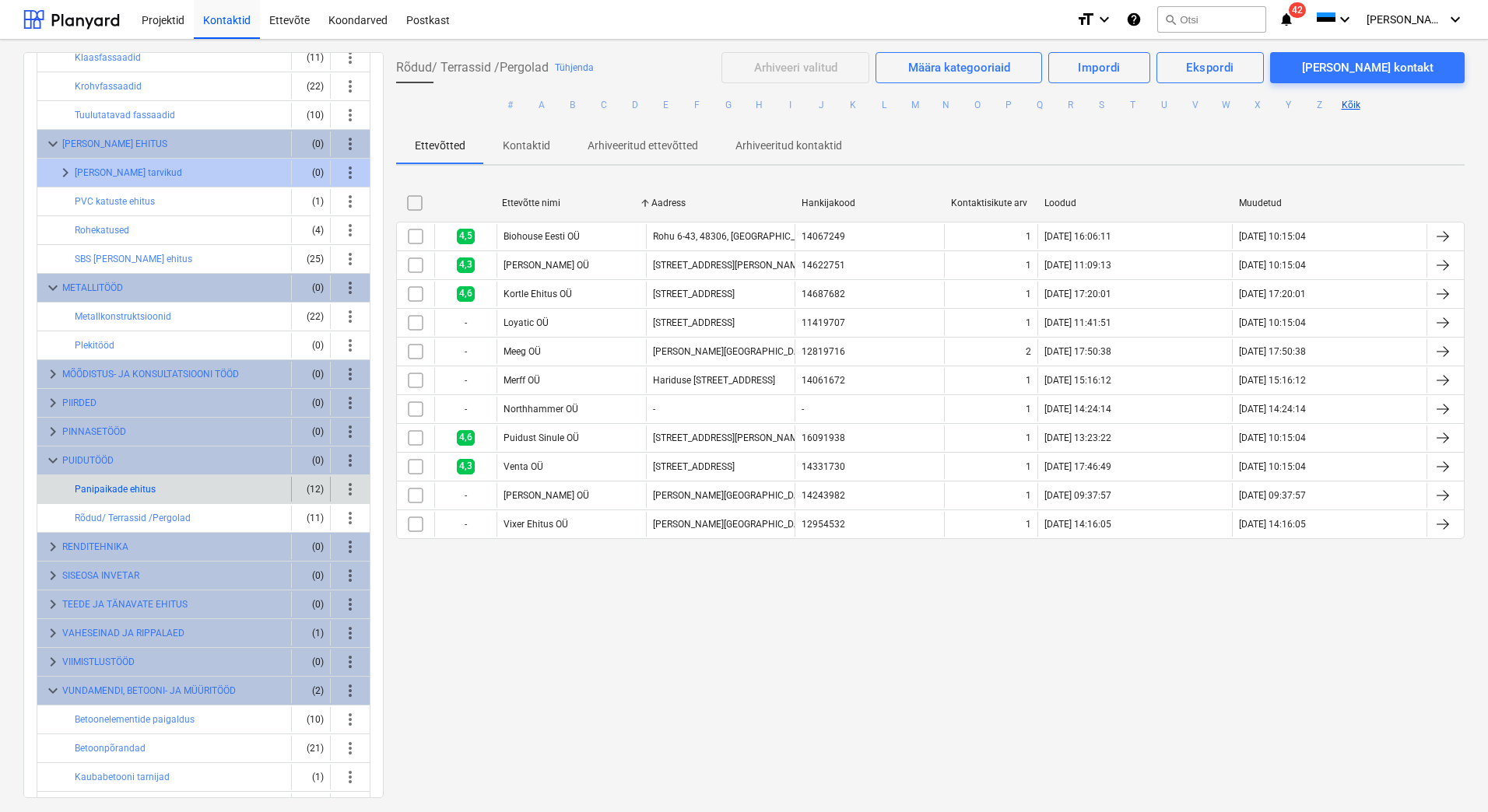
click at [133, 488] on button "Panipaikade ehitus" at bounding box center [115, 489] width 81 height 19
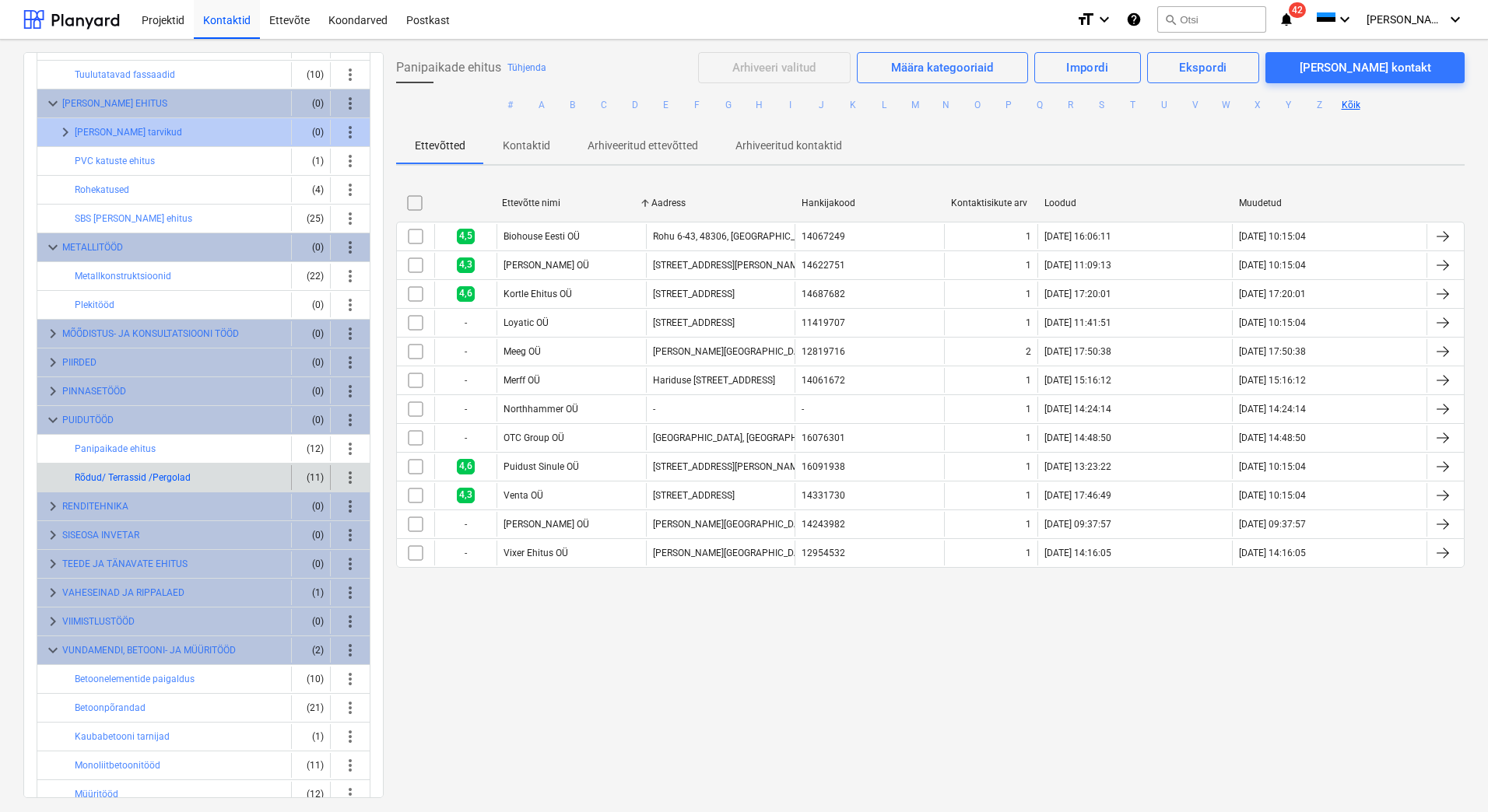
scroll to position [933, 0]
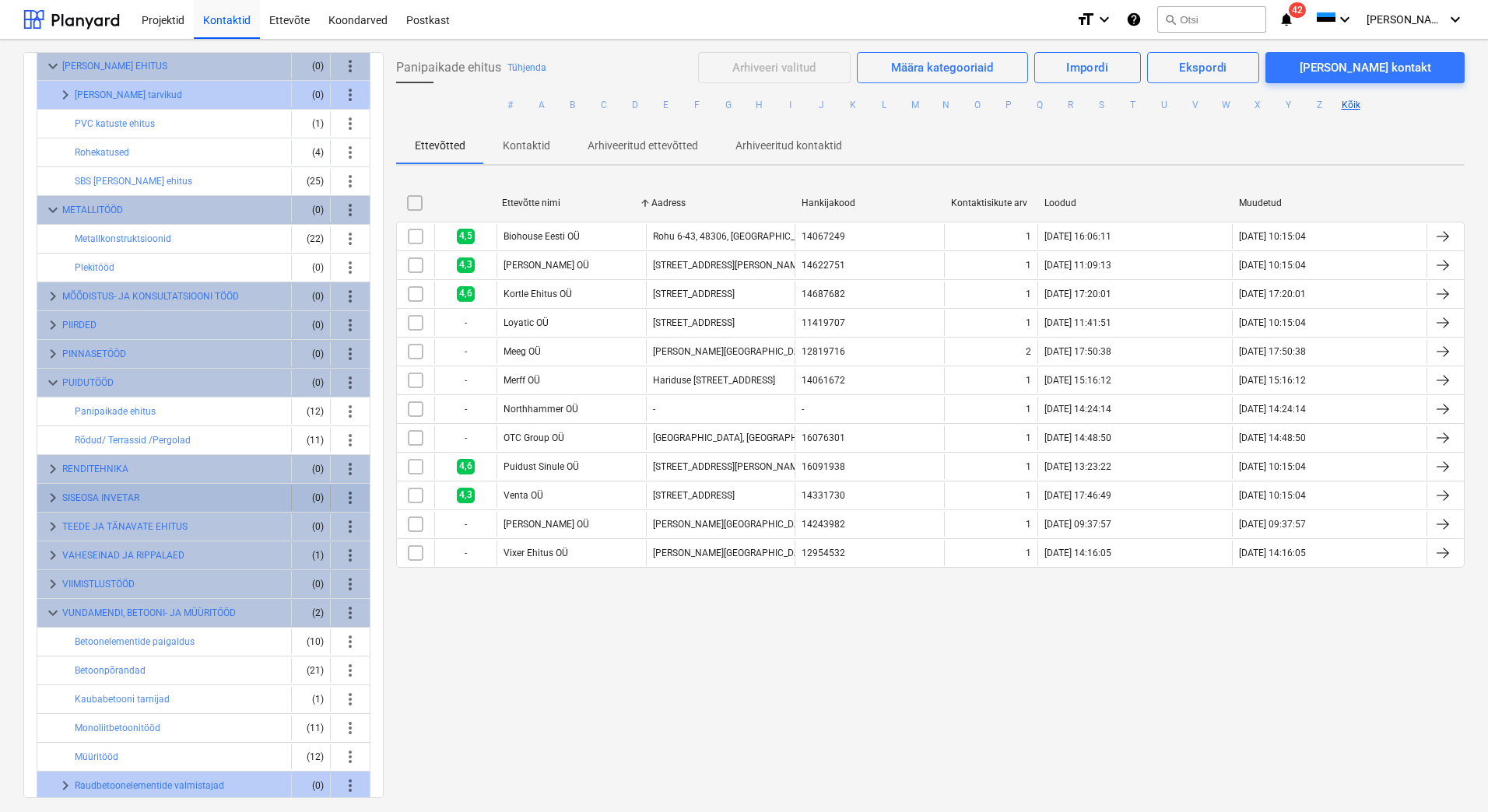
click at [52, 500] on span "keyboard_arrow_right" at bounding box center [53, 498] width 19 height 19
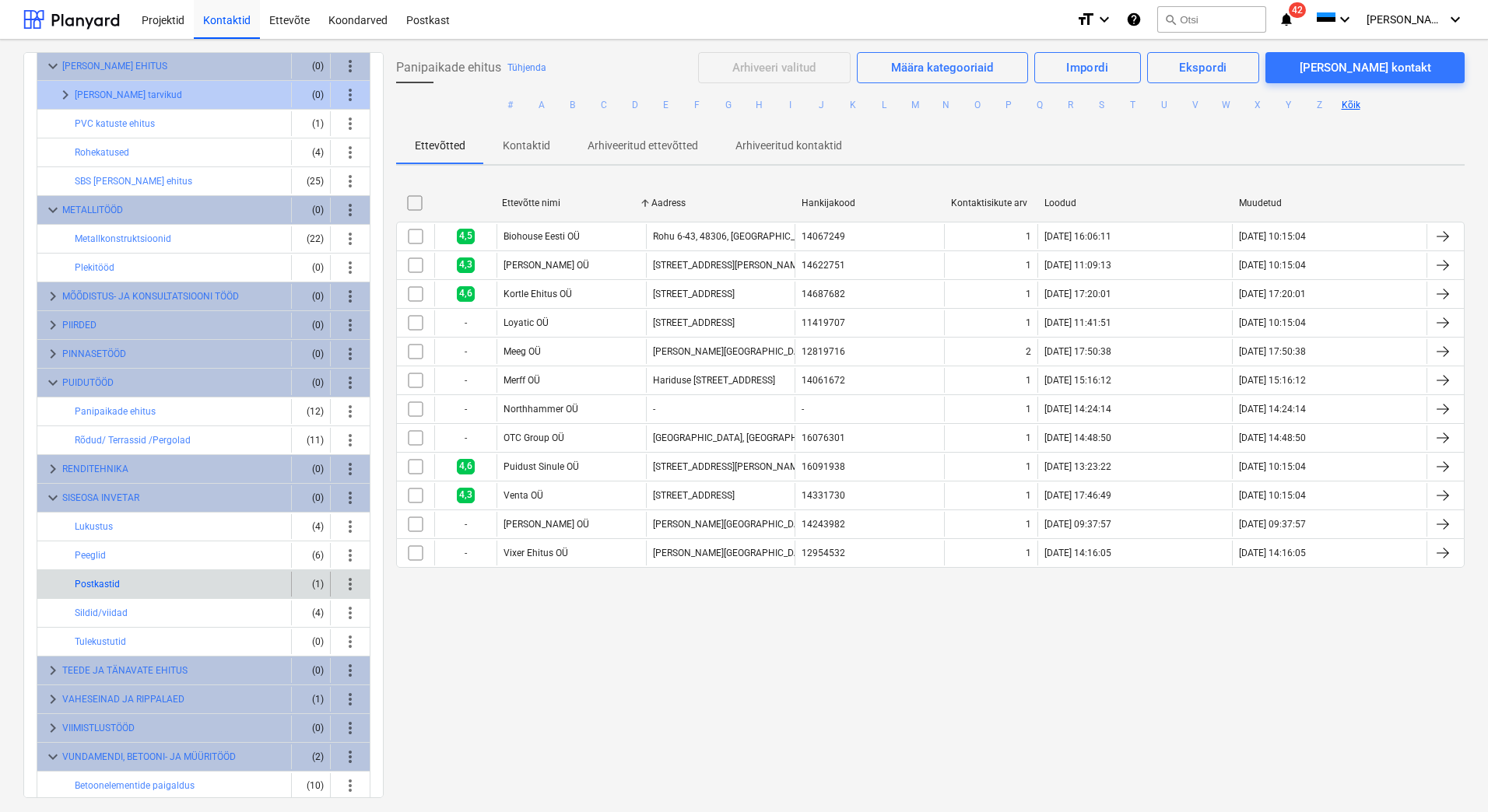
click at [99, 585] on button "Postkastid" at bounding box center [97, 584] width 45 height 19
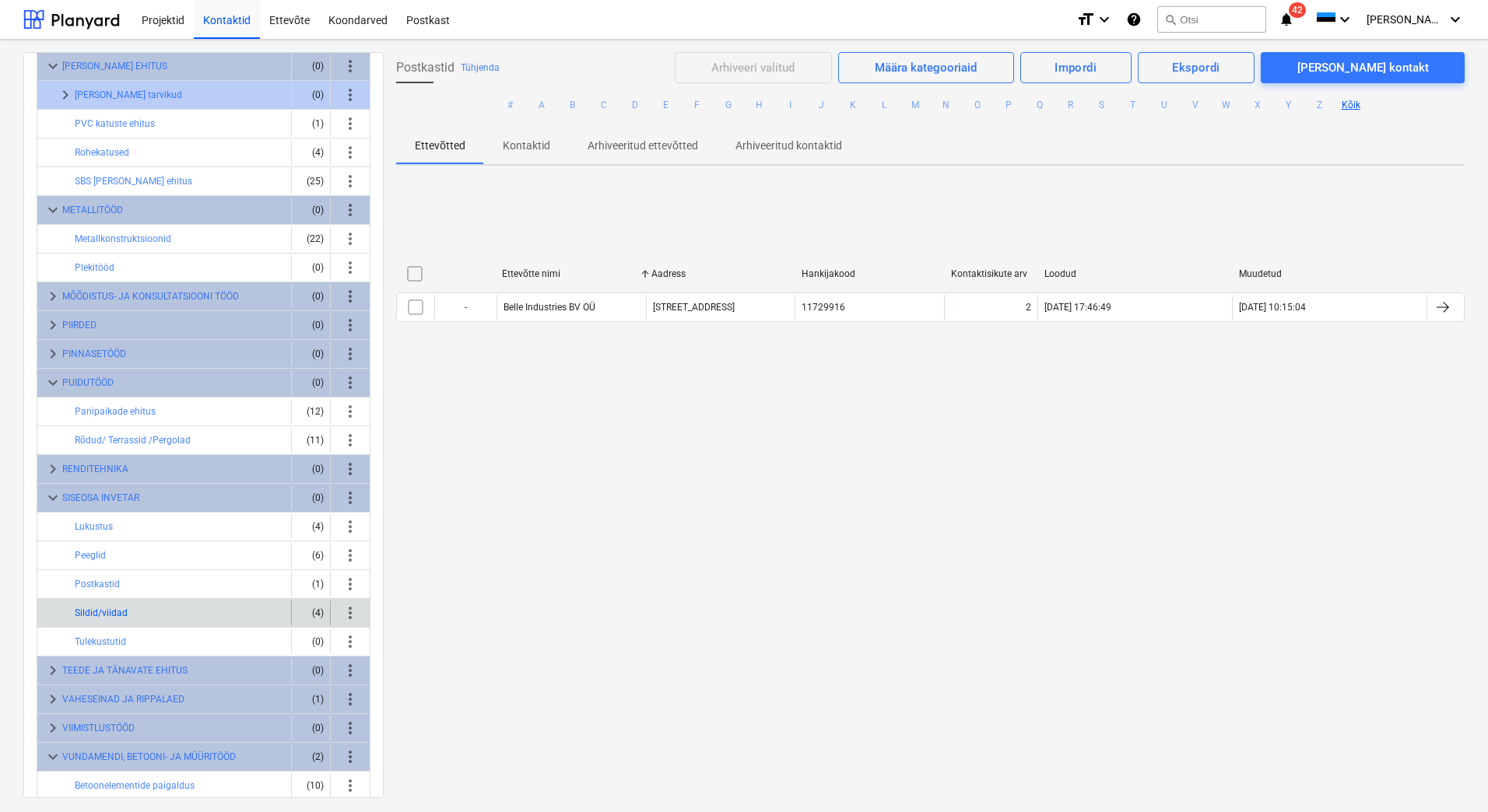
click at [99, 612] on button "Sildid/viidad" at bounding box center [101, 613] width 53 height 19
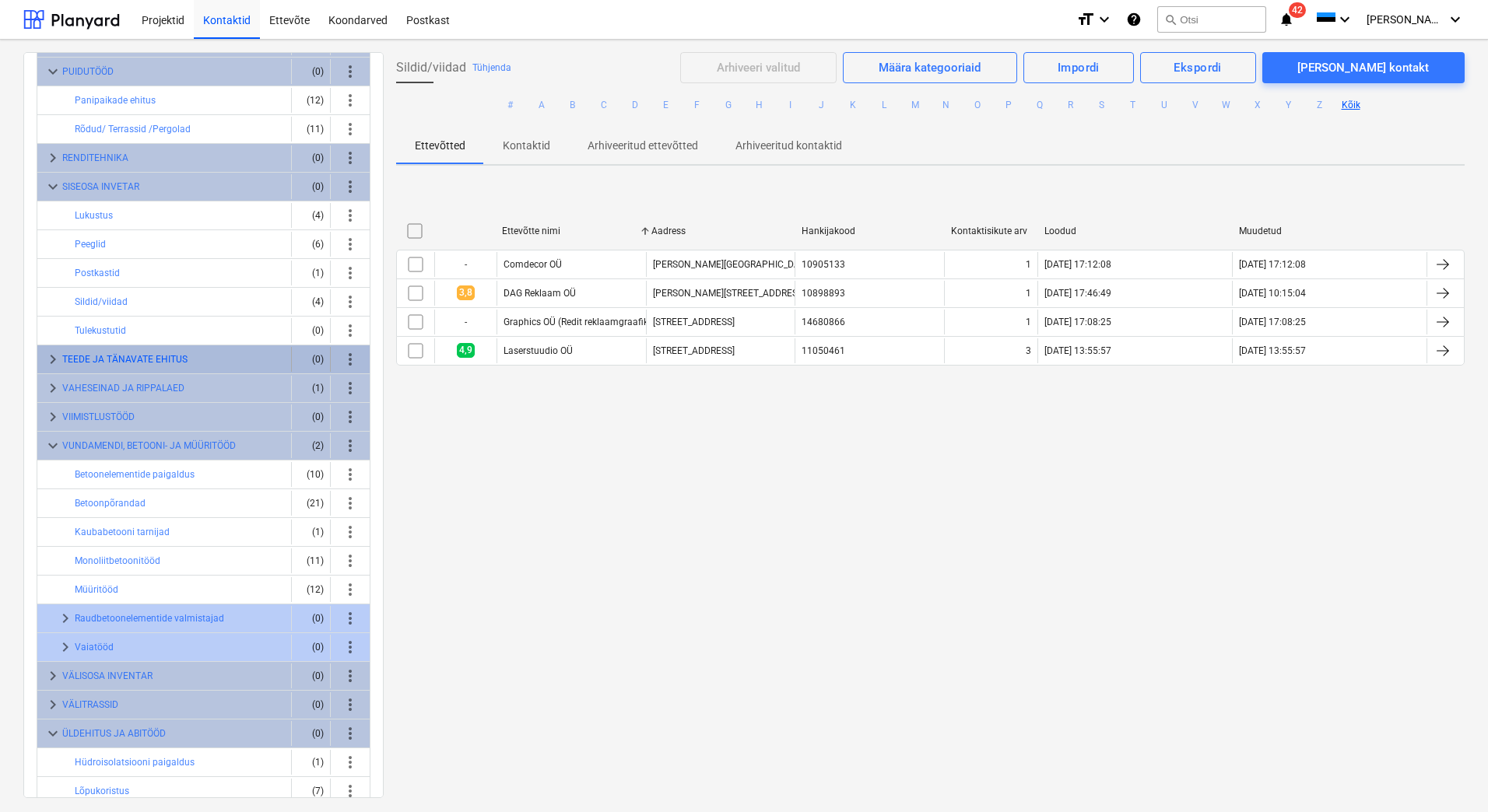
scroll to position [1313, 0]
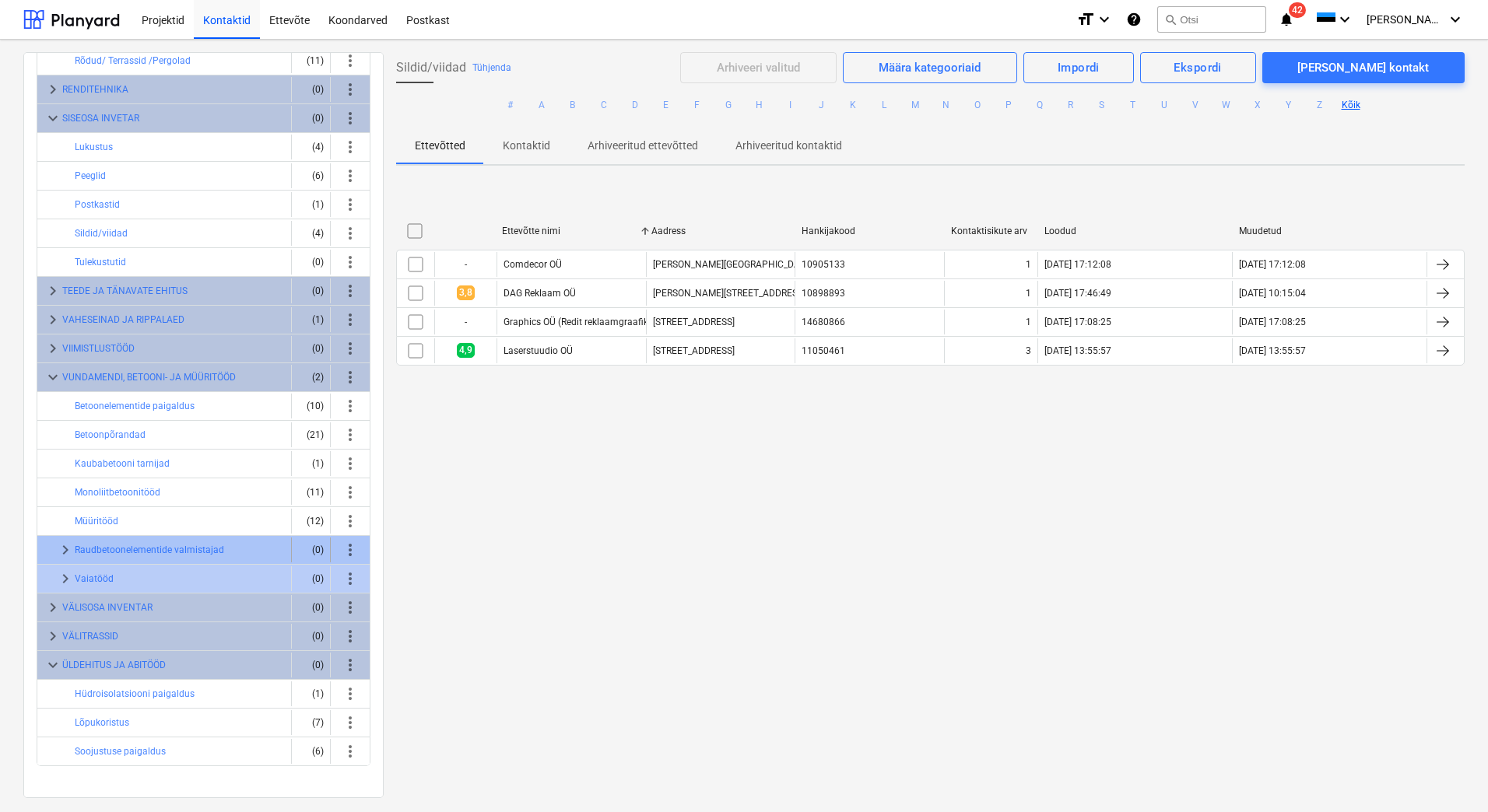
click at [69, 549] on span "keyboard_arrow_right" at bounding box center [66, 550] width 19 height 19
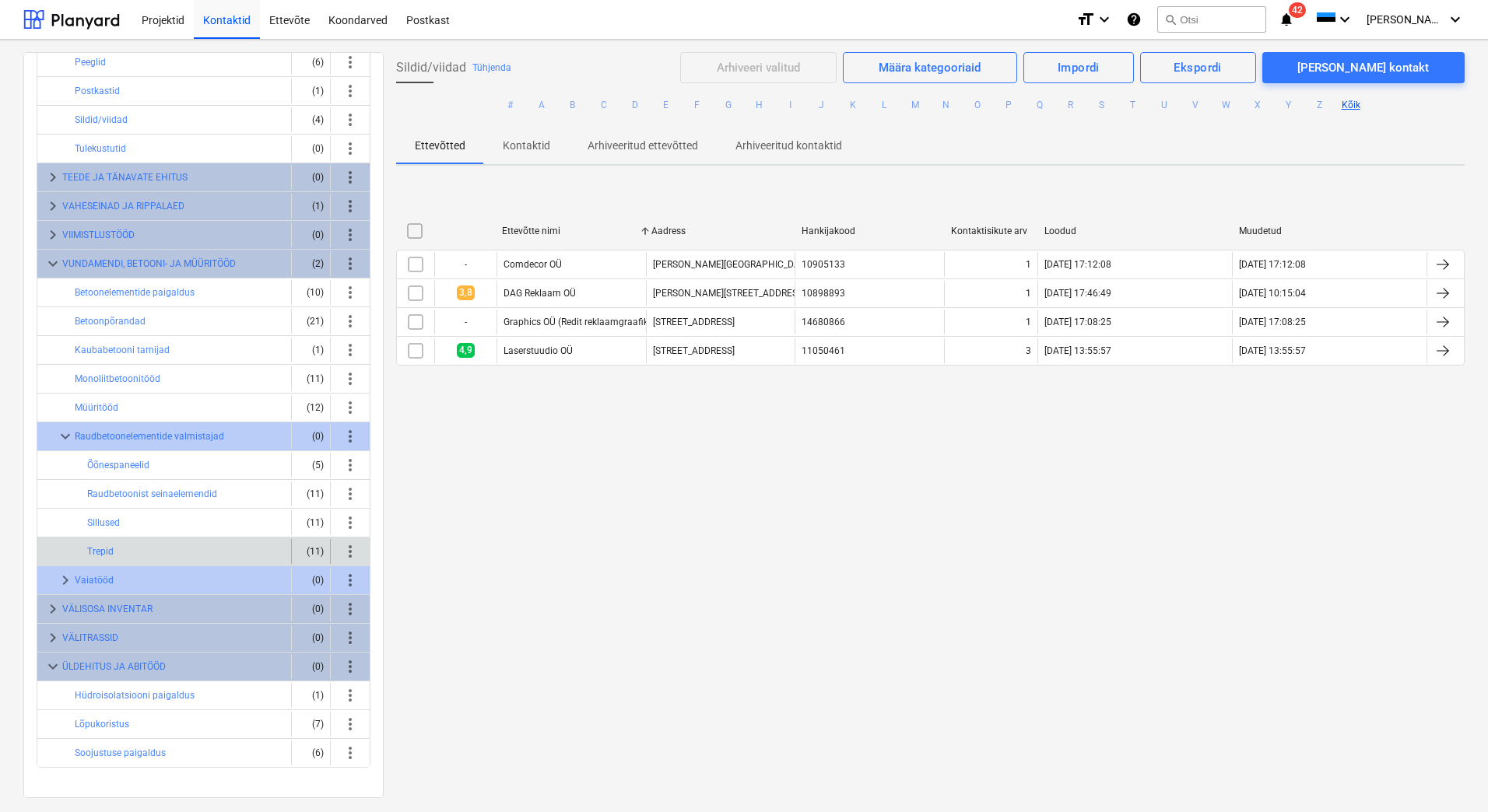
scroll to position [1428, 0]
click at [63, 586] on span "keyboard_arrow_right" at bounding box center [66, 579] width 19 height 19
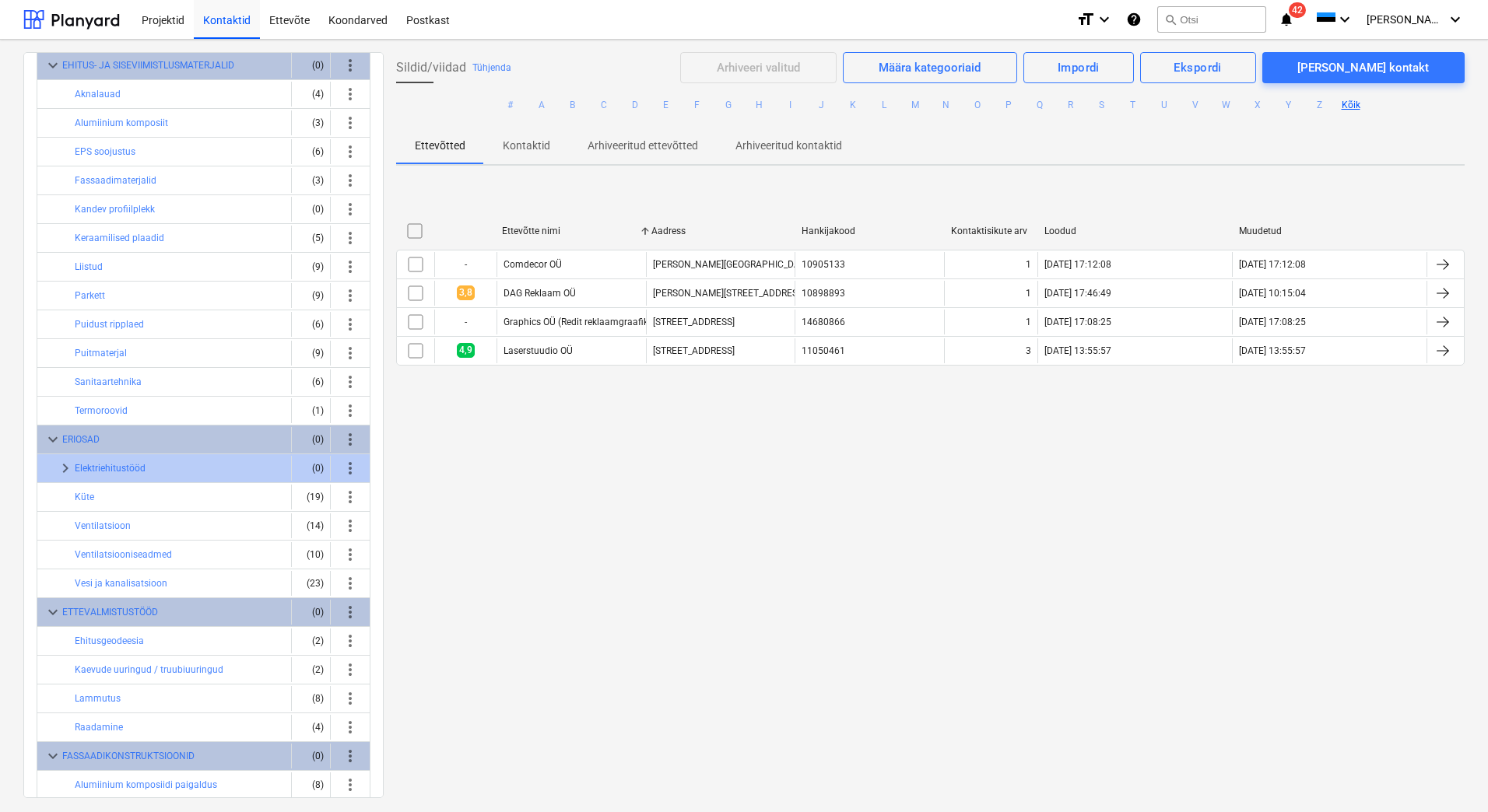
scroll to position [0, 0]
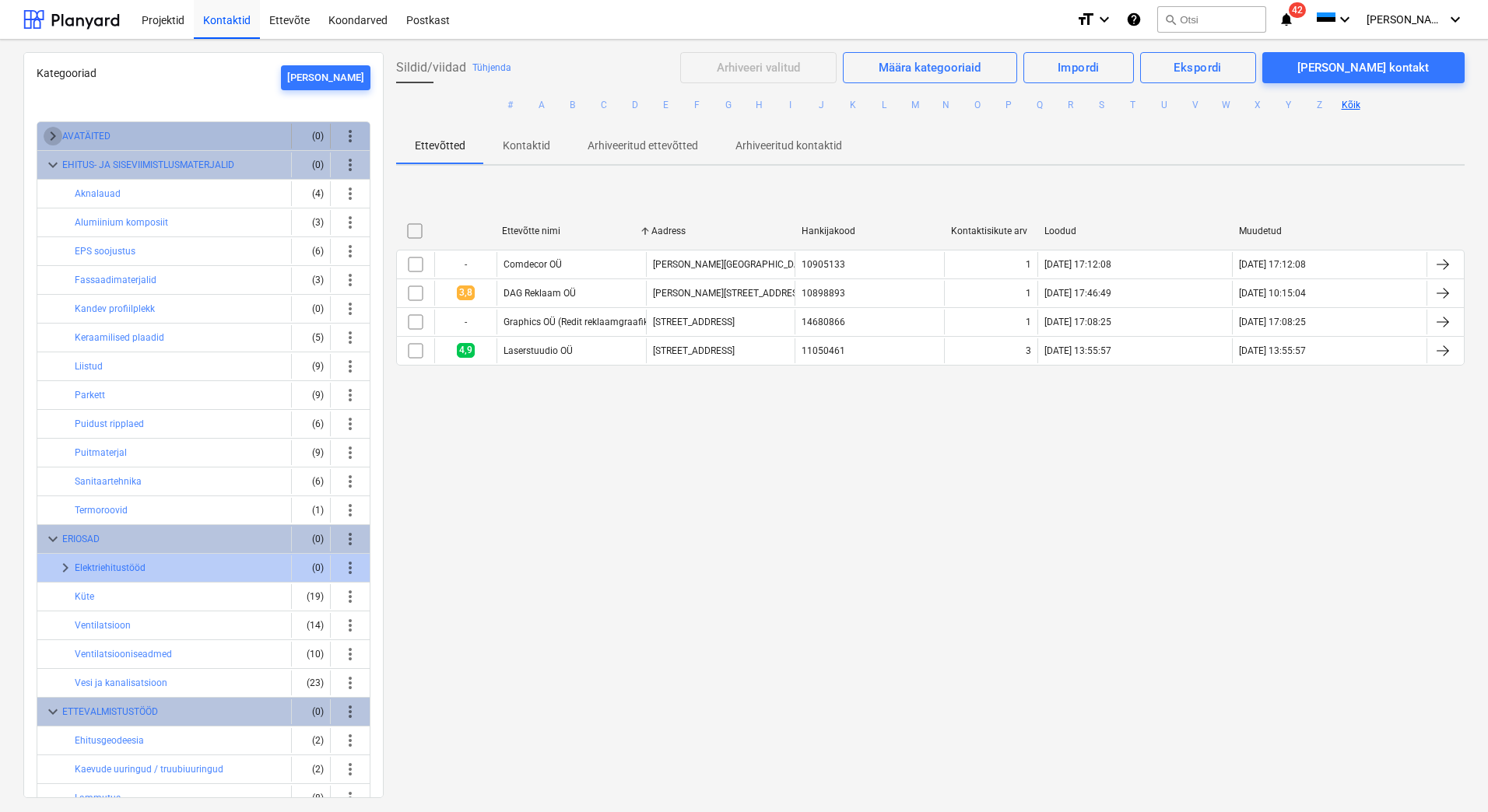
click at [52, 132] on span "keyboard_arrow_right" at bounding box center [53, 136] width 19 height 19
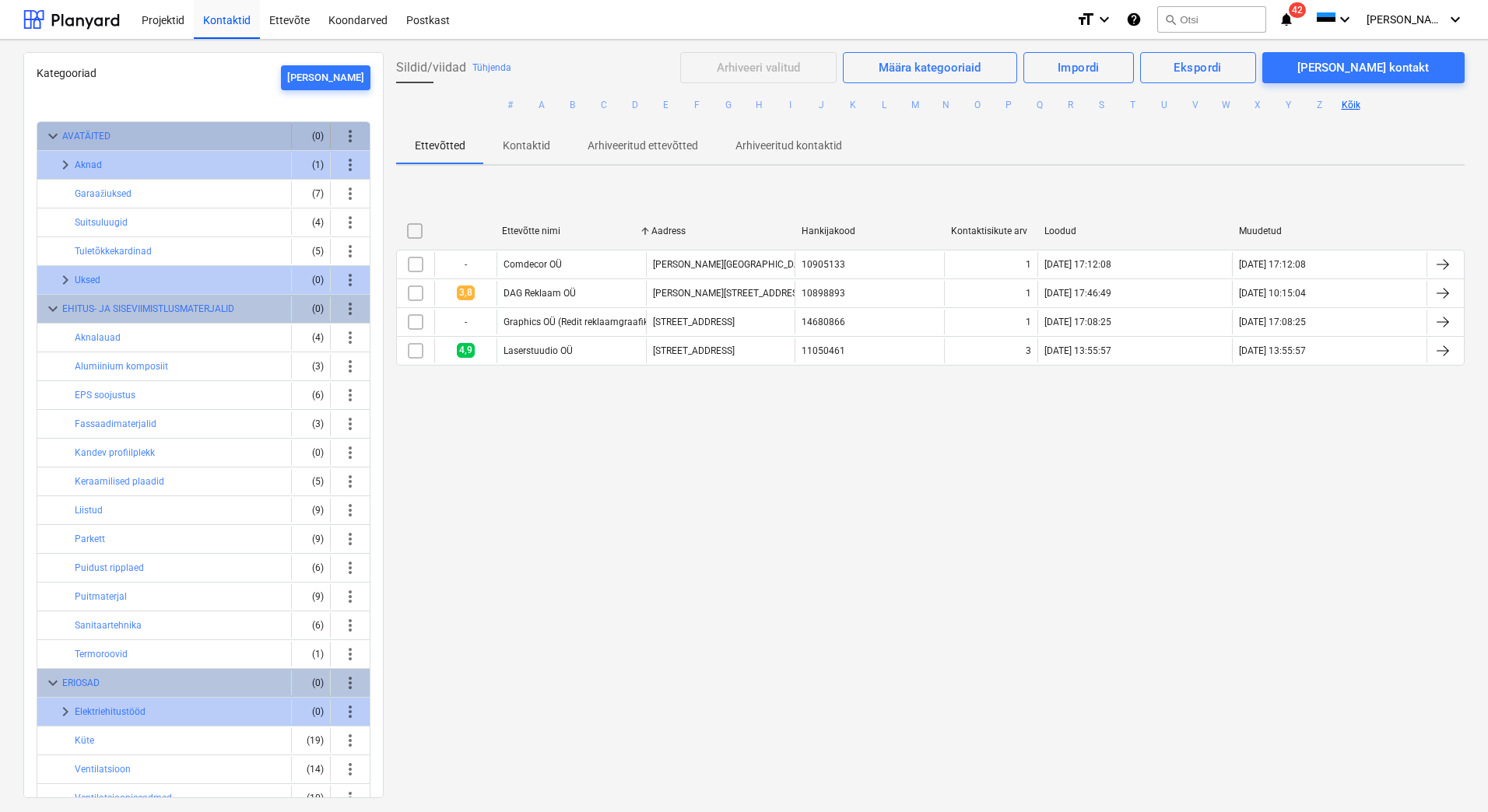
click at [52, 132] on span "keyboard_arrow_down" at bounding box center [53, 136] width 19 height 19
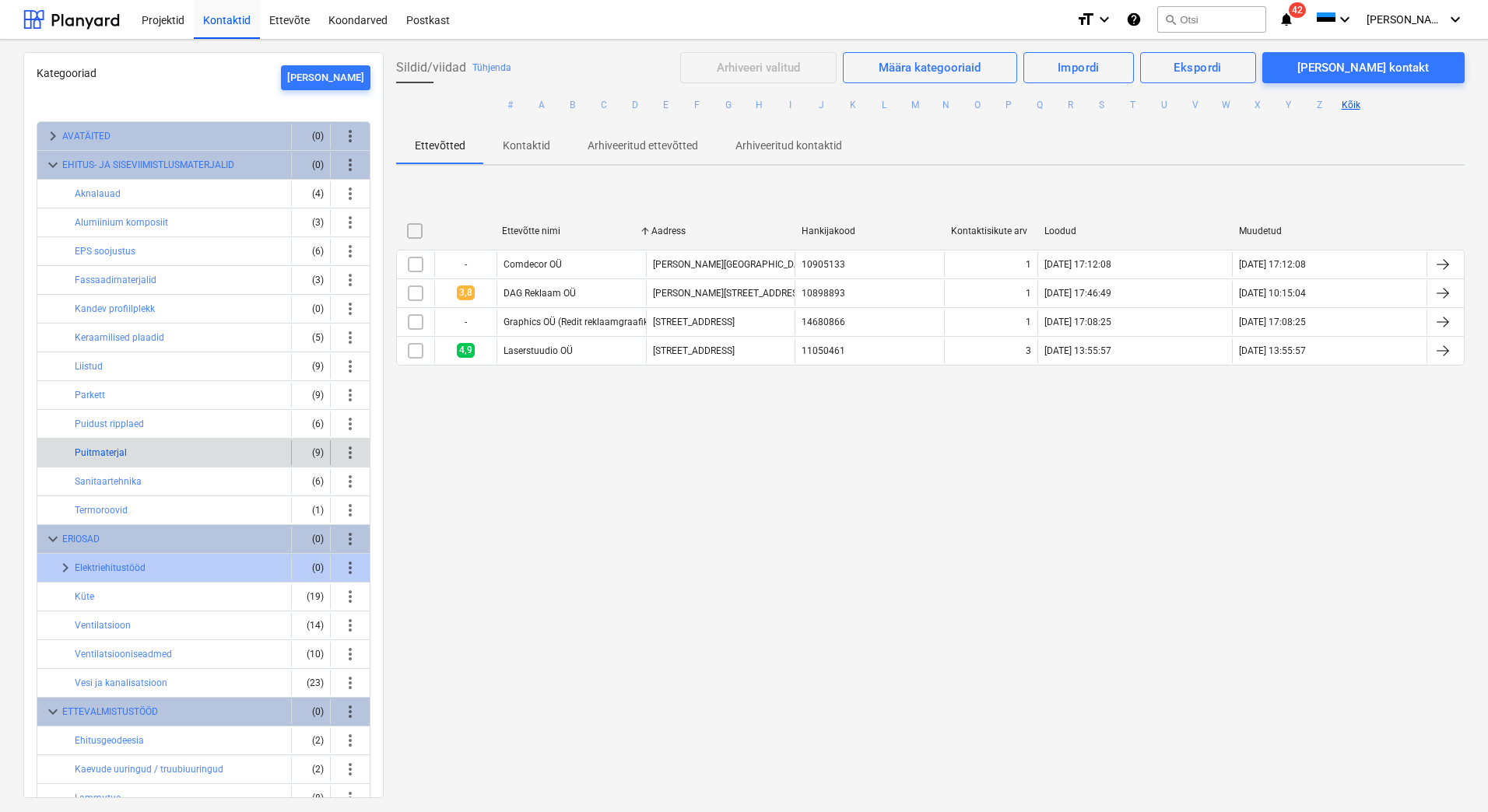
click at [106, 450] on button "Puitmaterjal" at bounding box center [101, 453] width 52 height 19
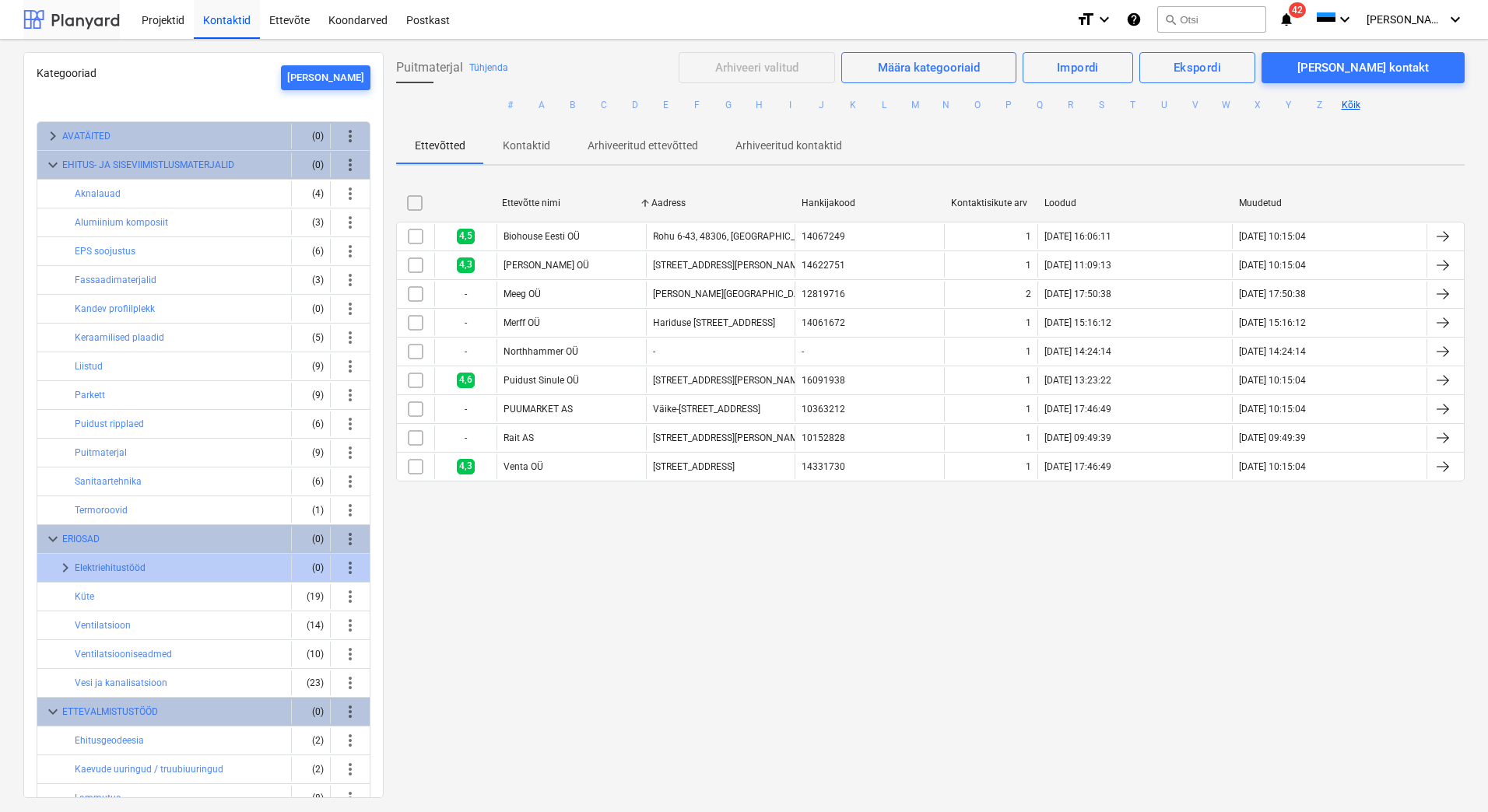
click at [61, 13] on div at bounding box center [71, 19] width 97 height 39
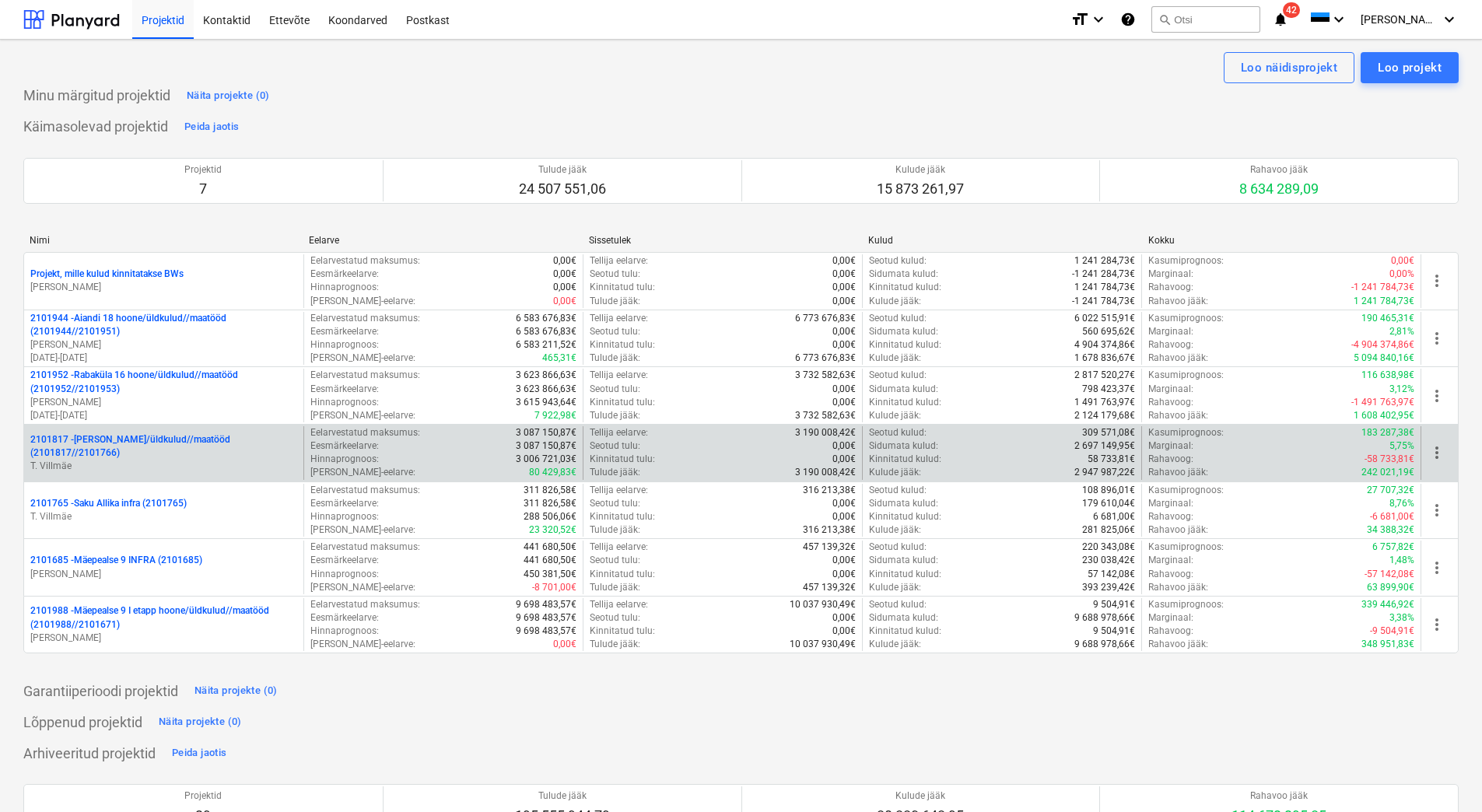
click at [191, 453] on p "2101817 - [PERSON_NAME]/üldkulud//maatööd (2101817//2101766)" at bounding box center [163, 446] width 266 height 26
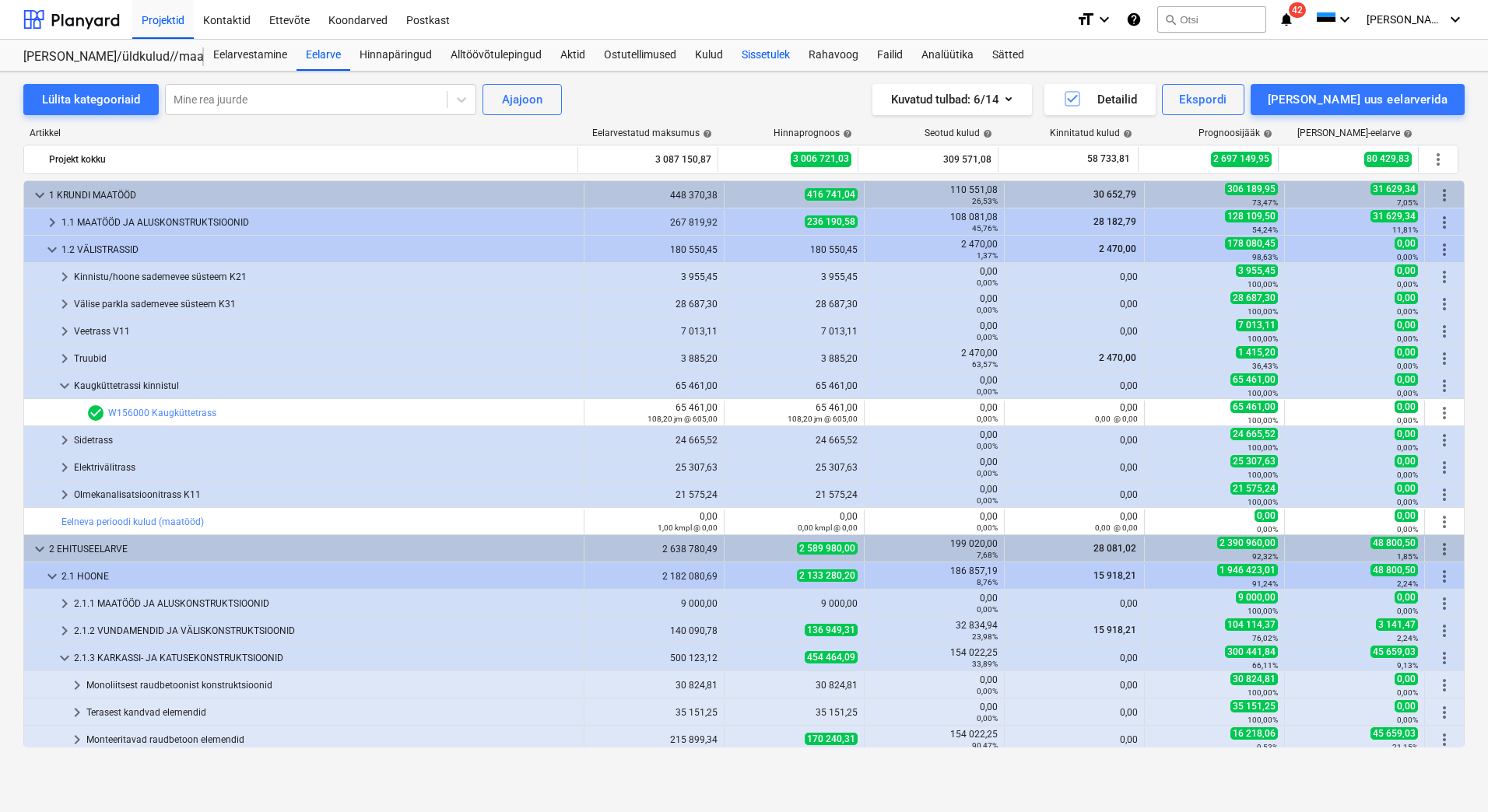
scroll to position [247, 0]
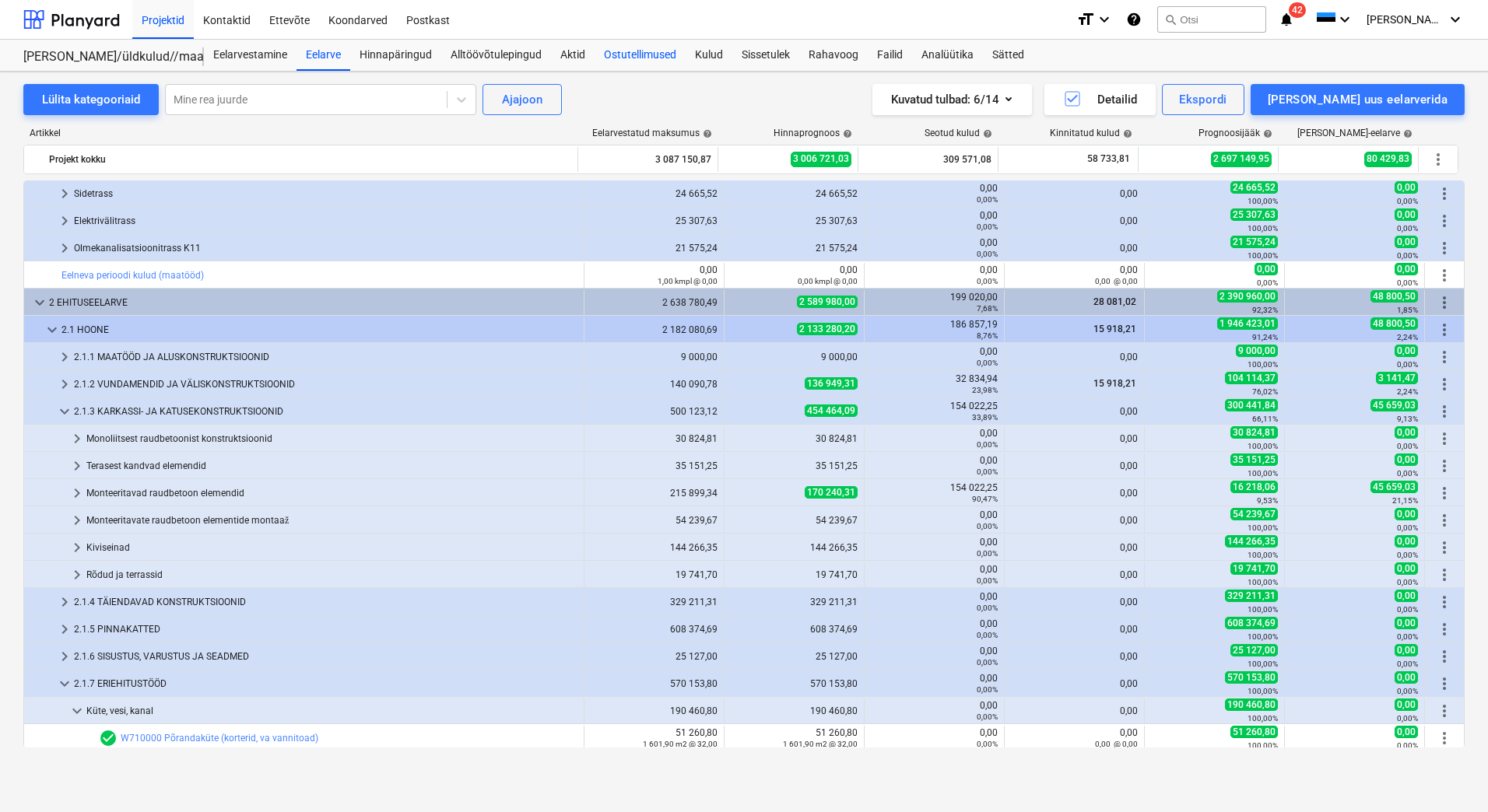
click at [634, 54] on div "Ostutellimused" at bounding box center [639, 55] width 91 height 31
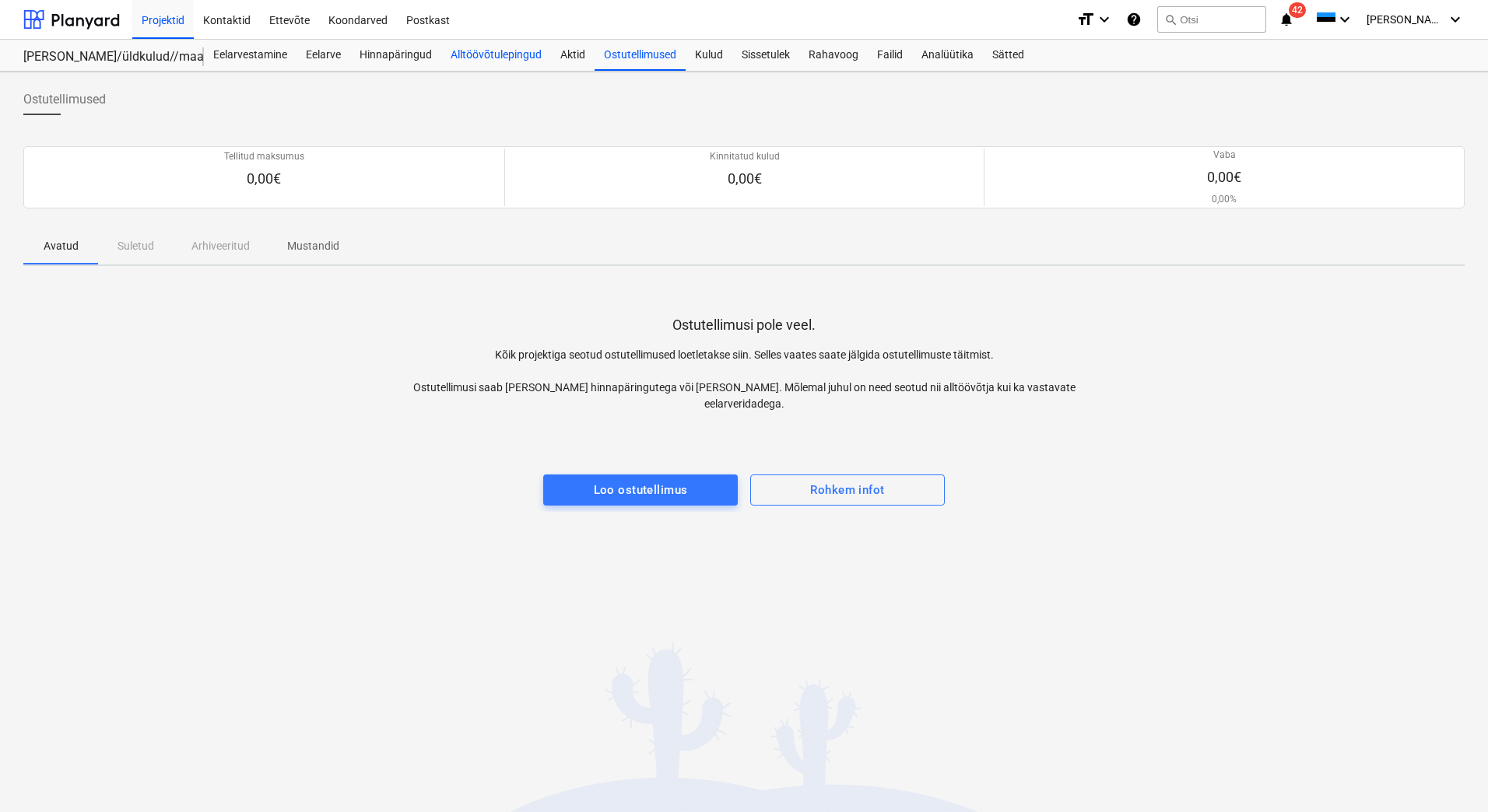
click at [509, 52] on div "Alltöövõtulepingud" at bounding box center [496, 55] width 109 height 31
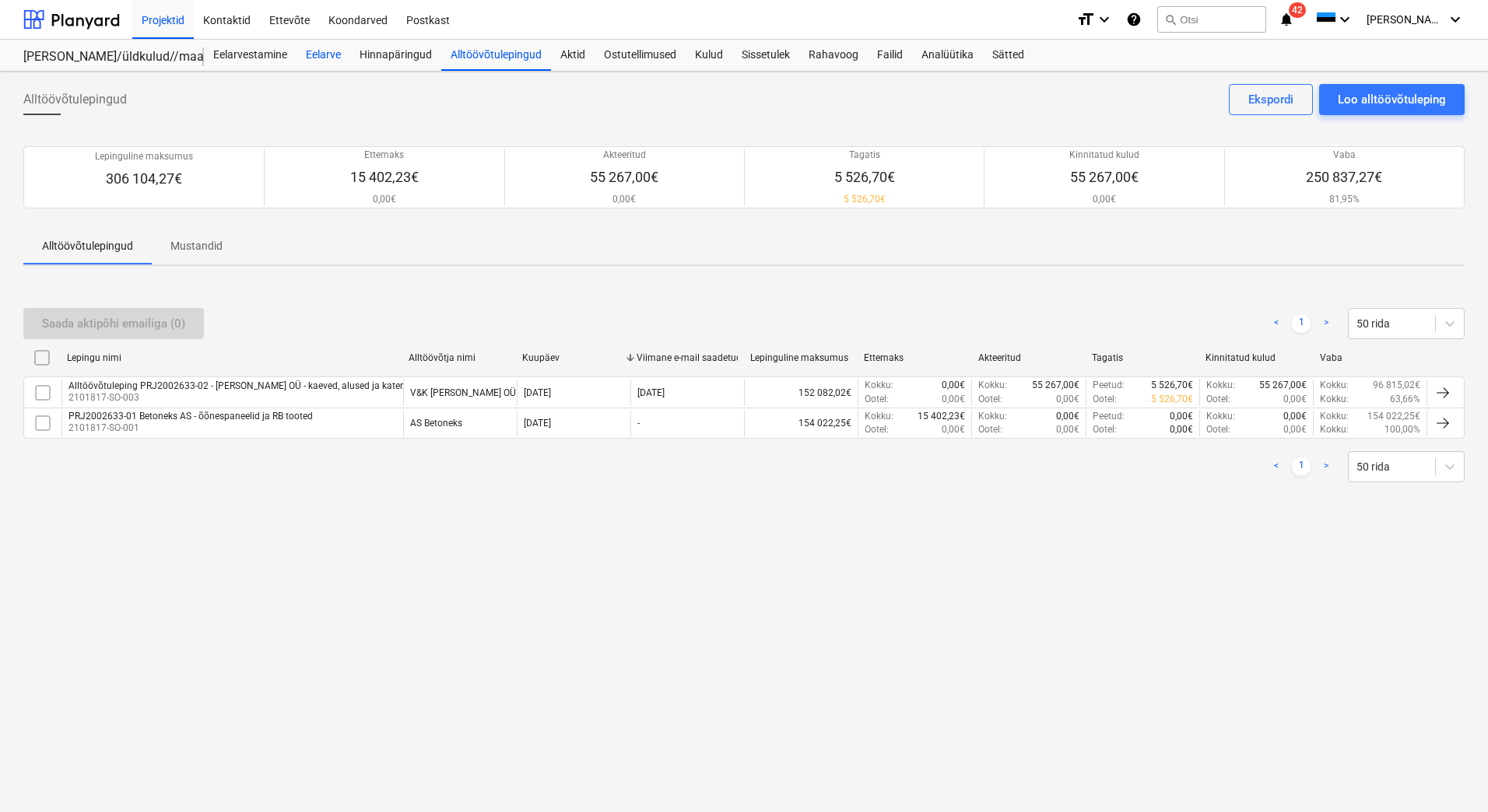
click at [328, 56] on div "Eelarve" at bounding box center [324, 55] width 54 height 31
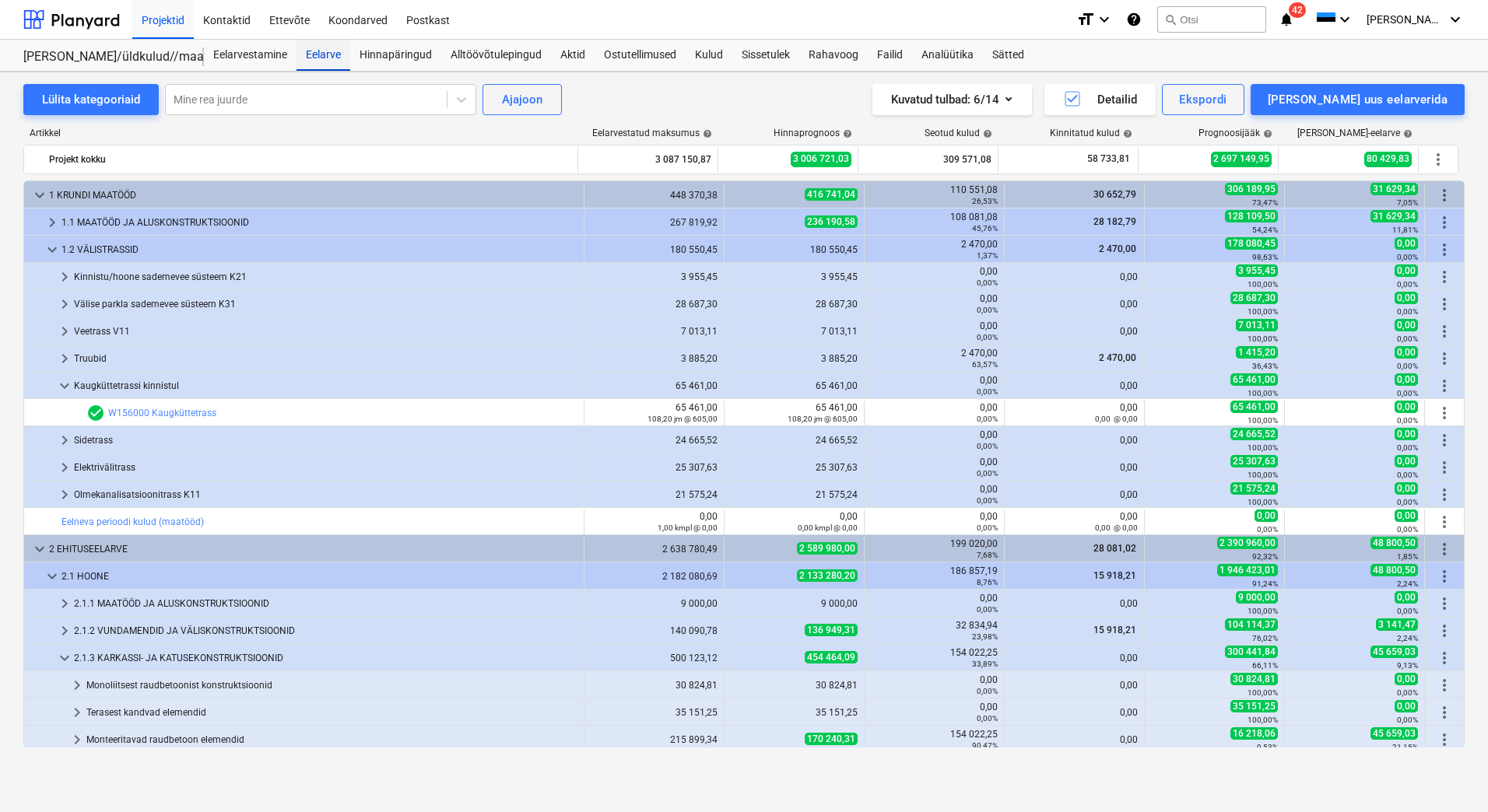
scroll to position [247, 0]
